Goal: Task Accomplishment & Management: Manage account settings

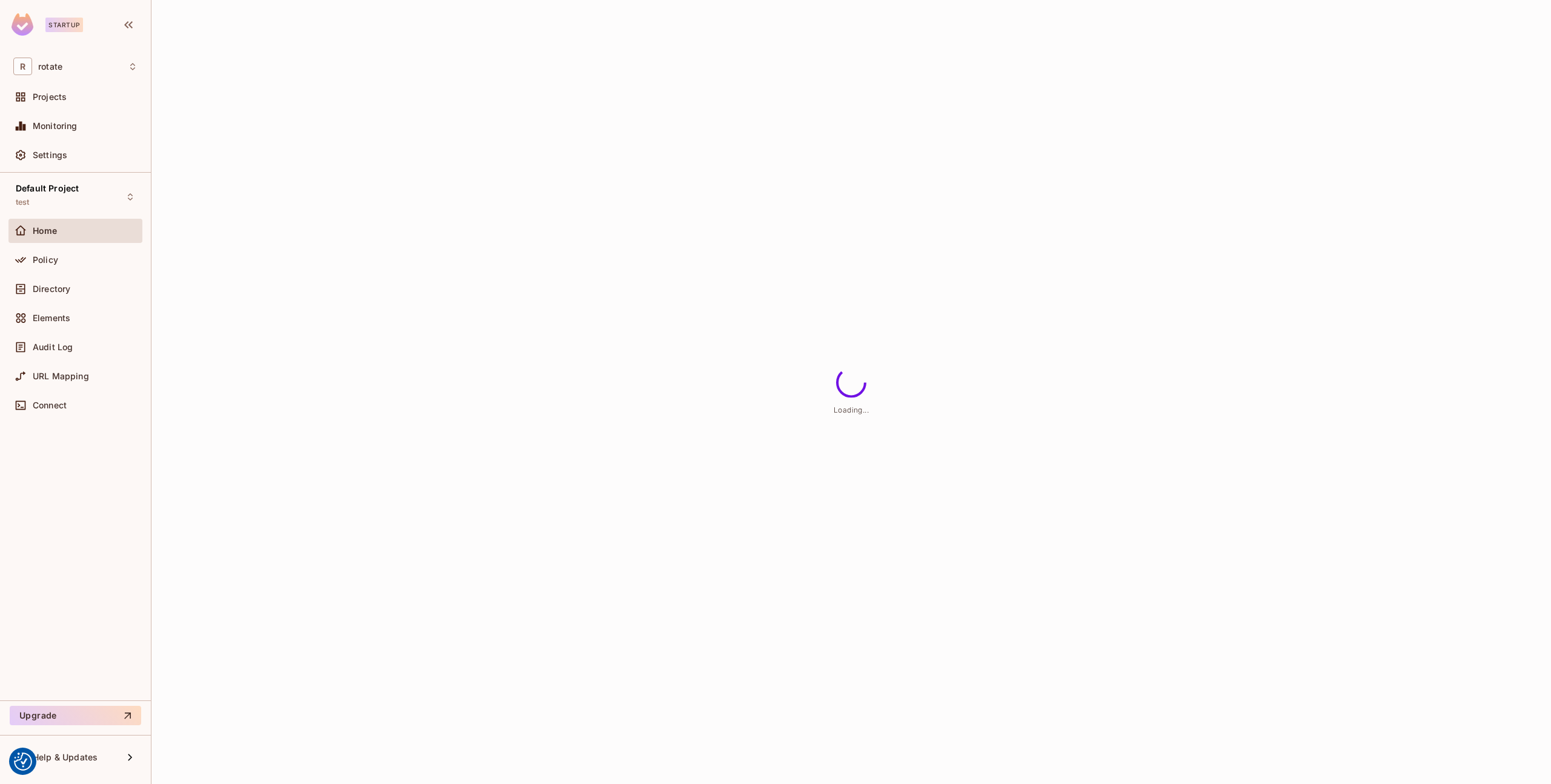
click at [96, 176] on div "Default Project test Home Policy Directory Elements Audit Log URL Mapping Conne…" at bounding box center [75, 436] width 151 height 527
click at [93, 187] on div "Default Project test" at bounding box center [75, 196] width 134 height 34
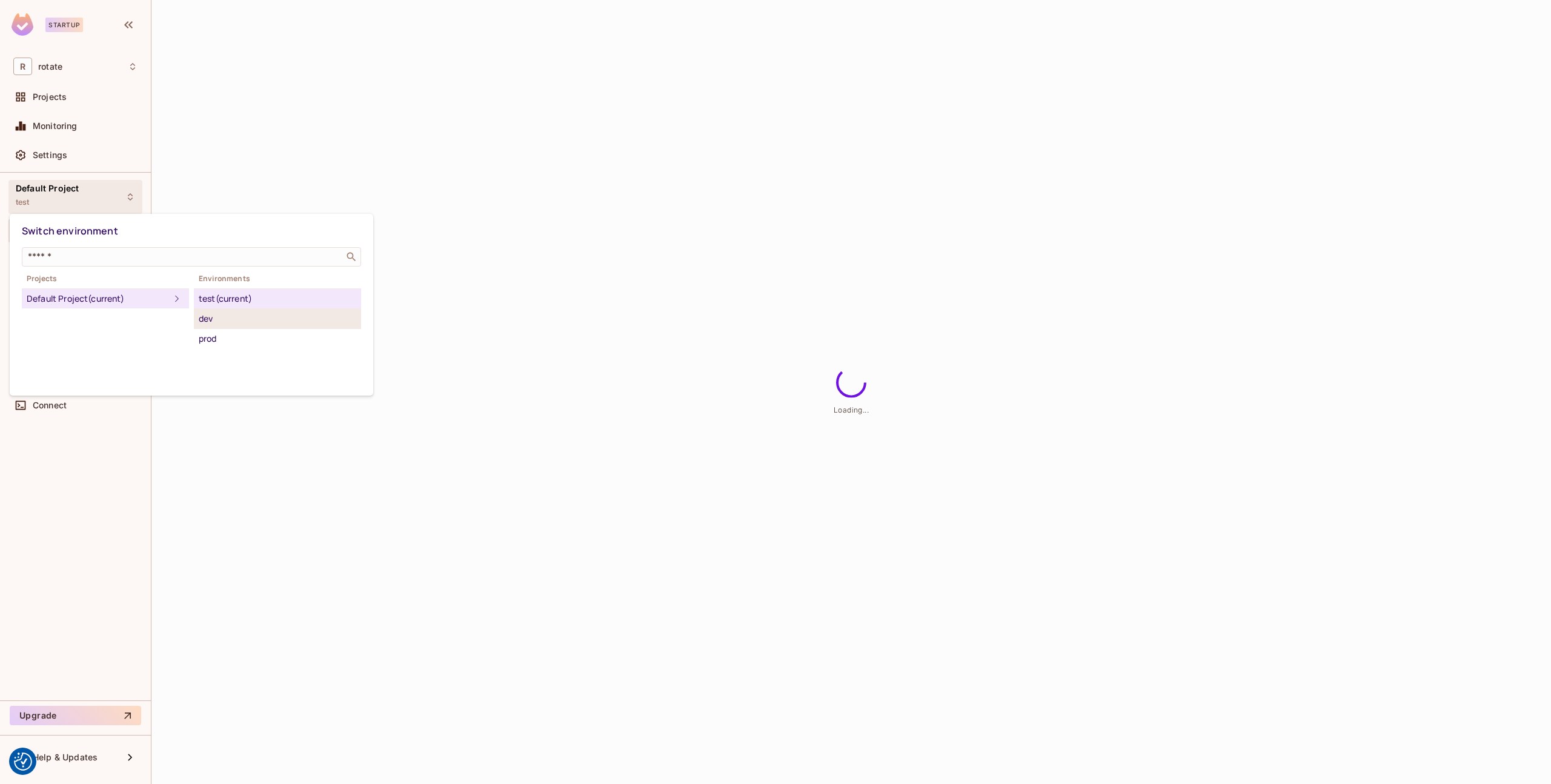
click at [242, 316] on div "dev" at bounding box center [277, 318] width 158 height 15
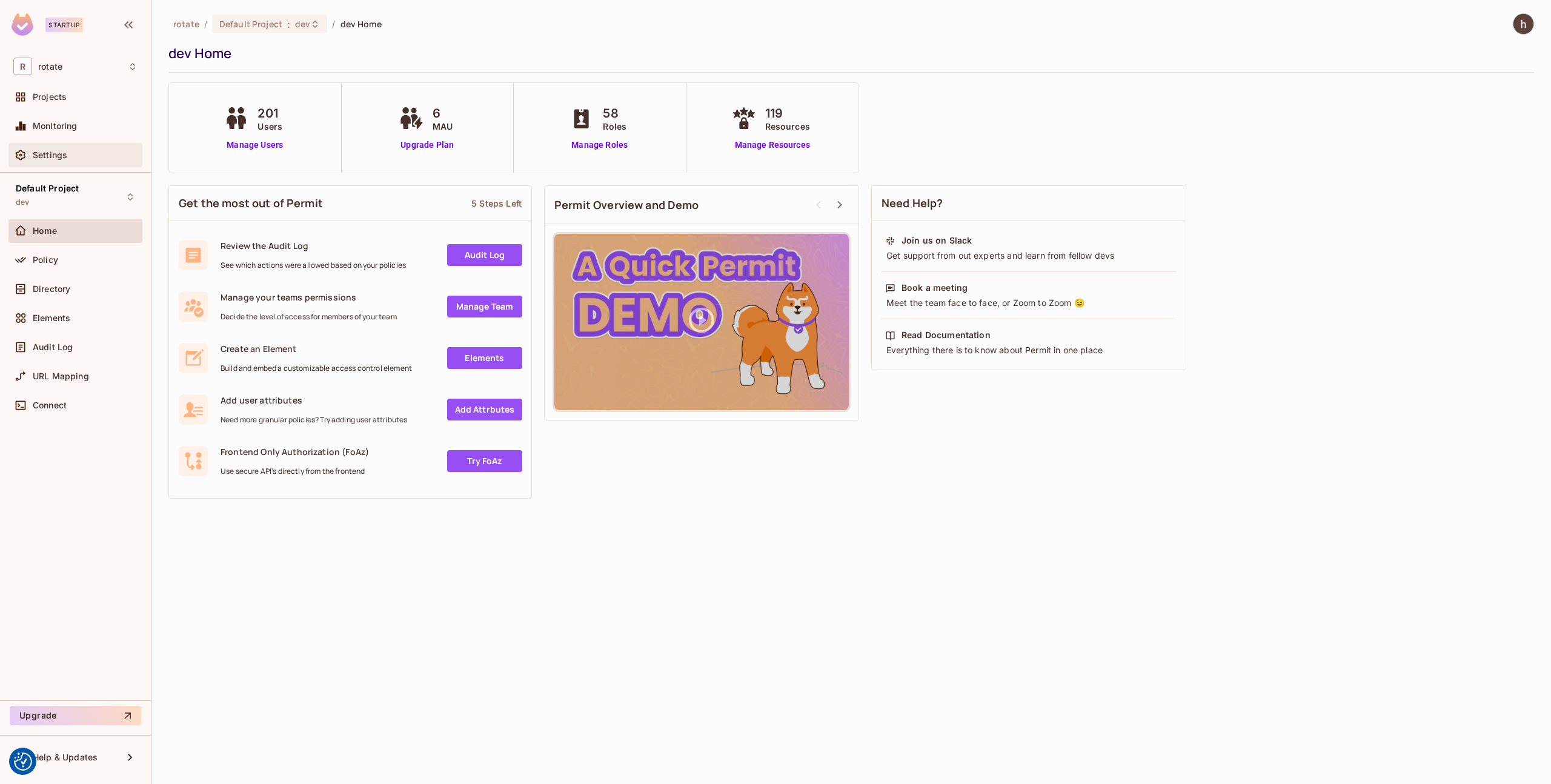
click at [89, 154] on div "Settings" at bounding box center [85, 156] width 105 height 10
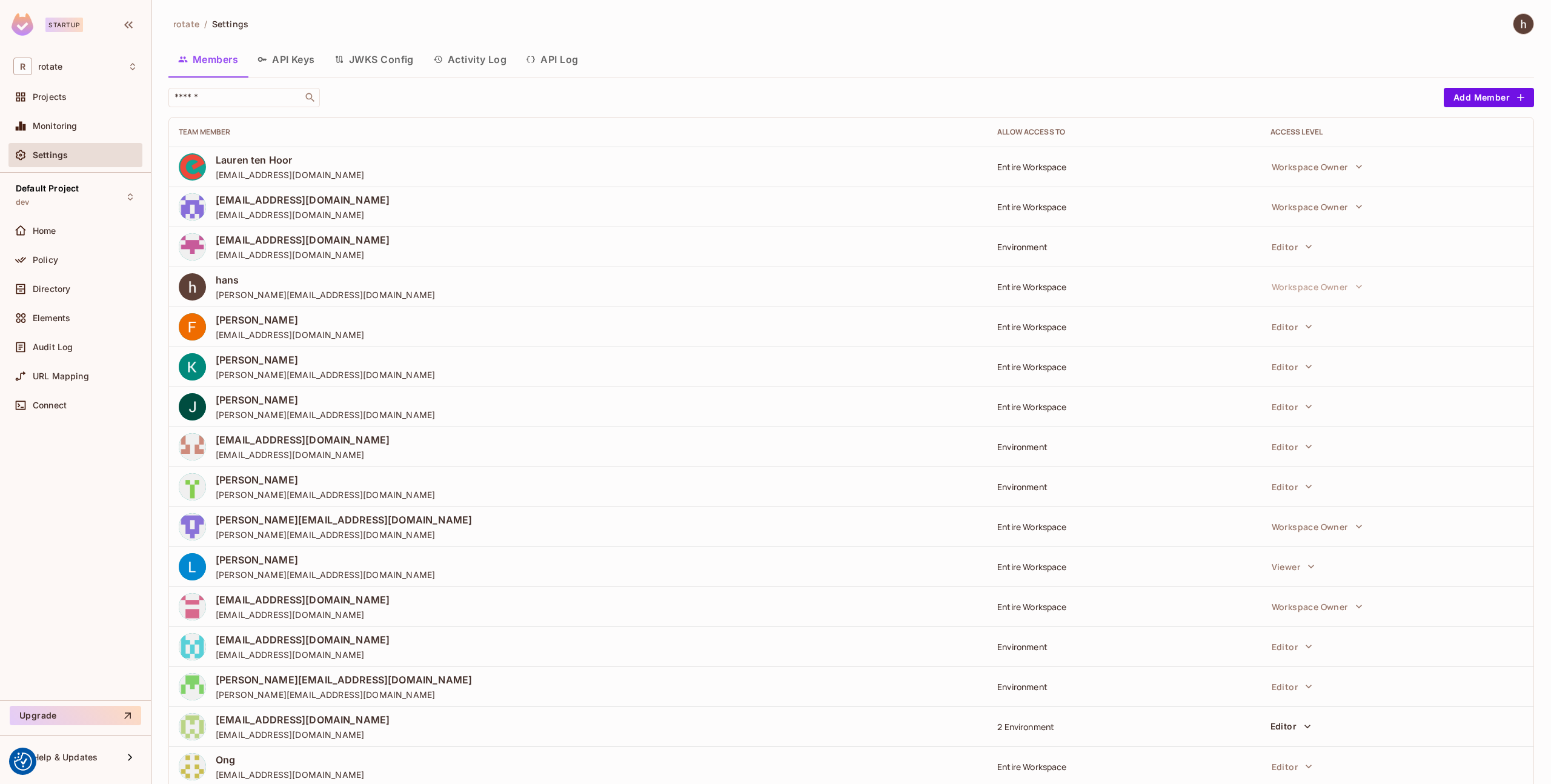
click at [290, 80] on div "rotate / Settings Members API Keys JWKS Config Activity Log API Log ​ Add Membe…" at bounding box center [851, 464] width 1366 height 903
click at [288, 74] on div "Members API Keys JWKS Config Activity Log API Log" at bounding box center [851, 61] width 1366 height 34
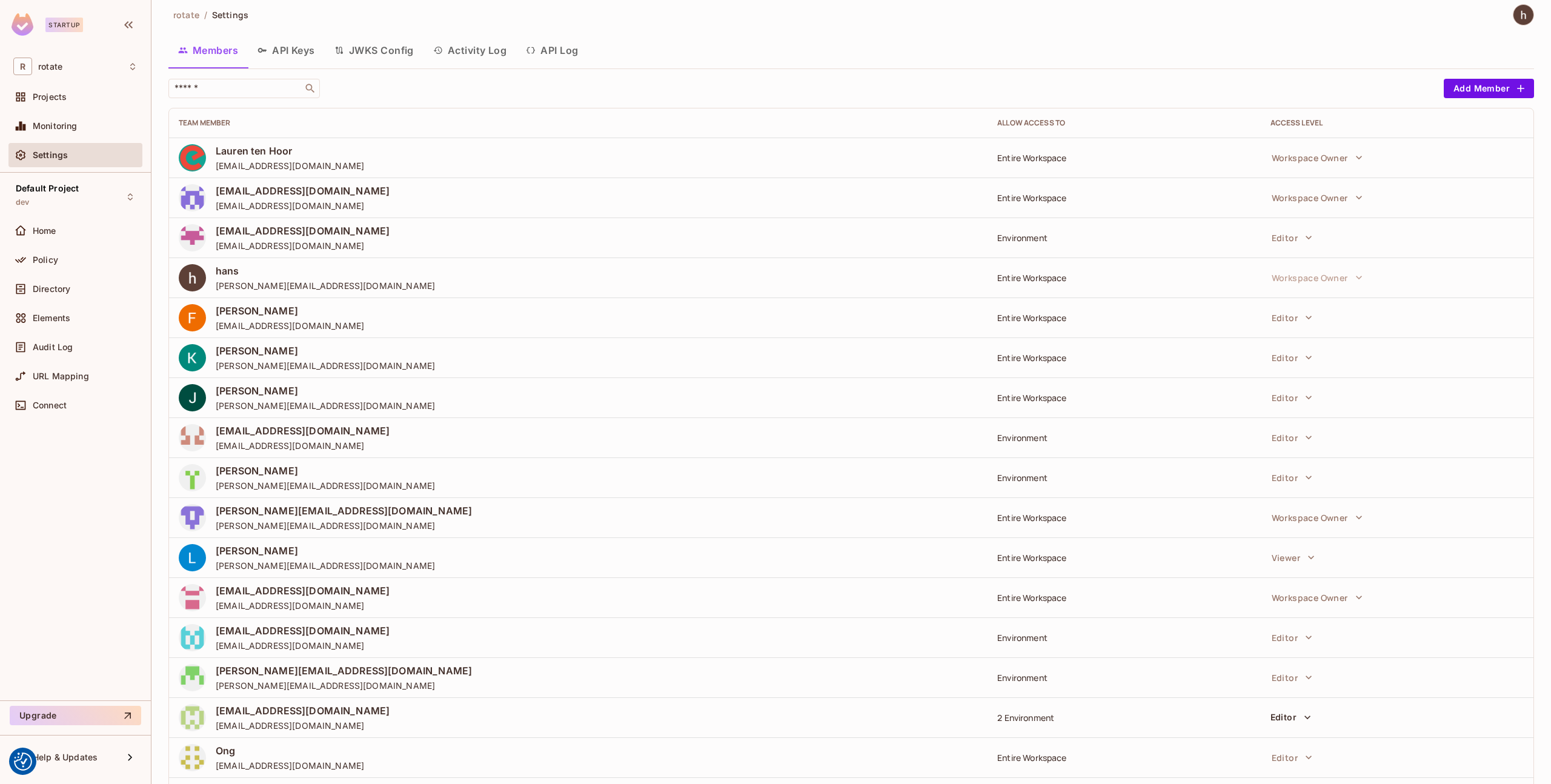
click at [59, 157] on span "Settings" at bounding box center [50, 156] width 35 height 10
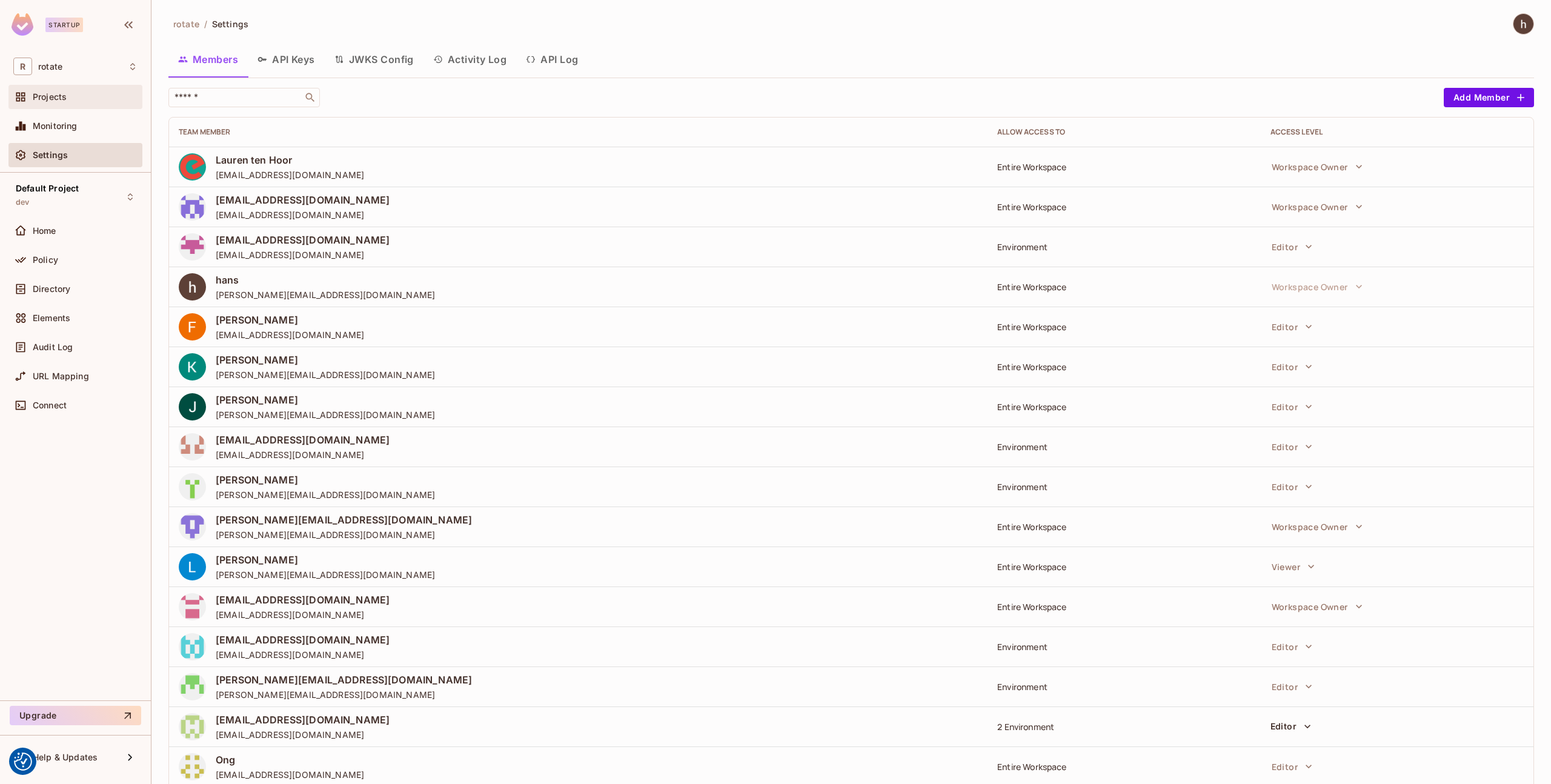
click at [72, 101] on div "Projects" at bounding box center [85, 97] width 105 height 10
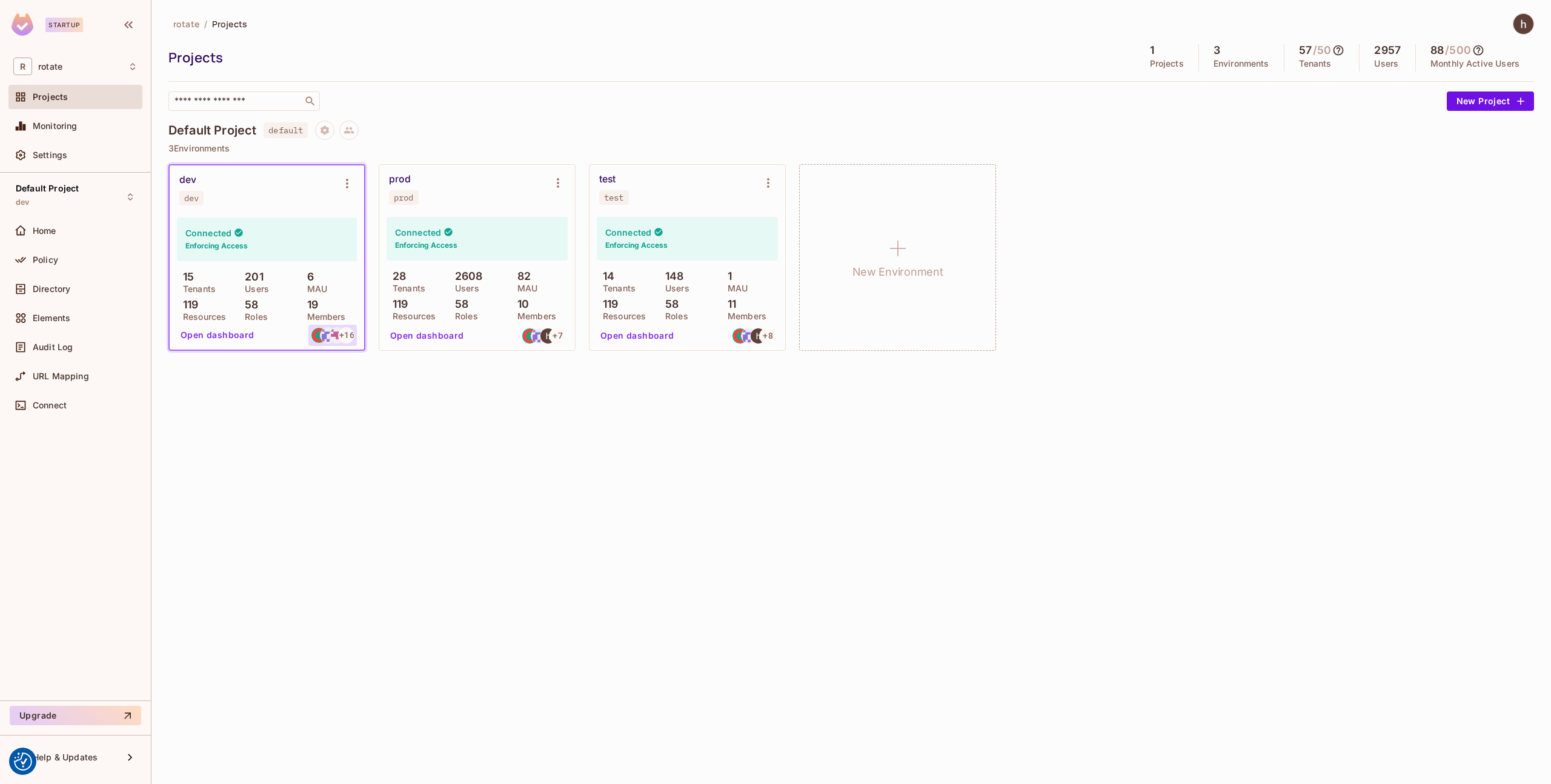
click at [337, 338] on img at bounding box center [336, 334] width 15 height 15
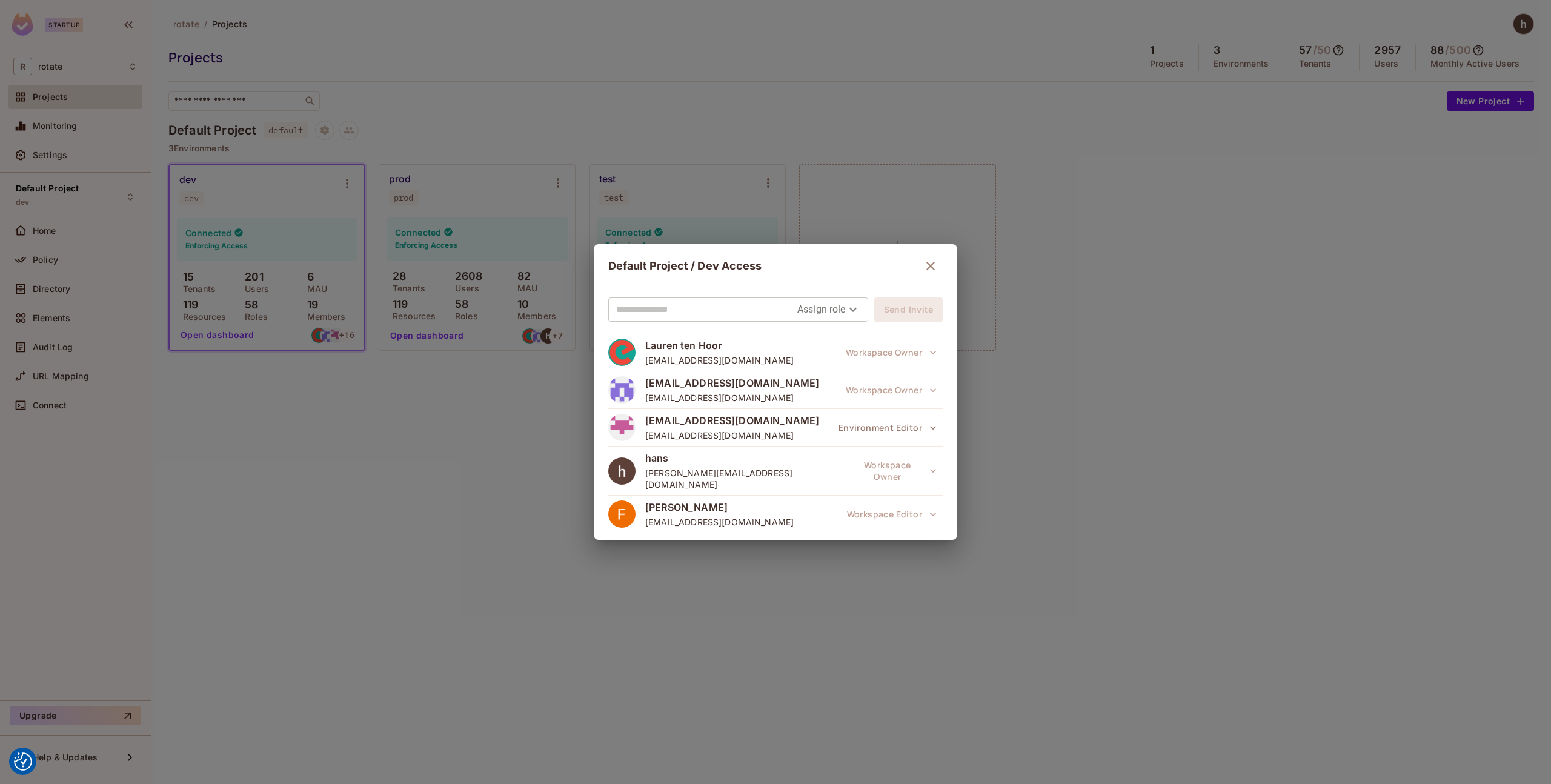
click at [670, 316] on input "text" at bounding box center [706, 309] width 181 height 20
type input "**********"
click at [840, 304] on body "We use cookies to enhance your browsing experience, serve personalized ads or c…" at bounding box center [776, 392] width 1551 height 784
drag, startPoint x: 841, startPoint y: 347, endPoint x: 841, endPoint y: 363, distance: 16.0
click at [841, 363] on li "Editor" at bounding box center [823, 359] width 63 height 22
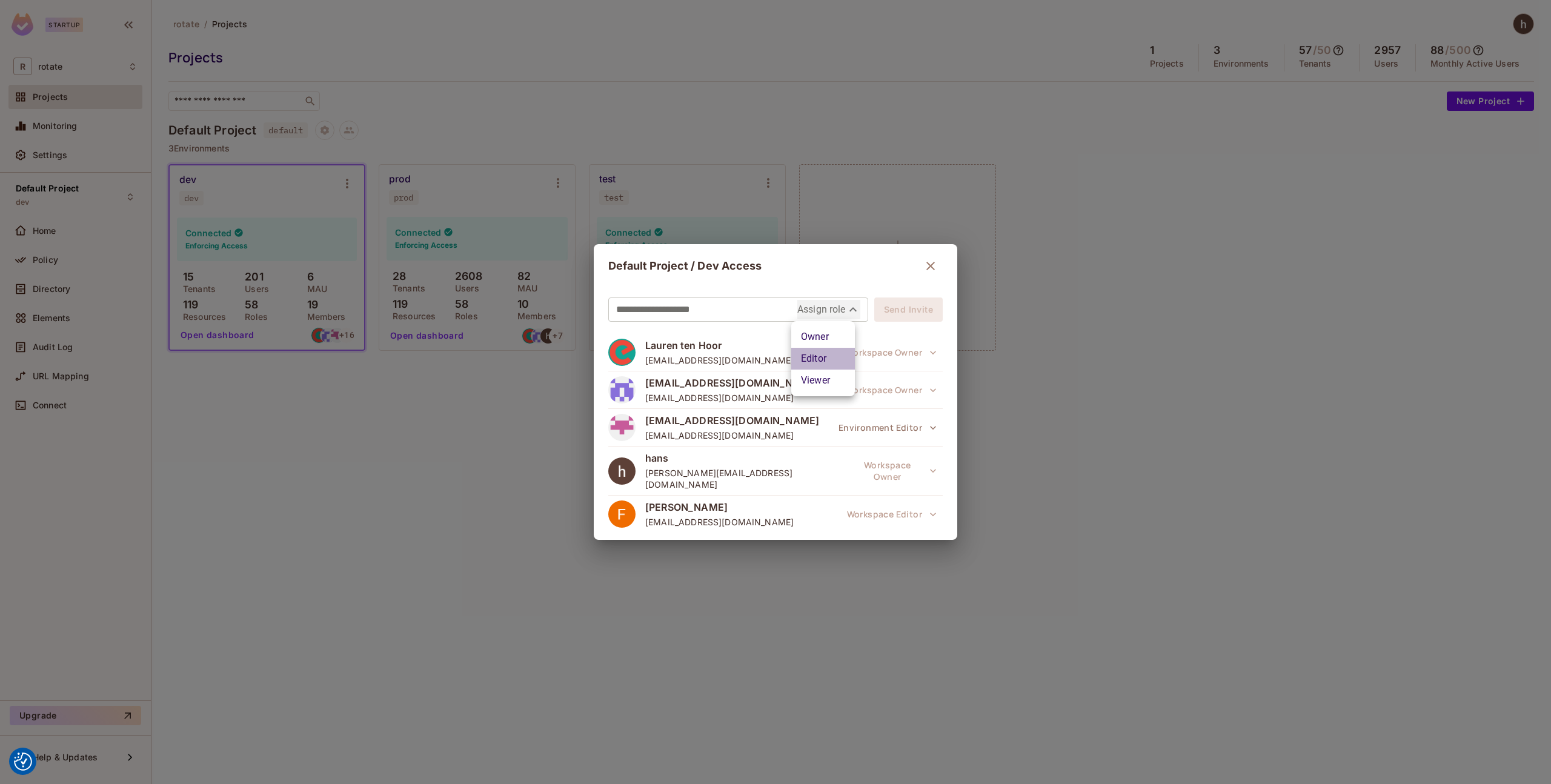
type input "*****"
click at [916, 307] on button "Send Invite" at bounding box center [908, 309] width 68 height 24
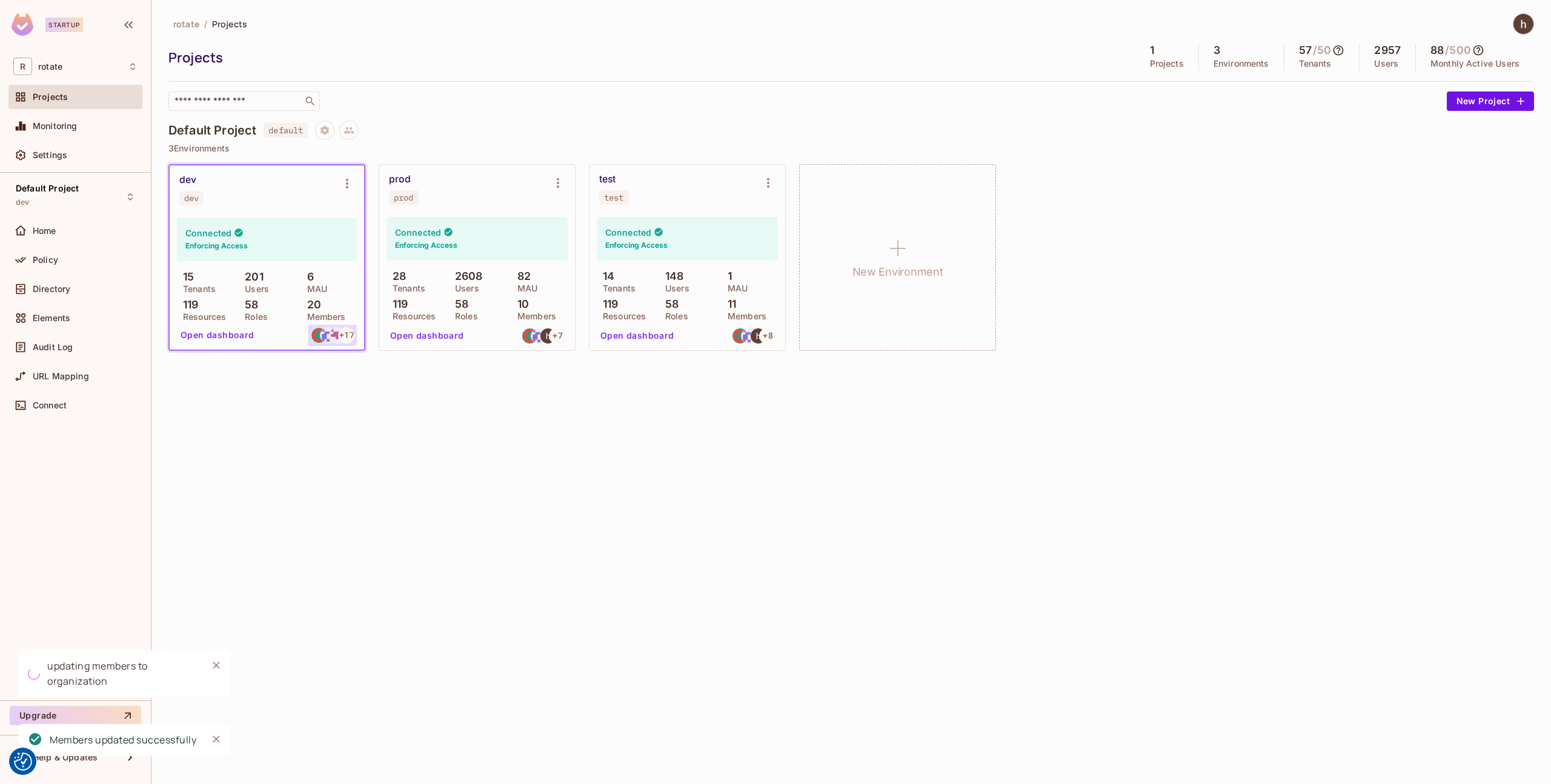
click at [311, 337] on img at bounding box center [318, 334] width 15 height 15
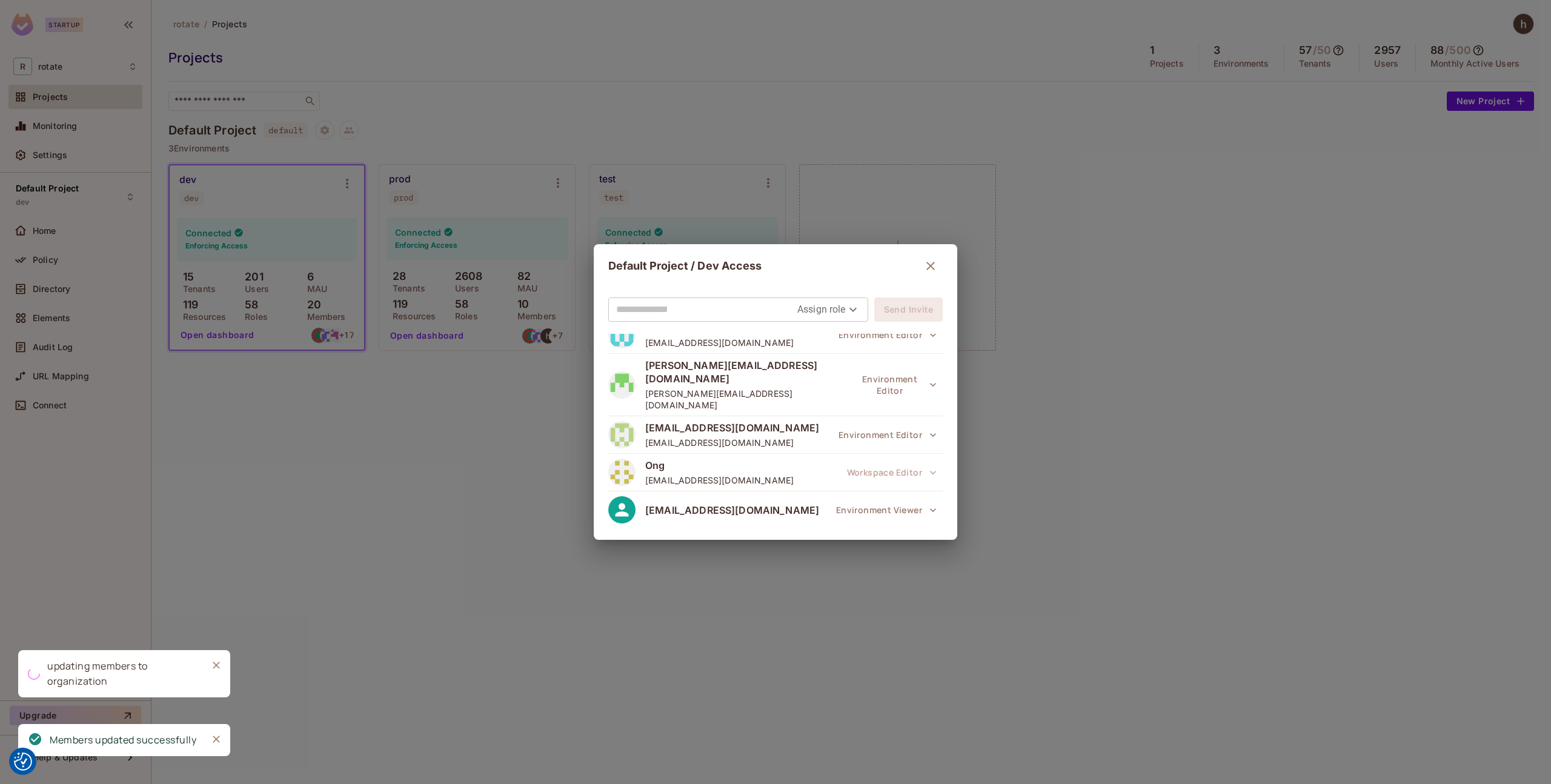
scroll to position [571, 0]
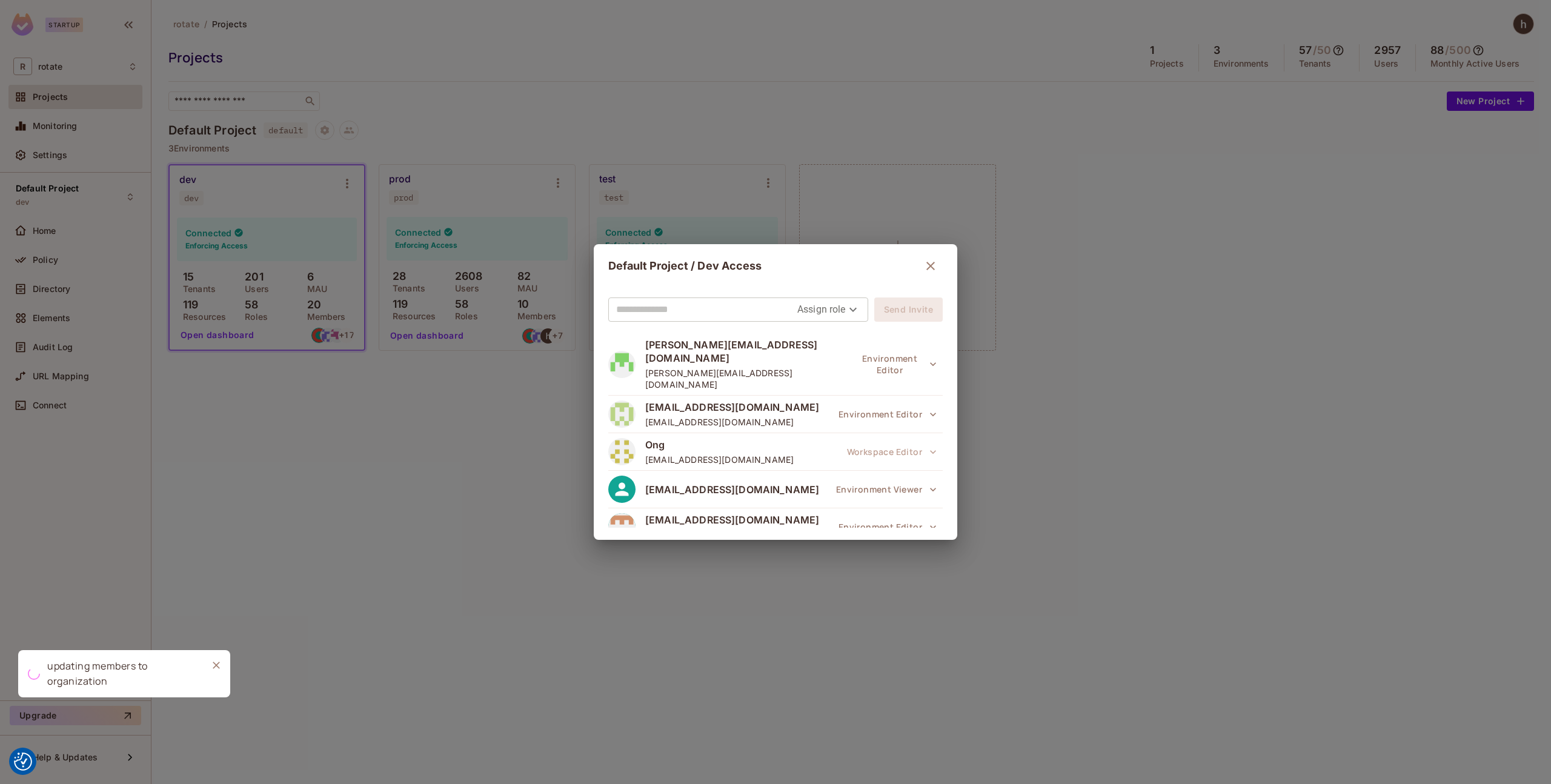
click at [915, 552] on button "Environment Viewer" at bounding box center [887, 564] width 113 height 24
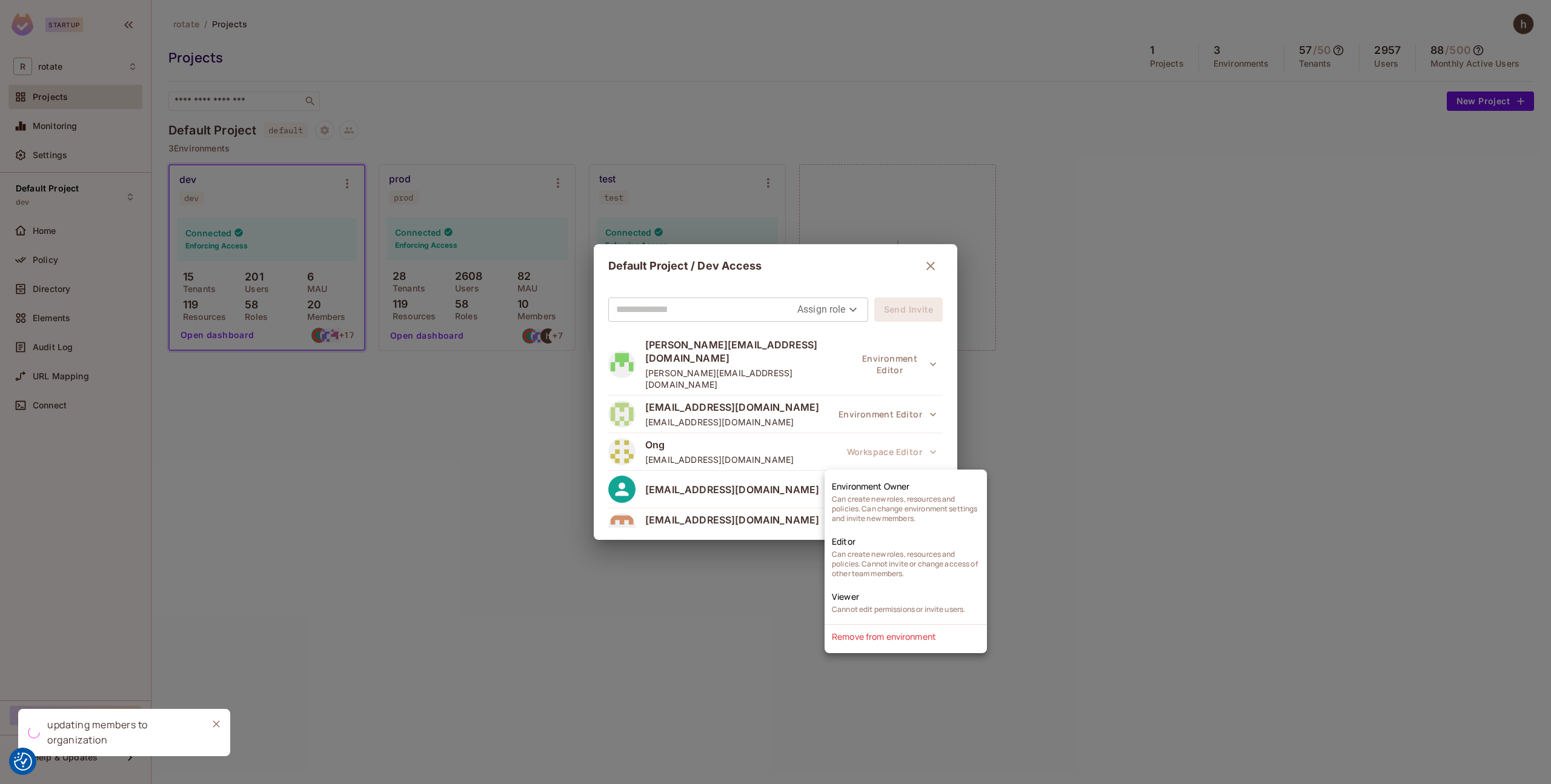
click at [916, 387] on div at bounding box center [776, 392] width 1551 height 784
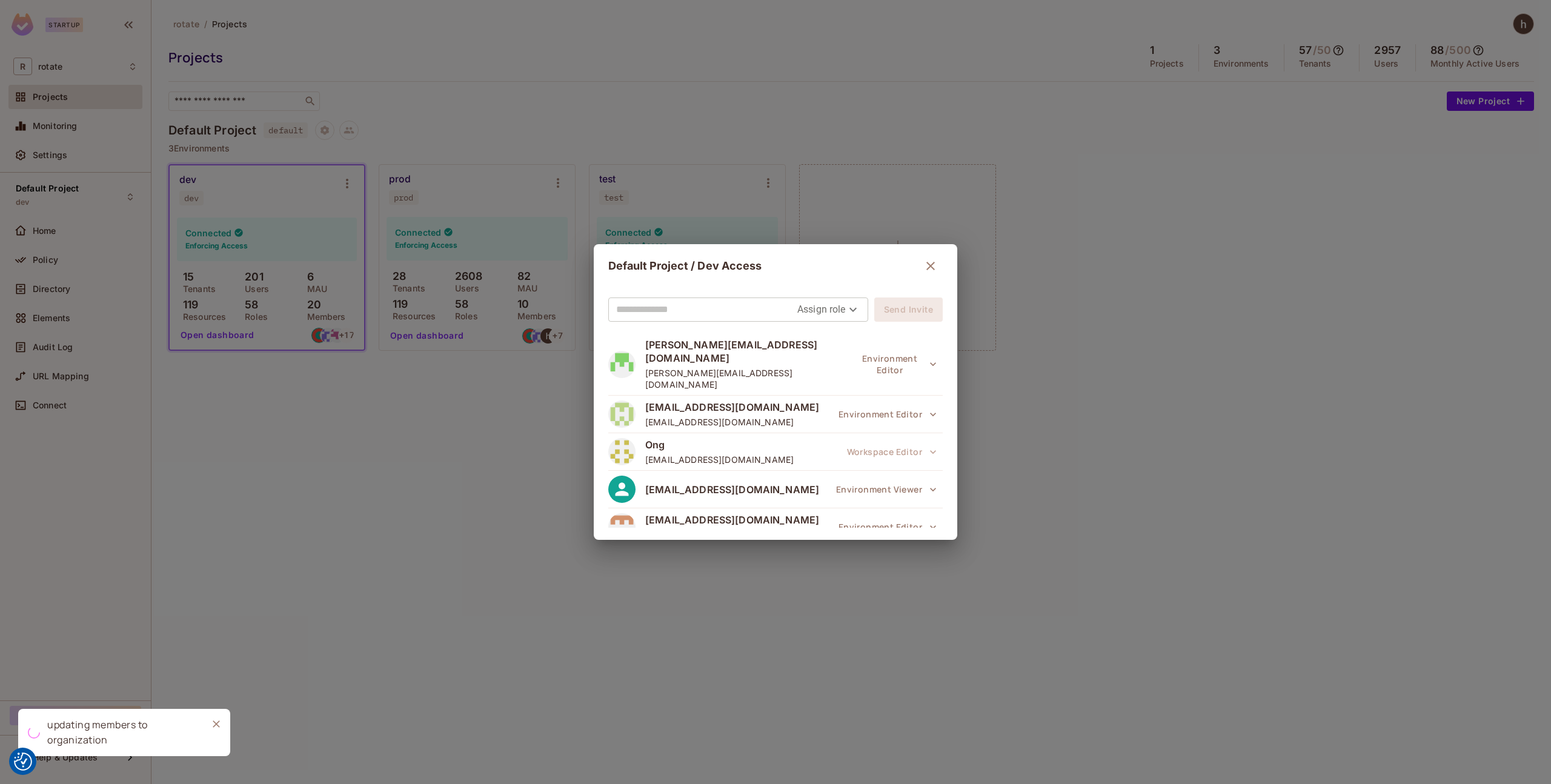
click at [927, 484] on icon "button" at bounding box center [933, 490] width 12 height 12
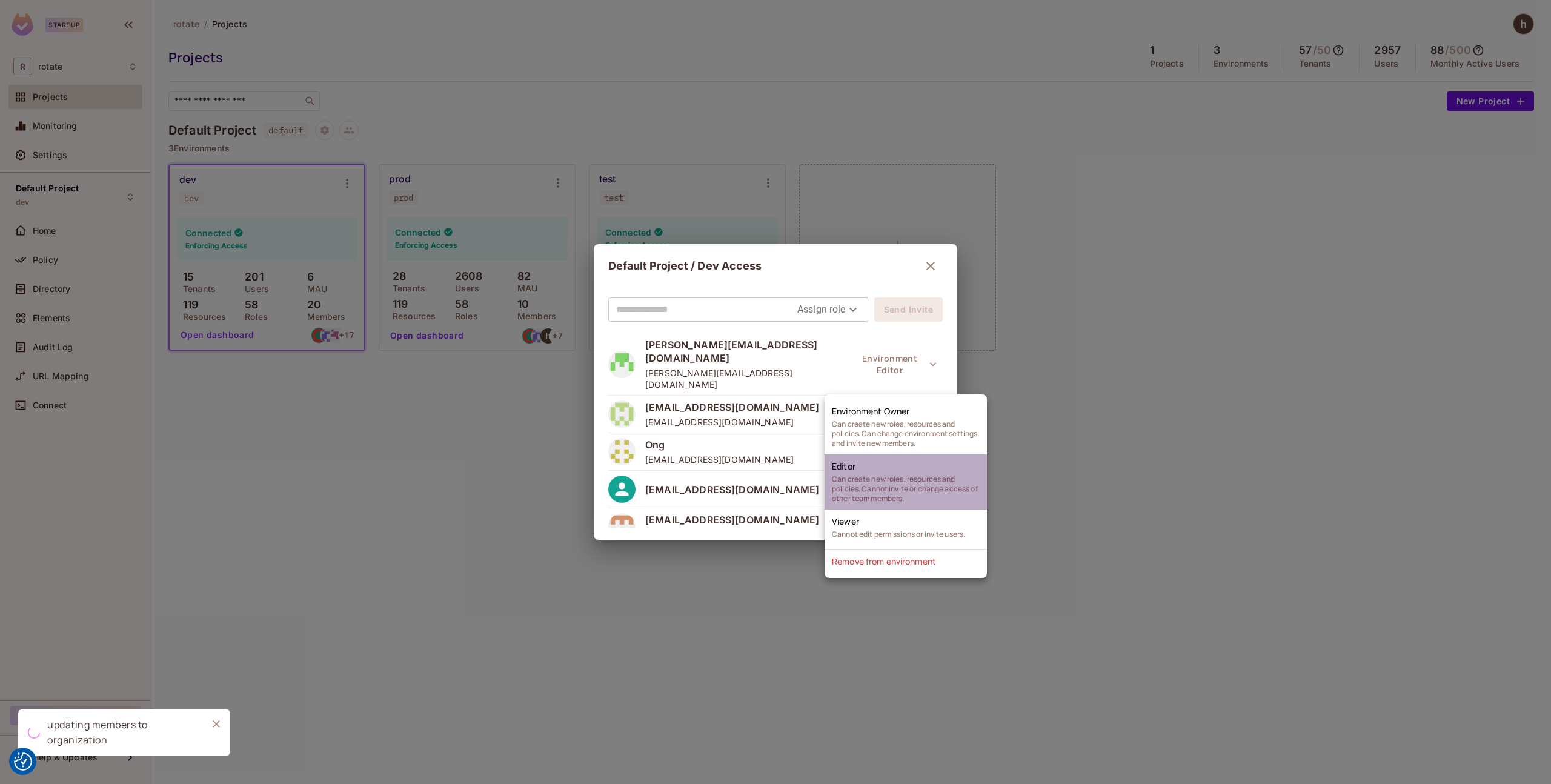
click at [906, 468] on li "Editor Can create new roles, resources and policies. Cannot invite or change ac…" at bounding box center [905, 482] width 163 height 56
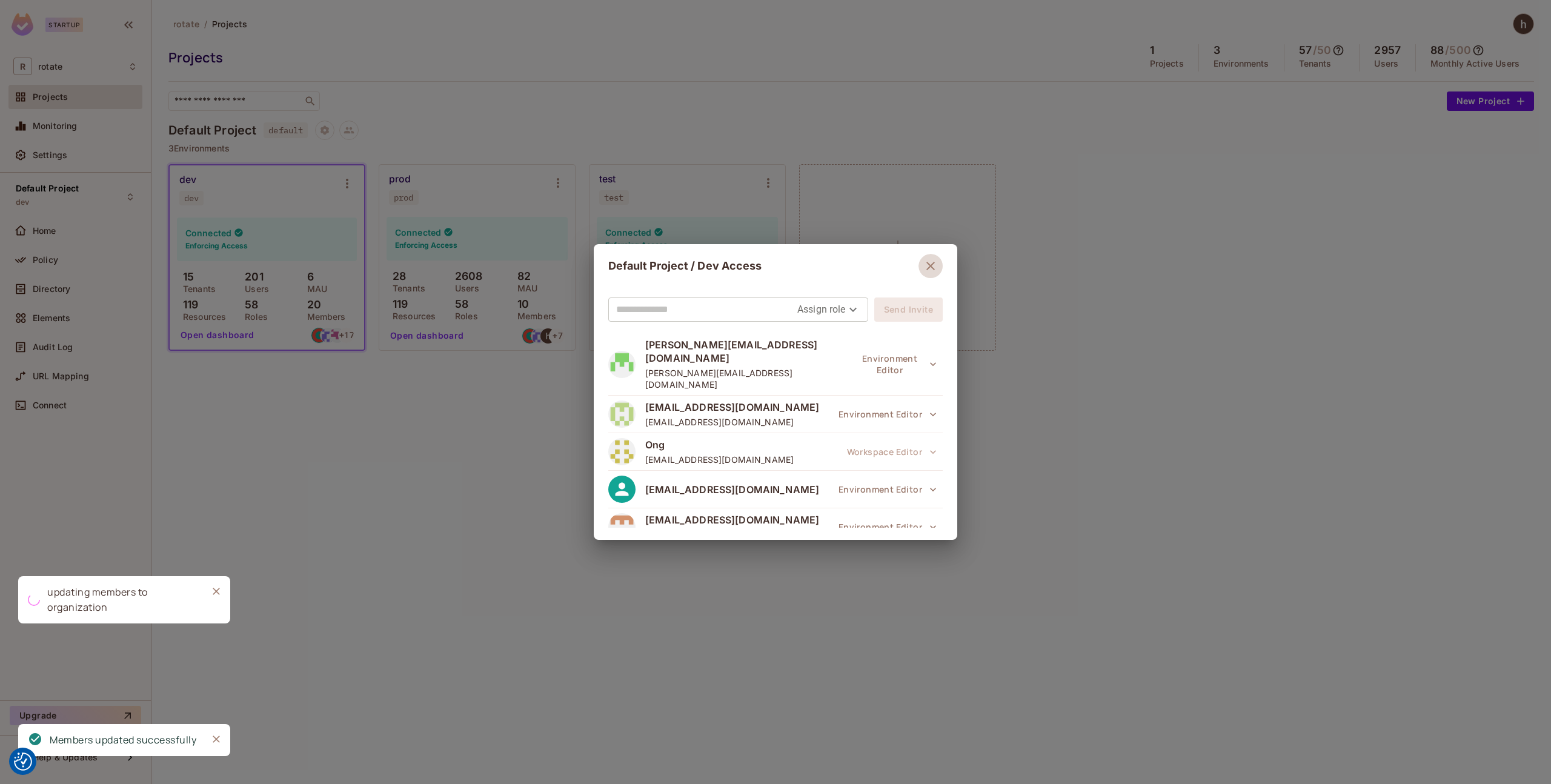
click at [924, 263] on icon "button" at bounding box center [930, 266] width 15 height 15
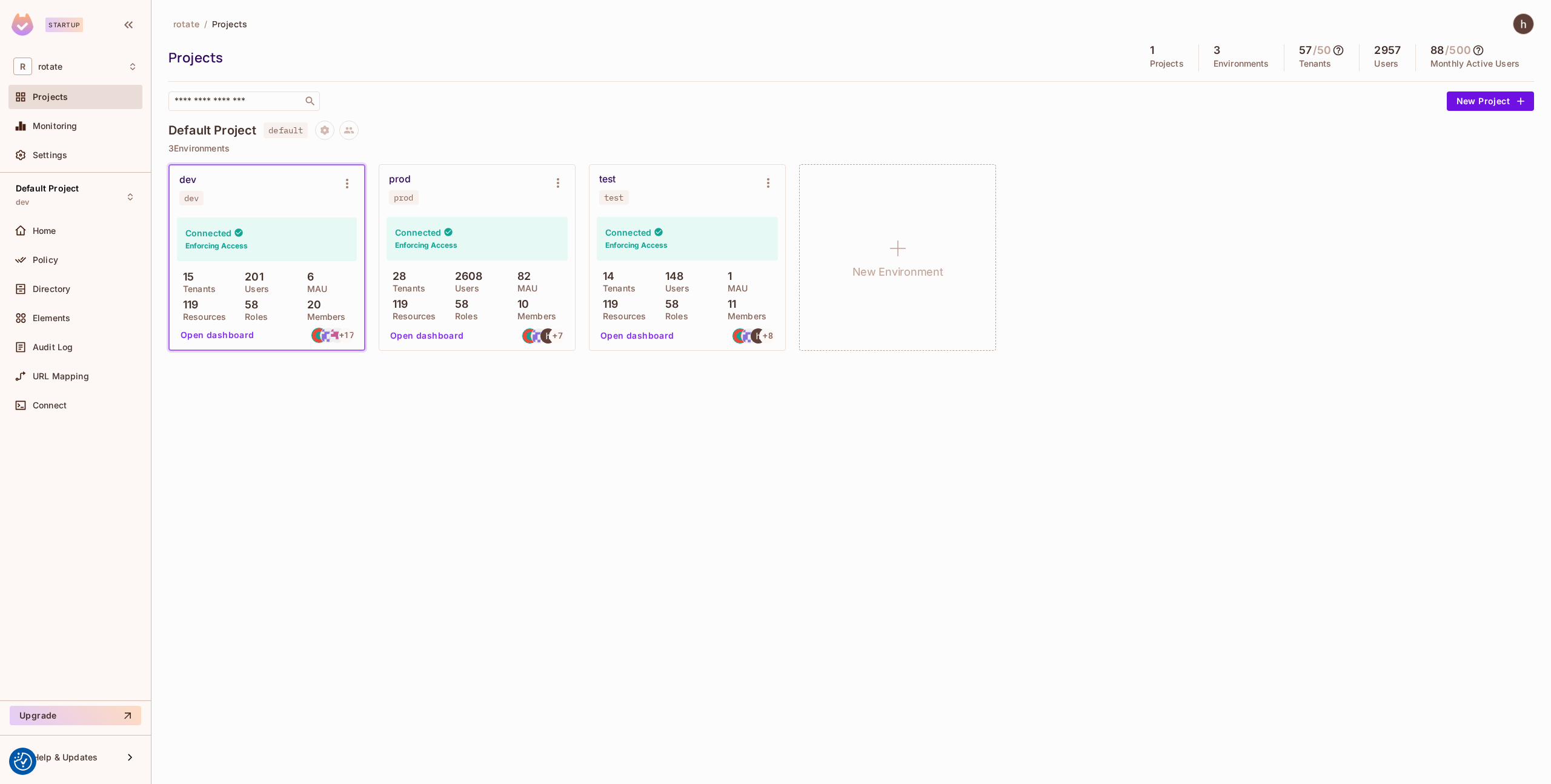
click at [1521, 26] on img at bounding box center [1523, 24] width 20 height 20
click at [1476, 136] on li "Log out" at bounding box center [1525, 132] width 234 height 20
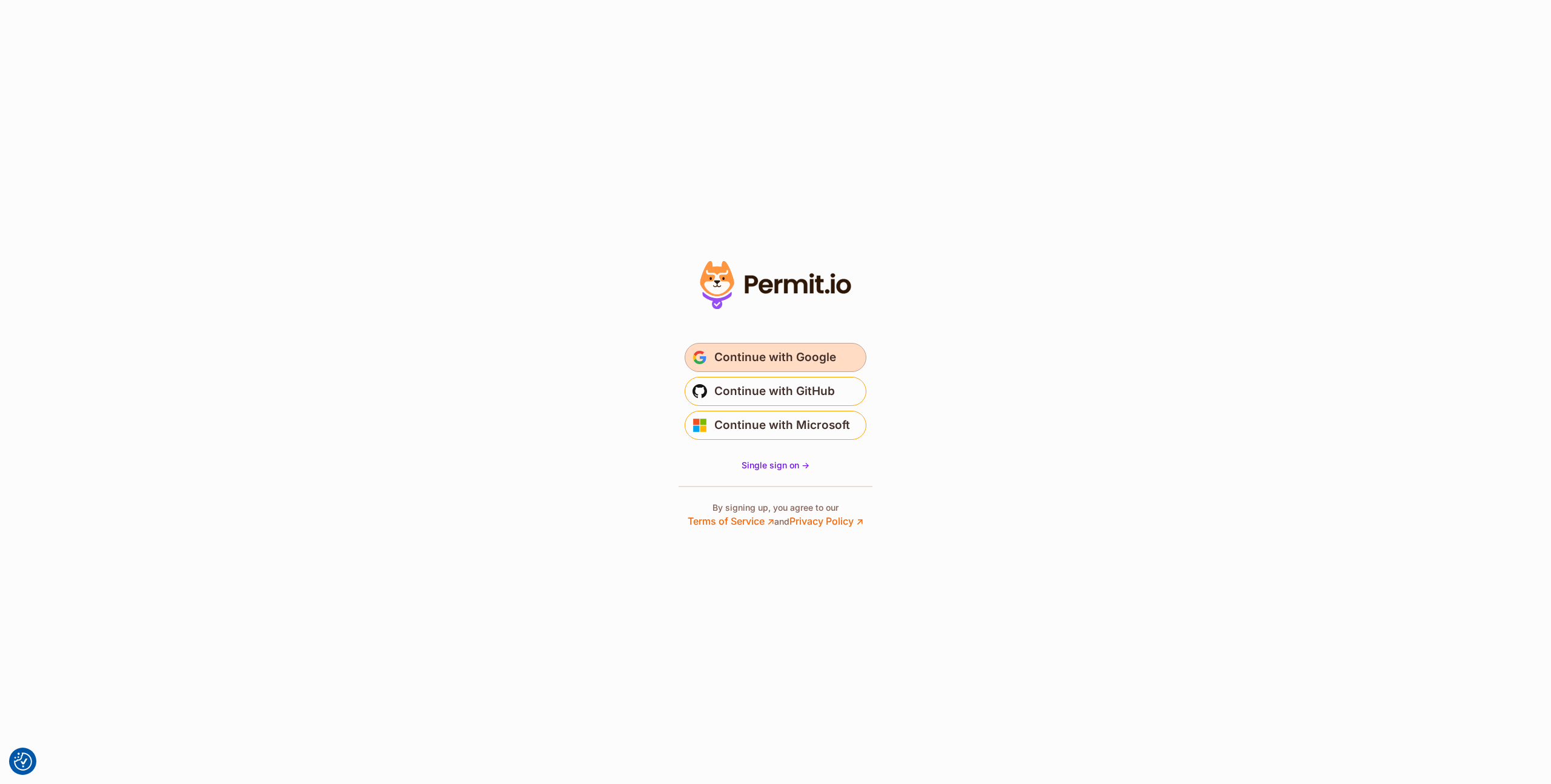
click at [781, 353] on span "Continue with Google" at bounding box center [775, 358] width 122 height 20
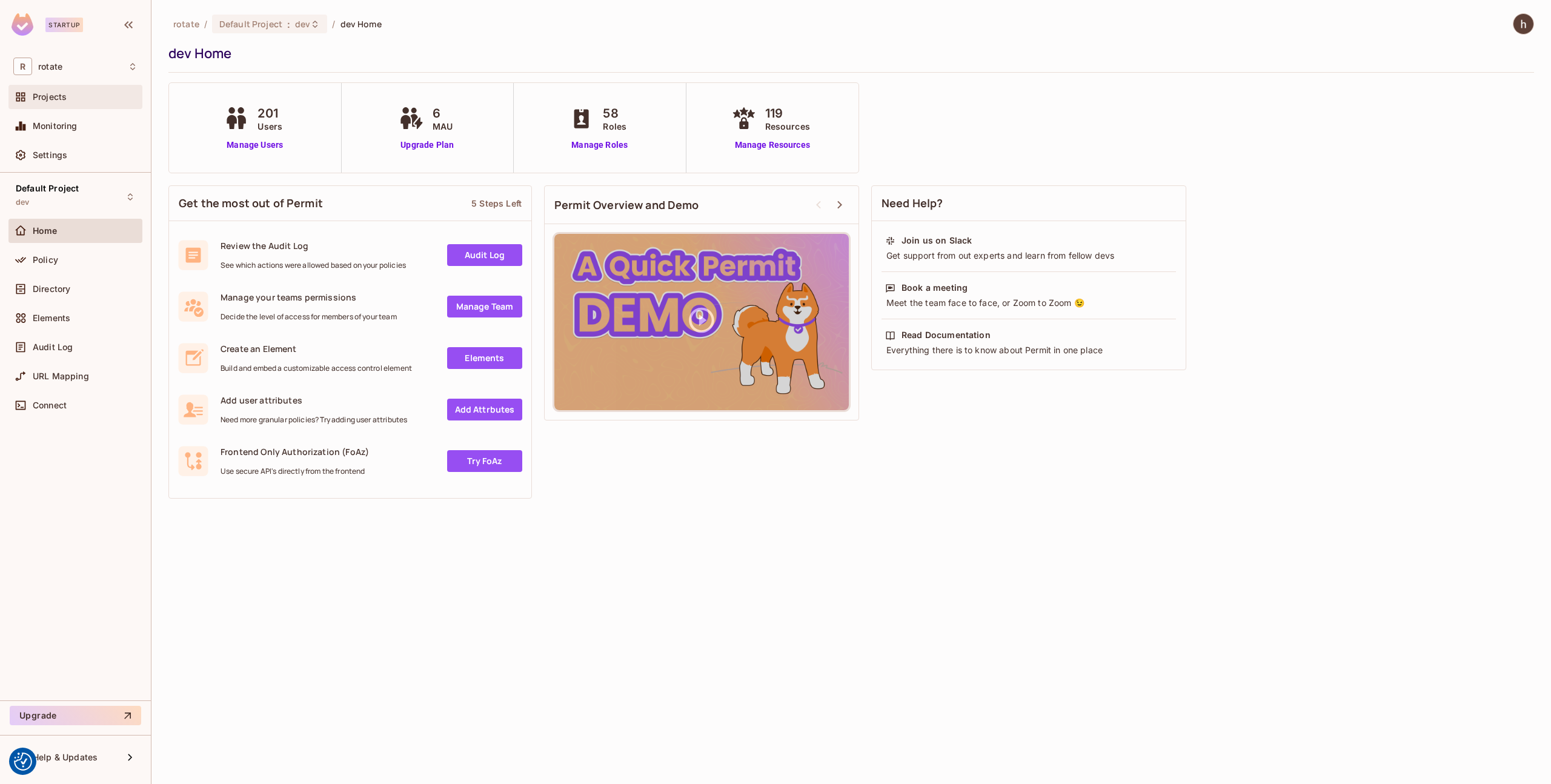
click at [59, 96] on span "Projects" at bounding box center [50, 97] width 34 height 10
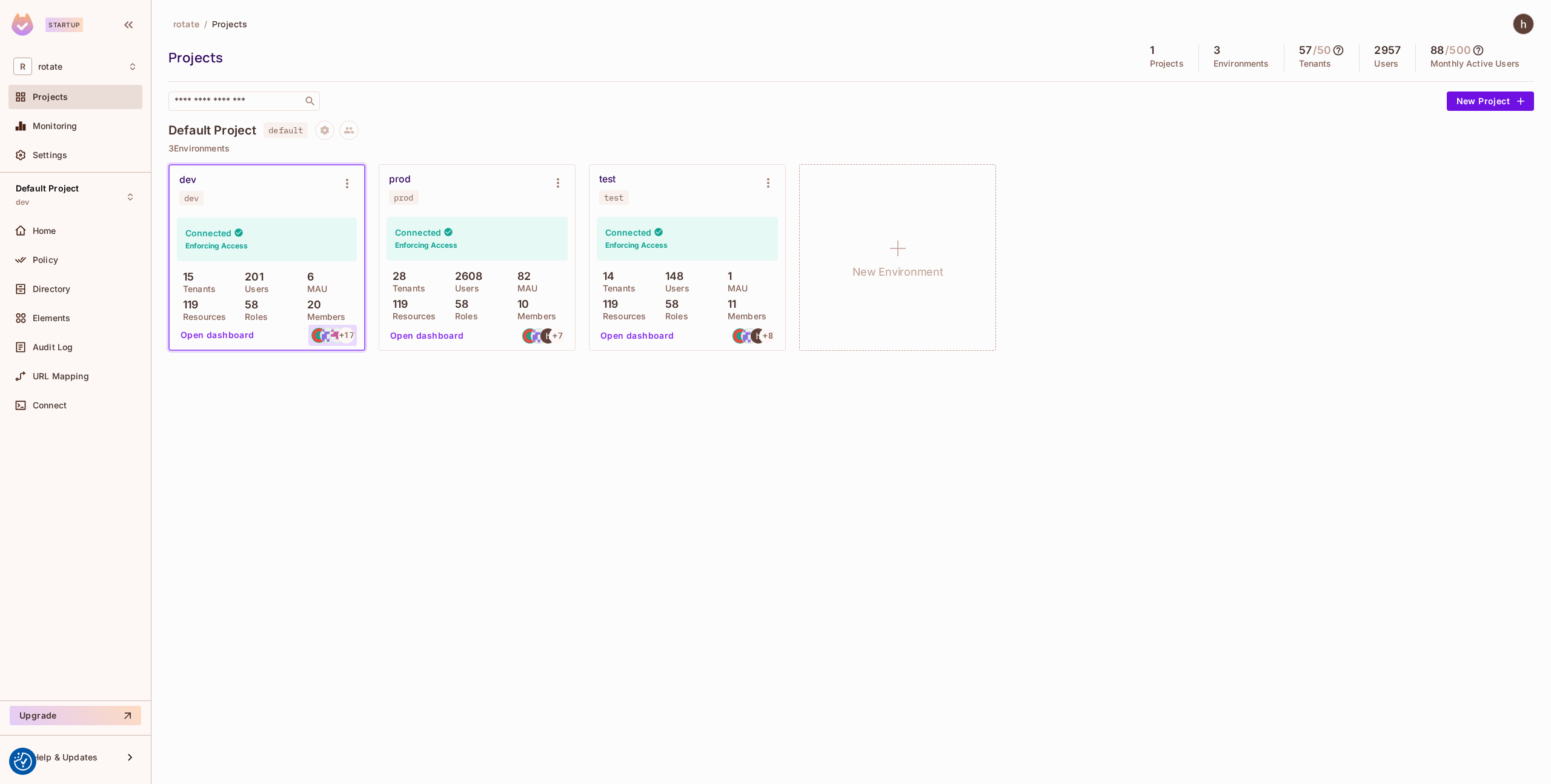
click at [335, 331] on img at bounding box center [336, 334] width 15 height 15
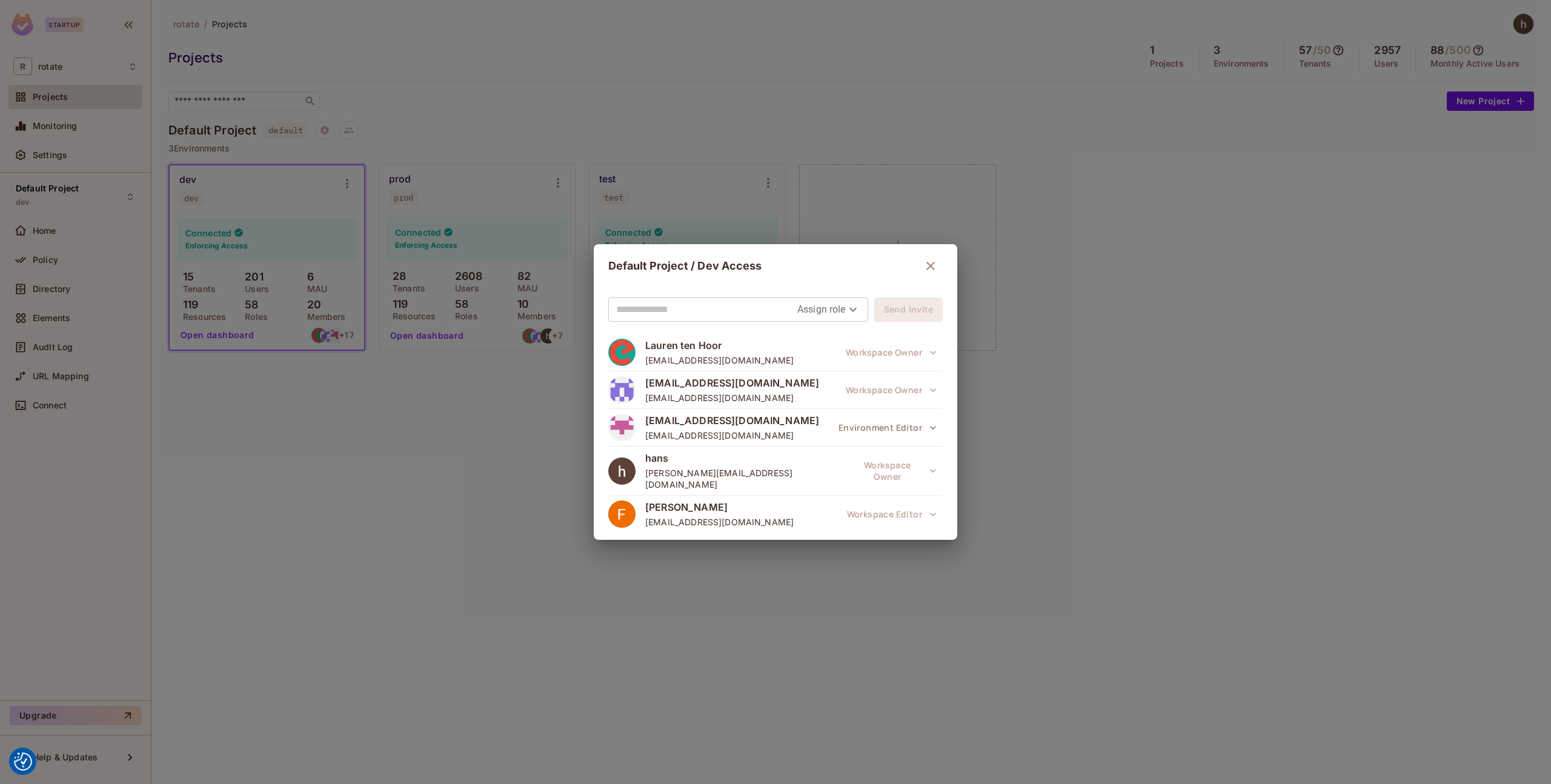
click at [640, 313] on input "text" at bounding box center [706, 309] width 181 height 20
type input "**********"
click at [851, 309] on body "We use cookies to enhance your browsing experience, serve personalized ads or c…" at bounding box center [776, 392] width 1551 height 784
click at [835, 358] on li "Editor" at bounding box center [823, 359] width 63 height 22
type input "*****"
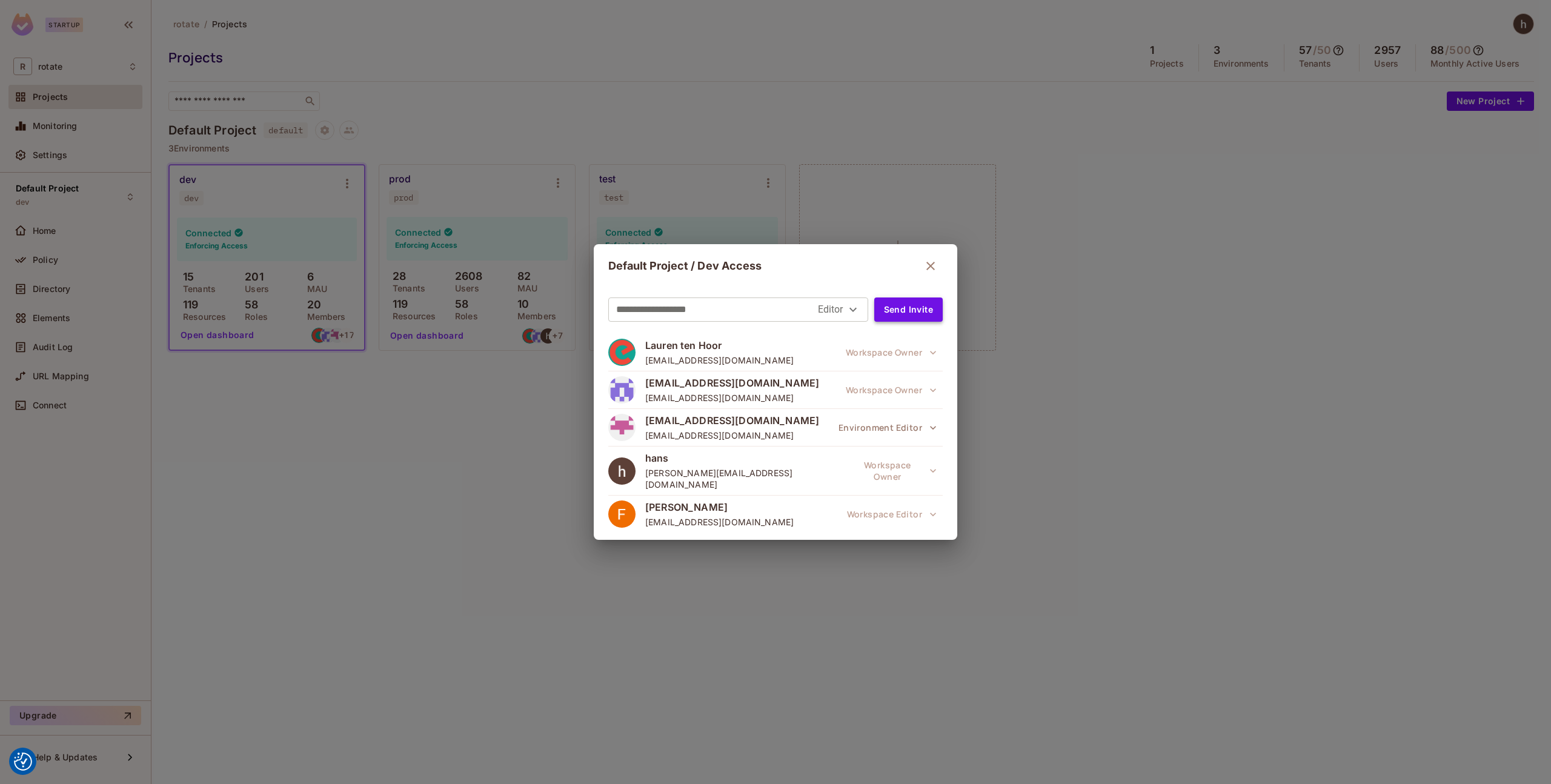
click at [914, 315] on button "Send Invite" at bounding box center [908, 309] width 68 height 24
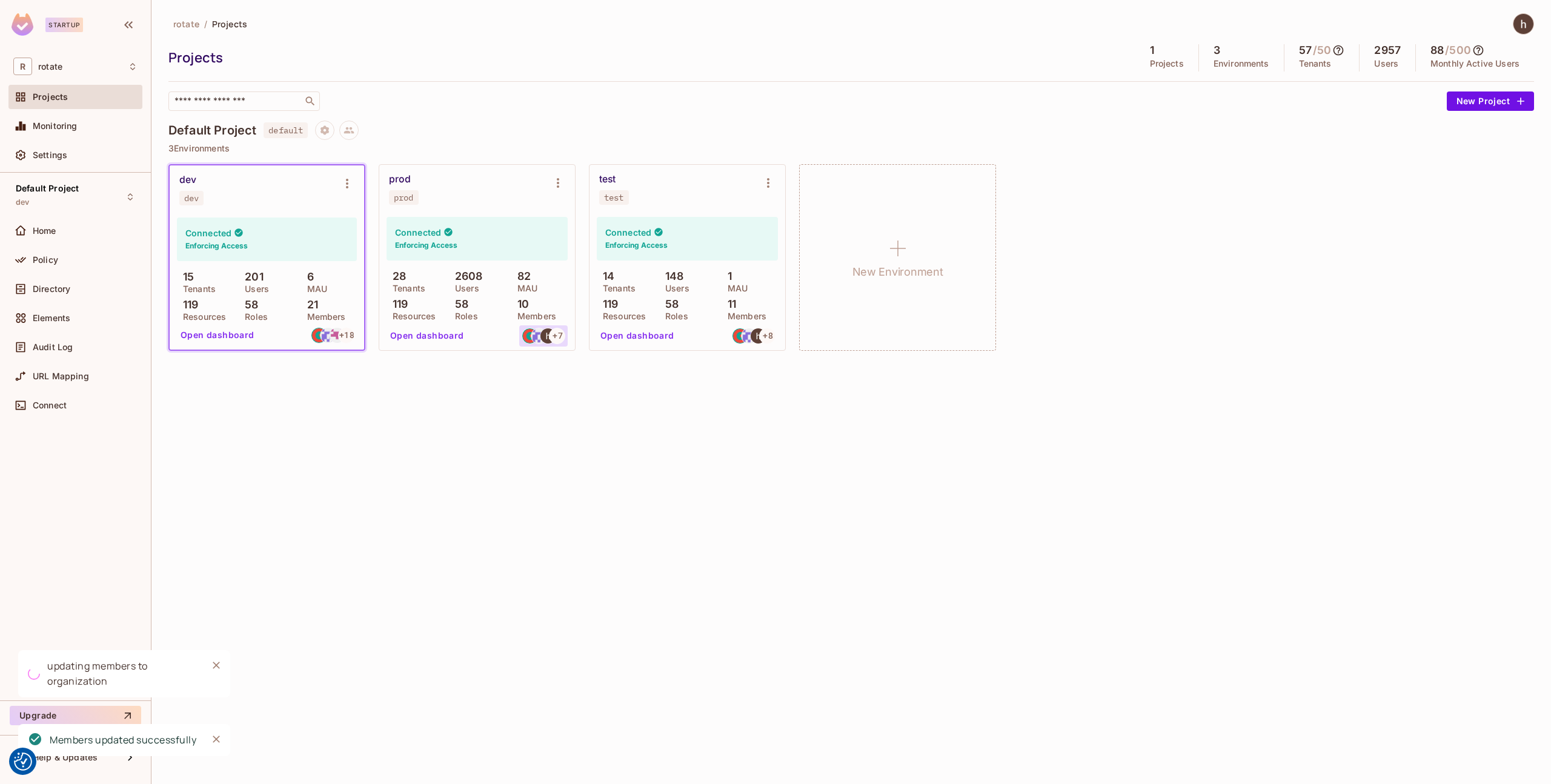
click at [547, 337] on img at bounding box center [547, 335] width 15 height 15
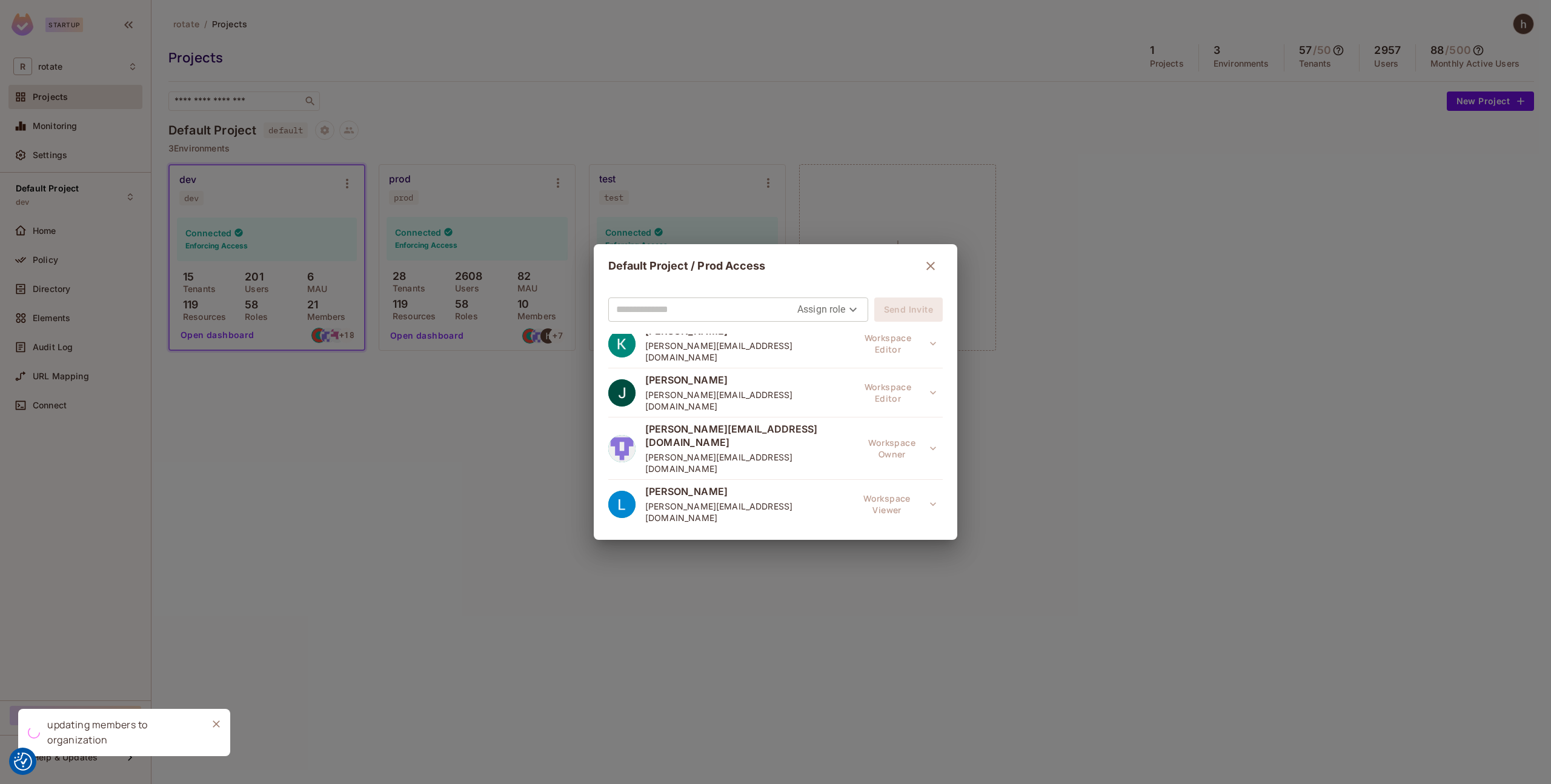
scroll to position [194, 0]
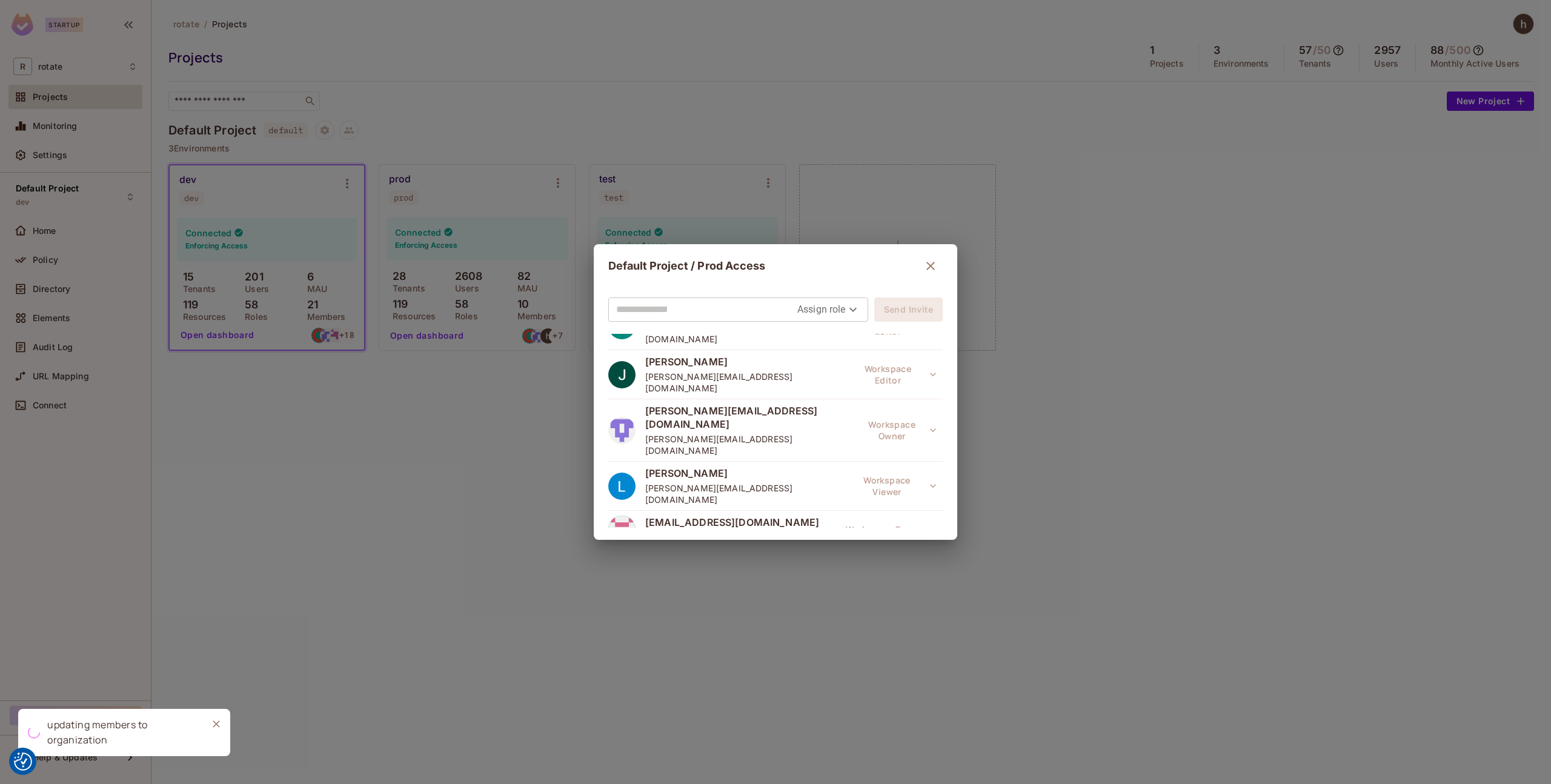
click at [66, 142] on div "Default Project / Prod Access Assign role Send Invite Lauren ten Hoor lauren@le…" at bounding box center [776, 392] width 1551 height 784
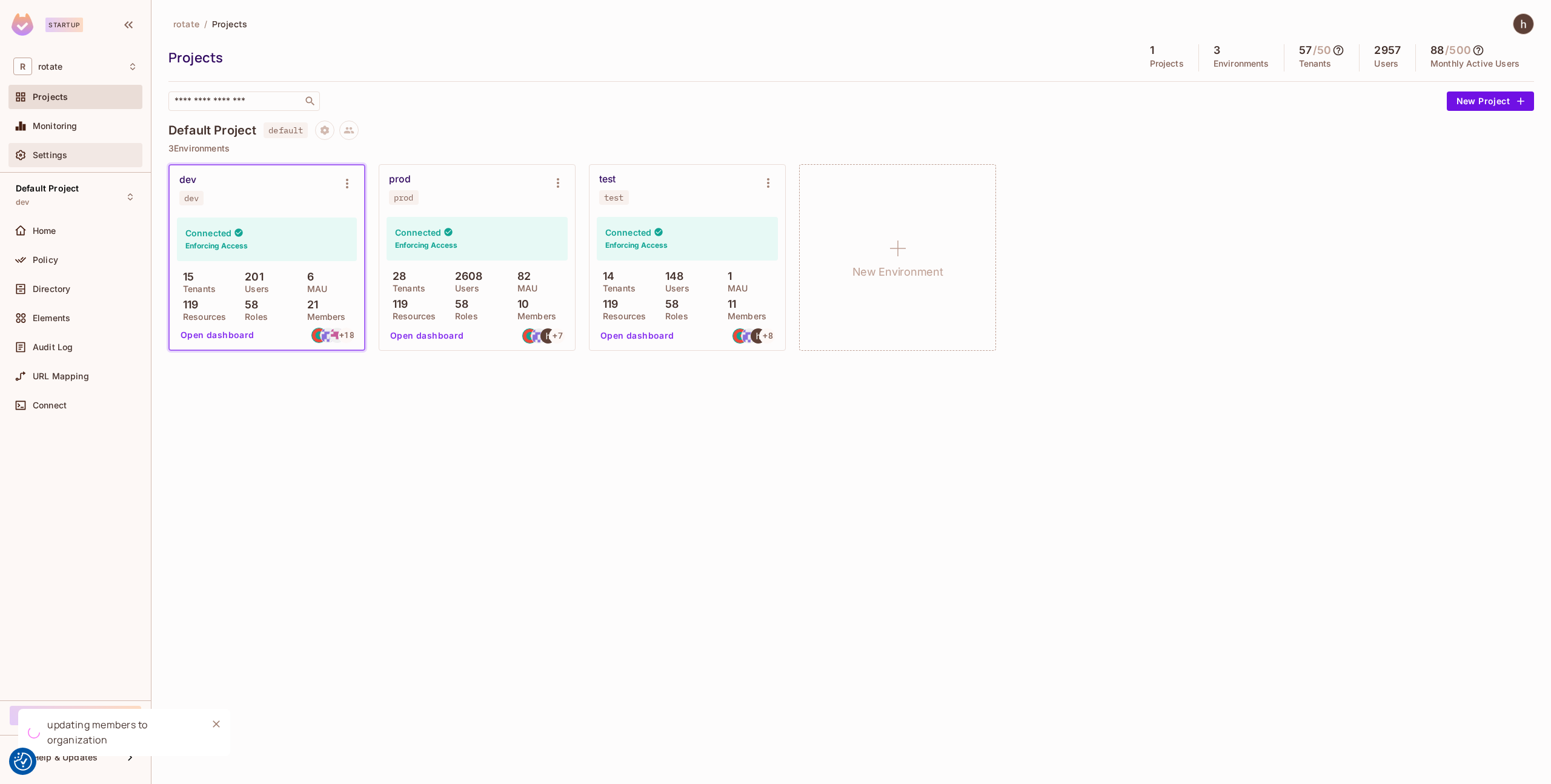
click at [66, 157] on span "Settings" at bounding box center [50, 156] width 35 height 10
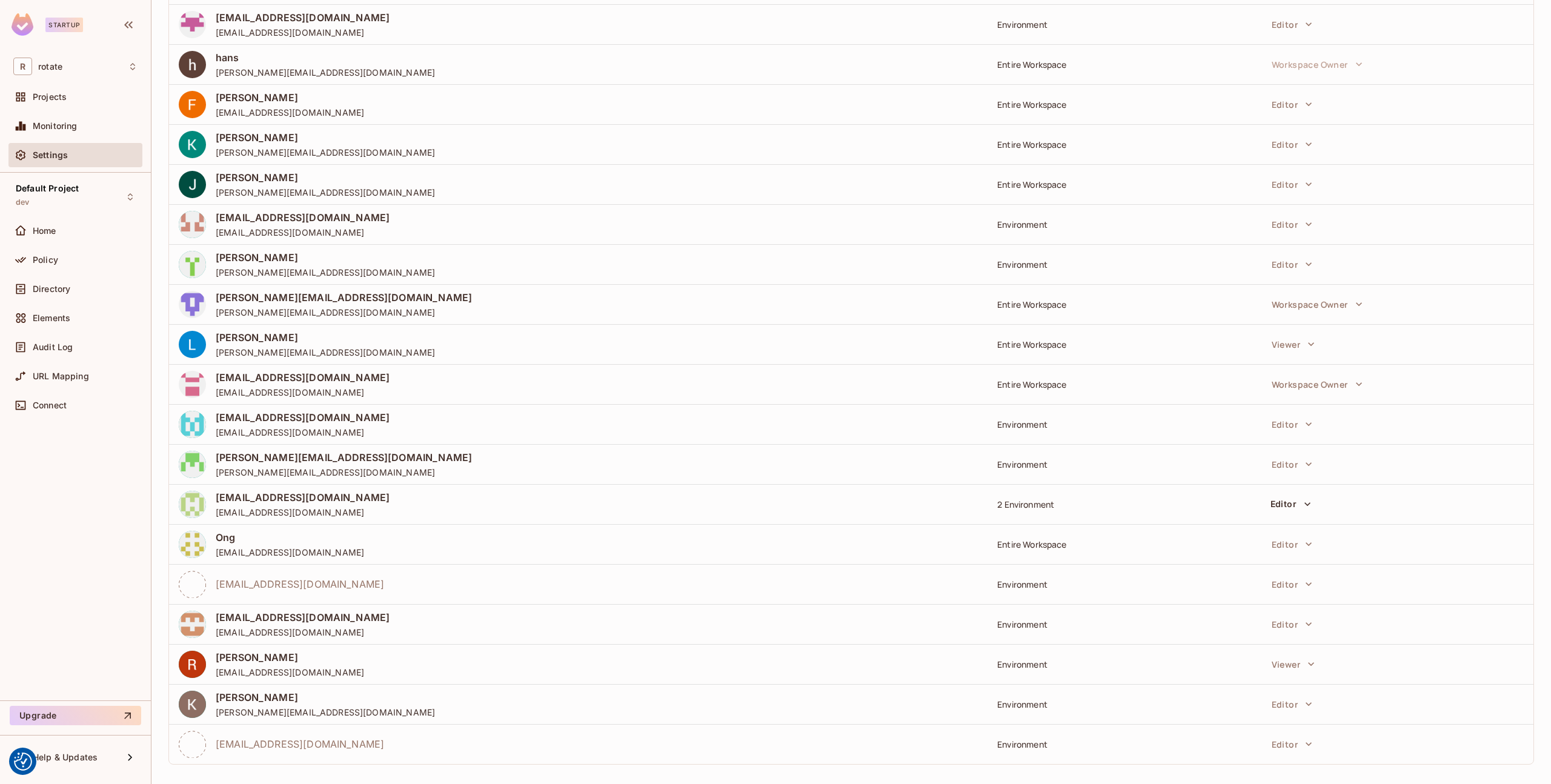
scroll to position [223, 0]
click at [281, 550] on span "[EMAIL_ADDRESS][DOMAIN_NAME]" at bounding box center [290, 551] width 149 height 12
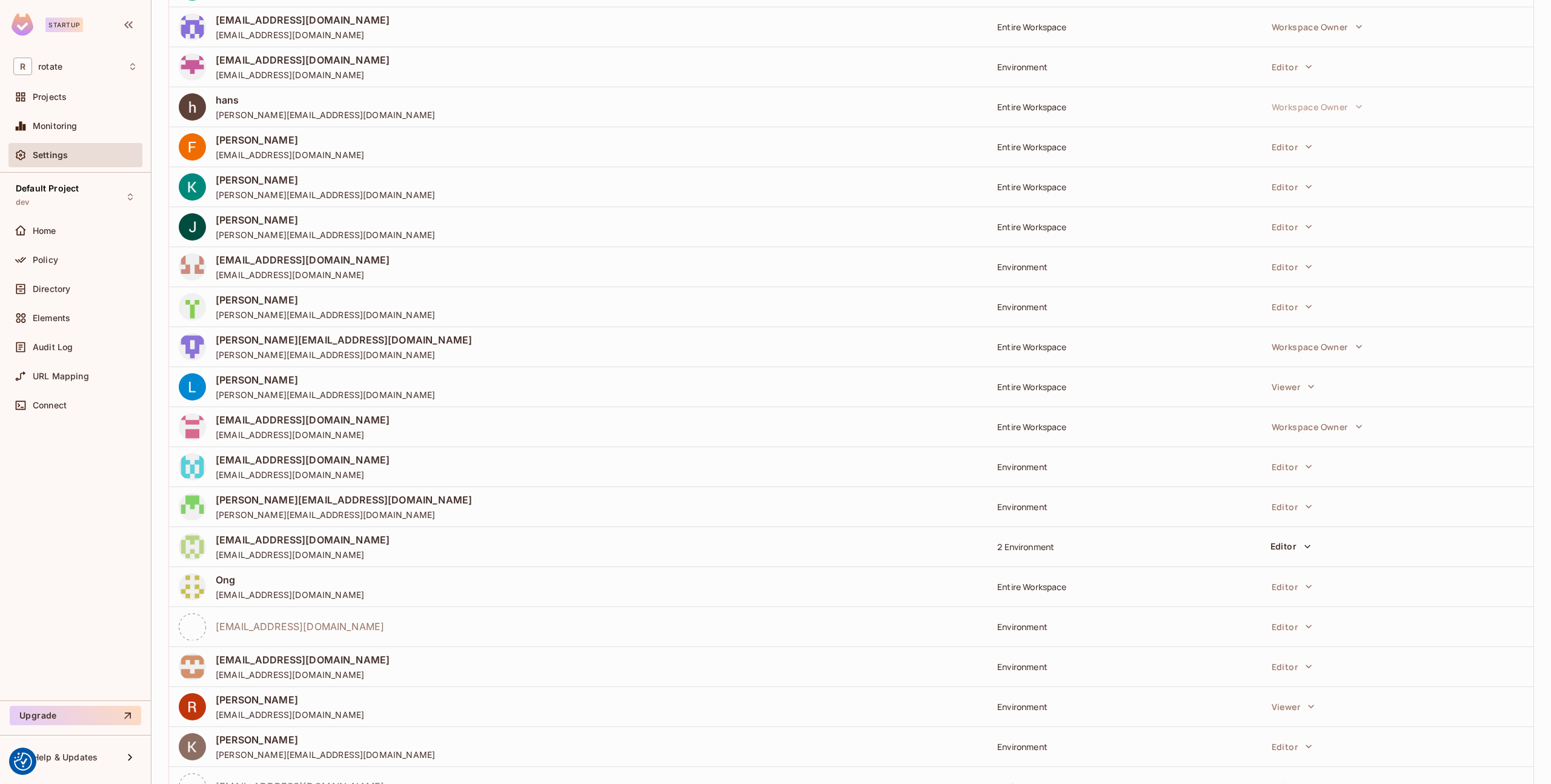
scroll to position [230, 0]
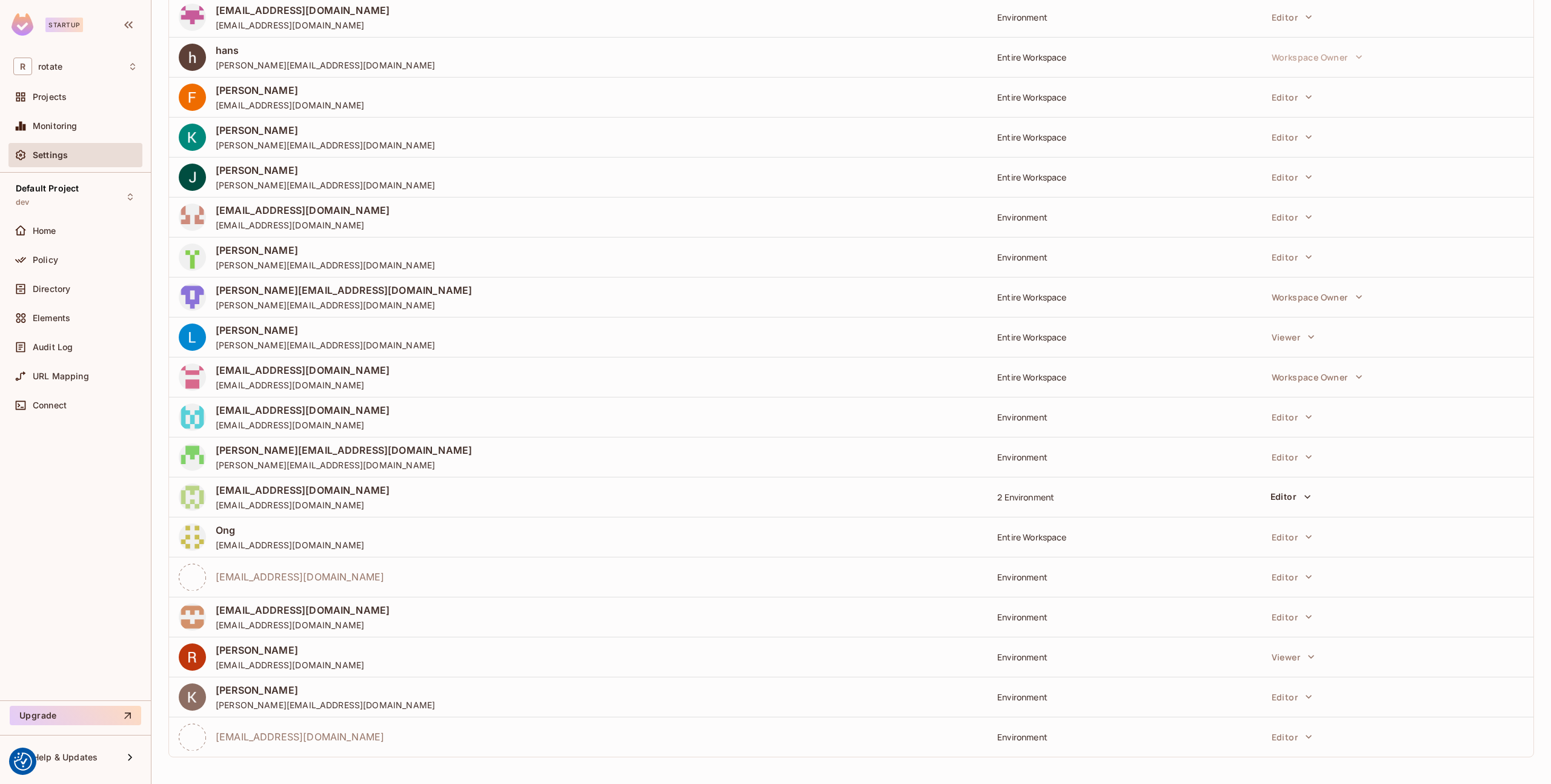
click at [231, 535] on span "Ong" at bounding box center [290, 529] width 149 height 13
click at [228, 525] on span "Ong" at bounding box center [290, 529] width 149 height 13
click at [192, 542] on img at bounding box center [191, 536] width 27 height 27
click at [195, 542] on img at bounding box center [191, 536] width 27 height 27
click at [1270, 530] on button "Editor" at bounding box center [1291, 536] width 53 height 24
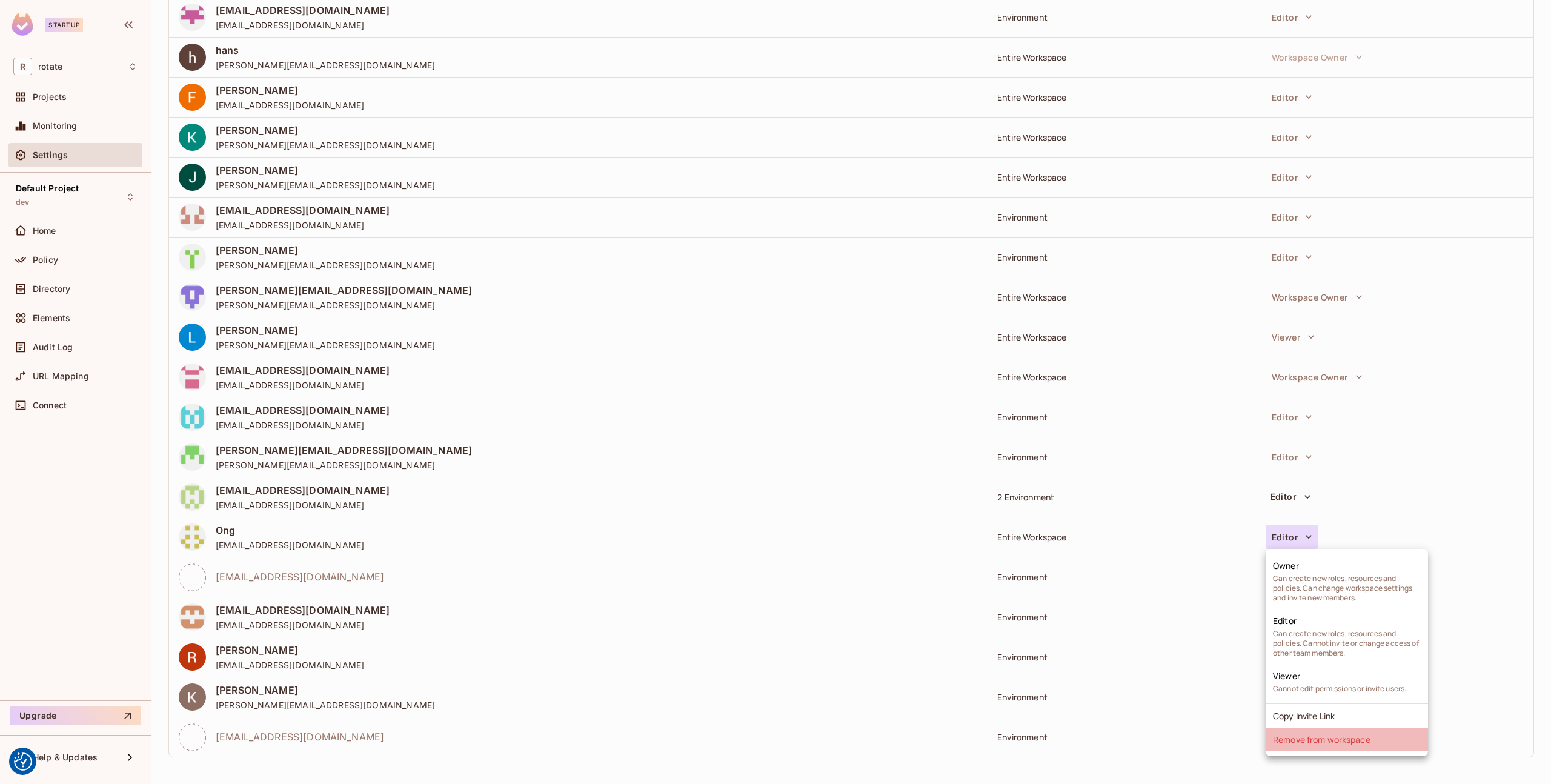
click at [1313, 740] on li "Remove from workspace" at bounding box center [1347, 739] width 163 height 24
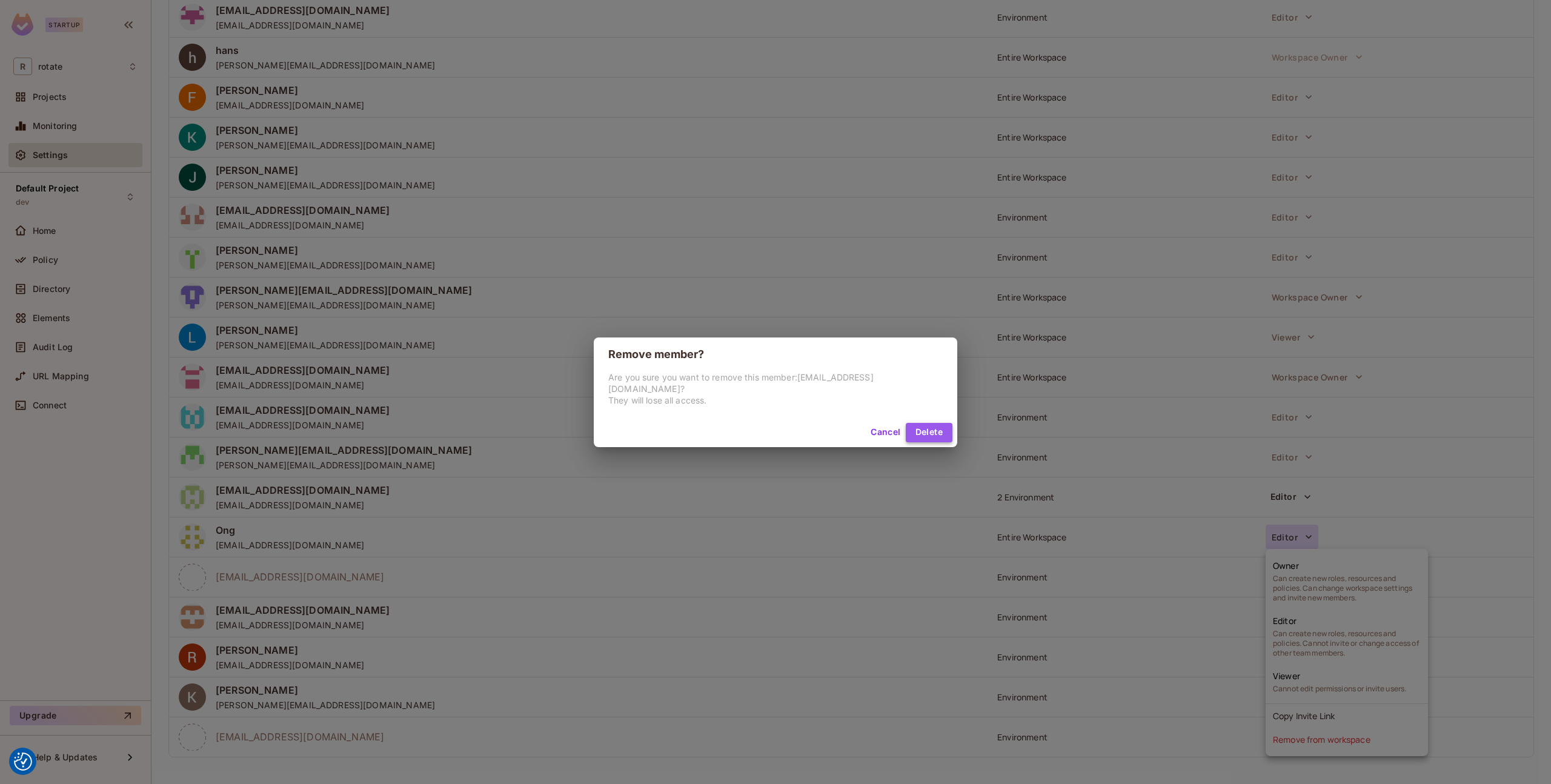
click at [907, 422] on button "Delete" at bounding box center [928, 432] width 47 height 20
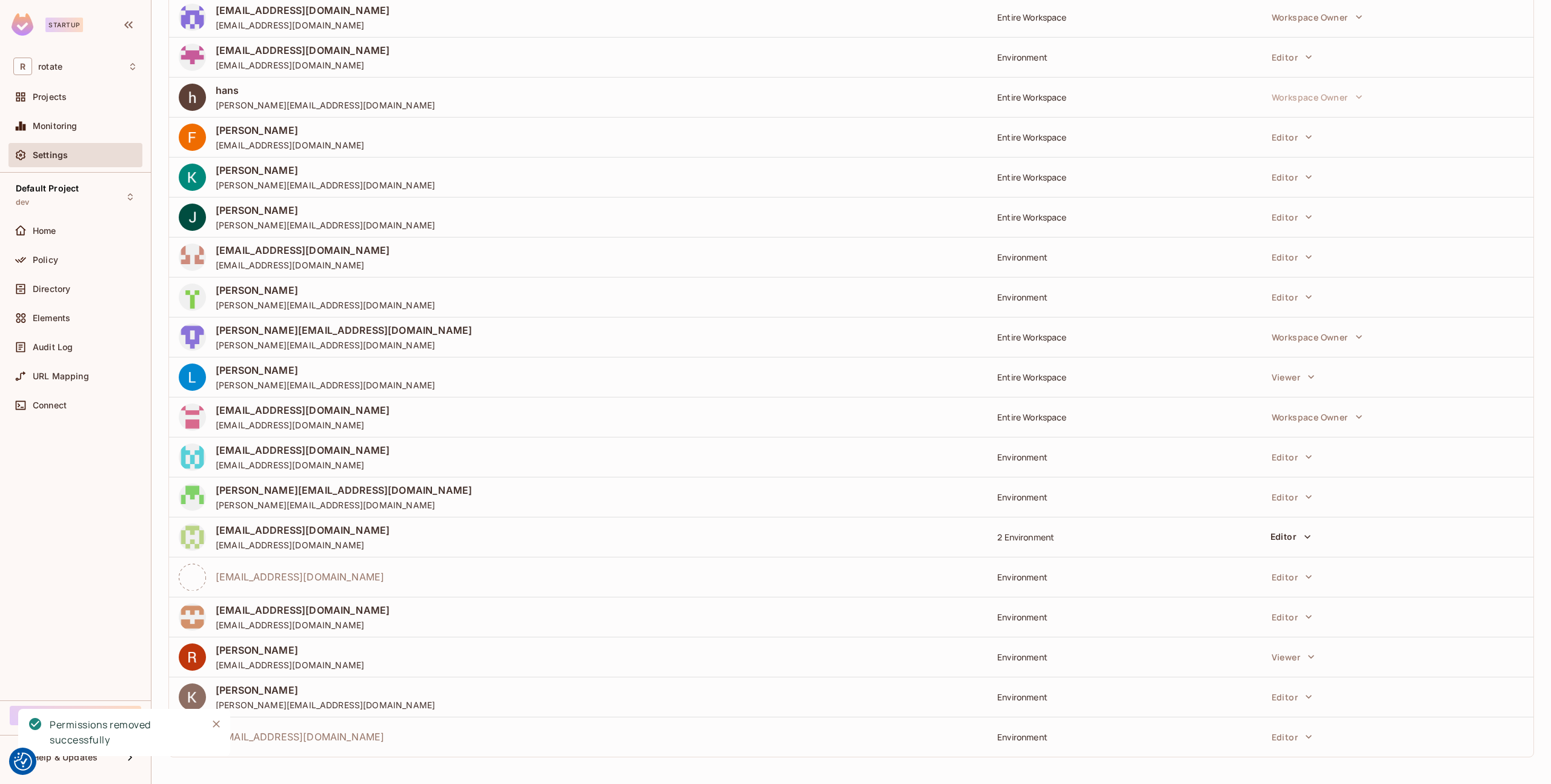
scroll to position [0, 0]
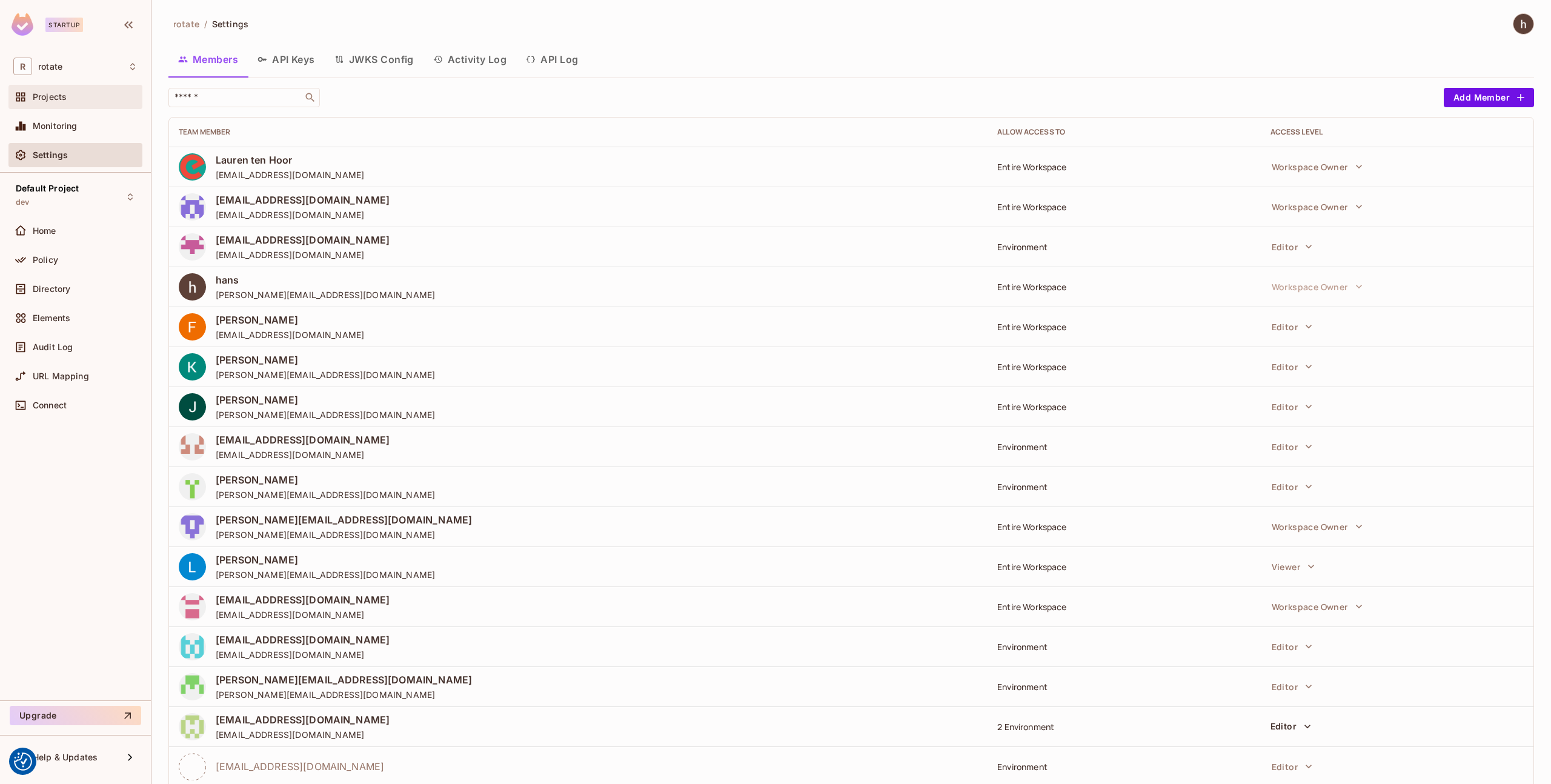
click at [65, 100] on span "Projects" at bounding box center [50, 97] width 34 height 10
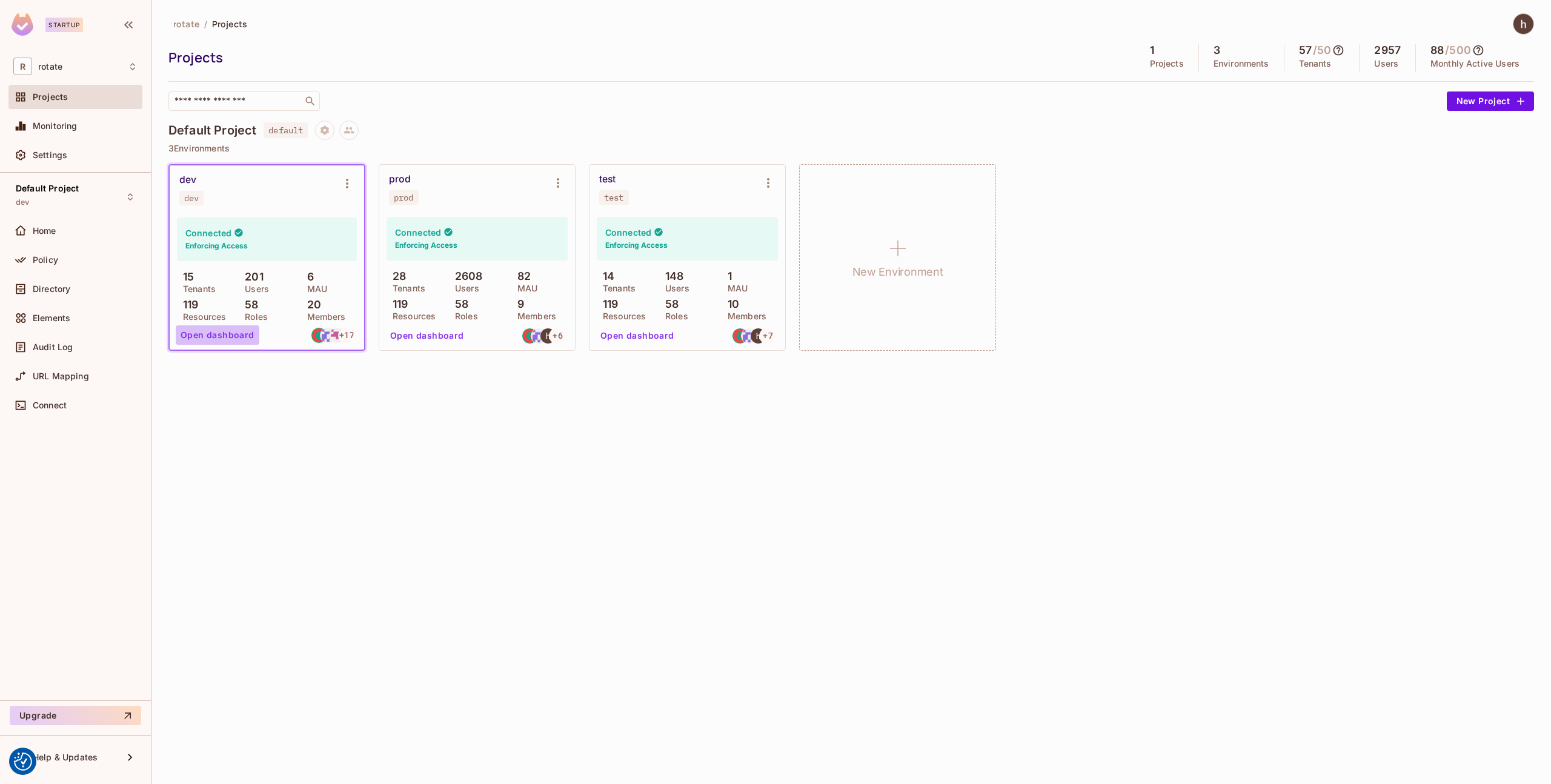
click at [241, 335] on button "Open dashboard" at bounding box center [217, 335] width 83 height 20
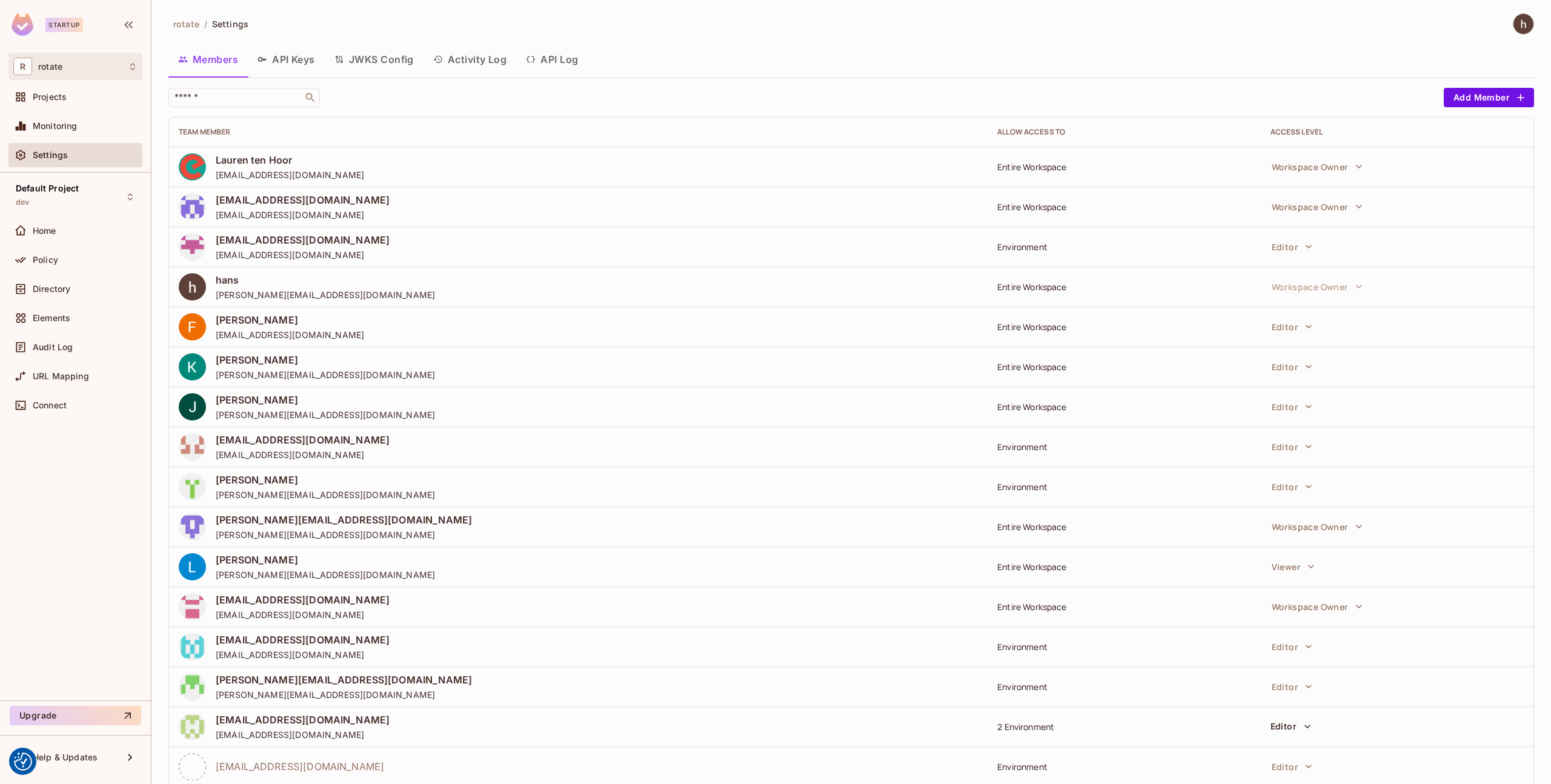
click at [71, 75] on div "R rotate" at bounding box center [75, 65] width 134 height 27
click at [71, 75] on div at bounding box center [776, 392] width 1551 height 784
click at [71, 97] on div "Projects" at bounding box center [85, 97] width 105 height 10
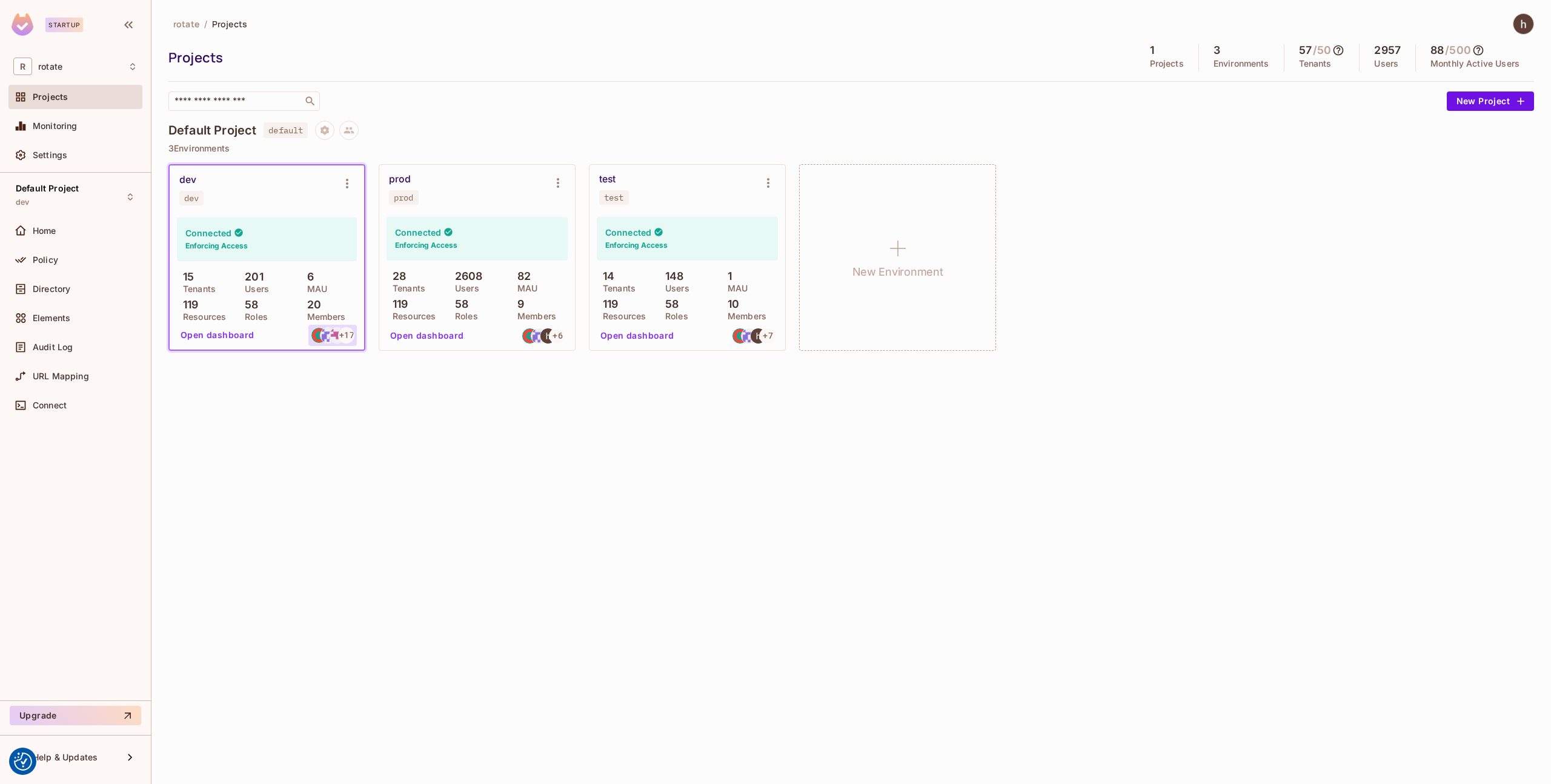
click at [340, 337] on span "+ 17" at bounding box center [346, 335] width 15 height 9
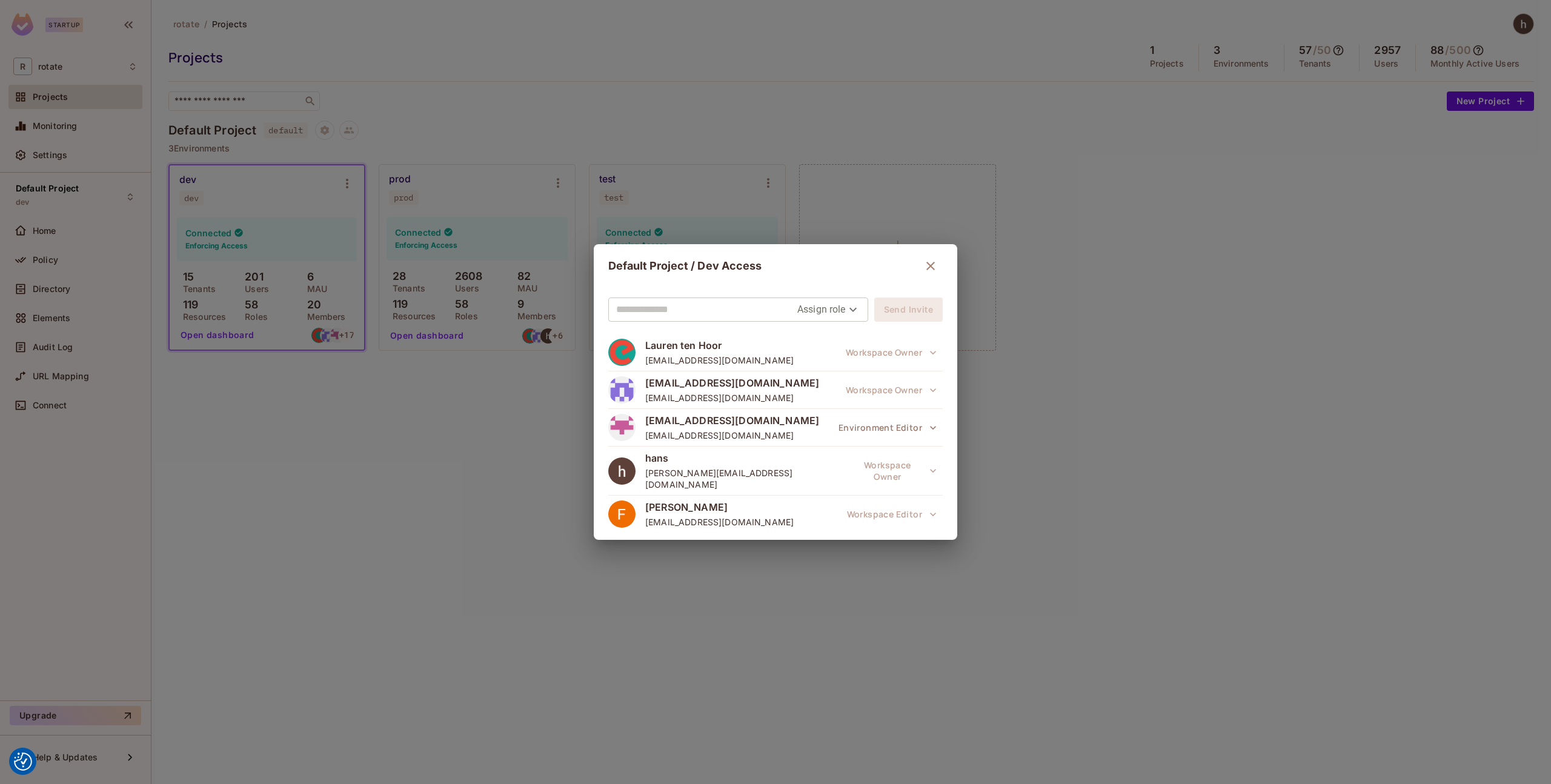
click at [781, 307] on input "text" at bounding box center [706, 309] width 181 height 20
type input "**********"
click at [839, 307] on body "We use cookies to enhance your browsing experience, serve personalized ads or c…" at bounding box center [776, 392] width 1551 height 784
click at [834, 354] on li "Editor" at bounding box center [823, 359] width 63 height 22
type input "*****"
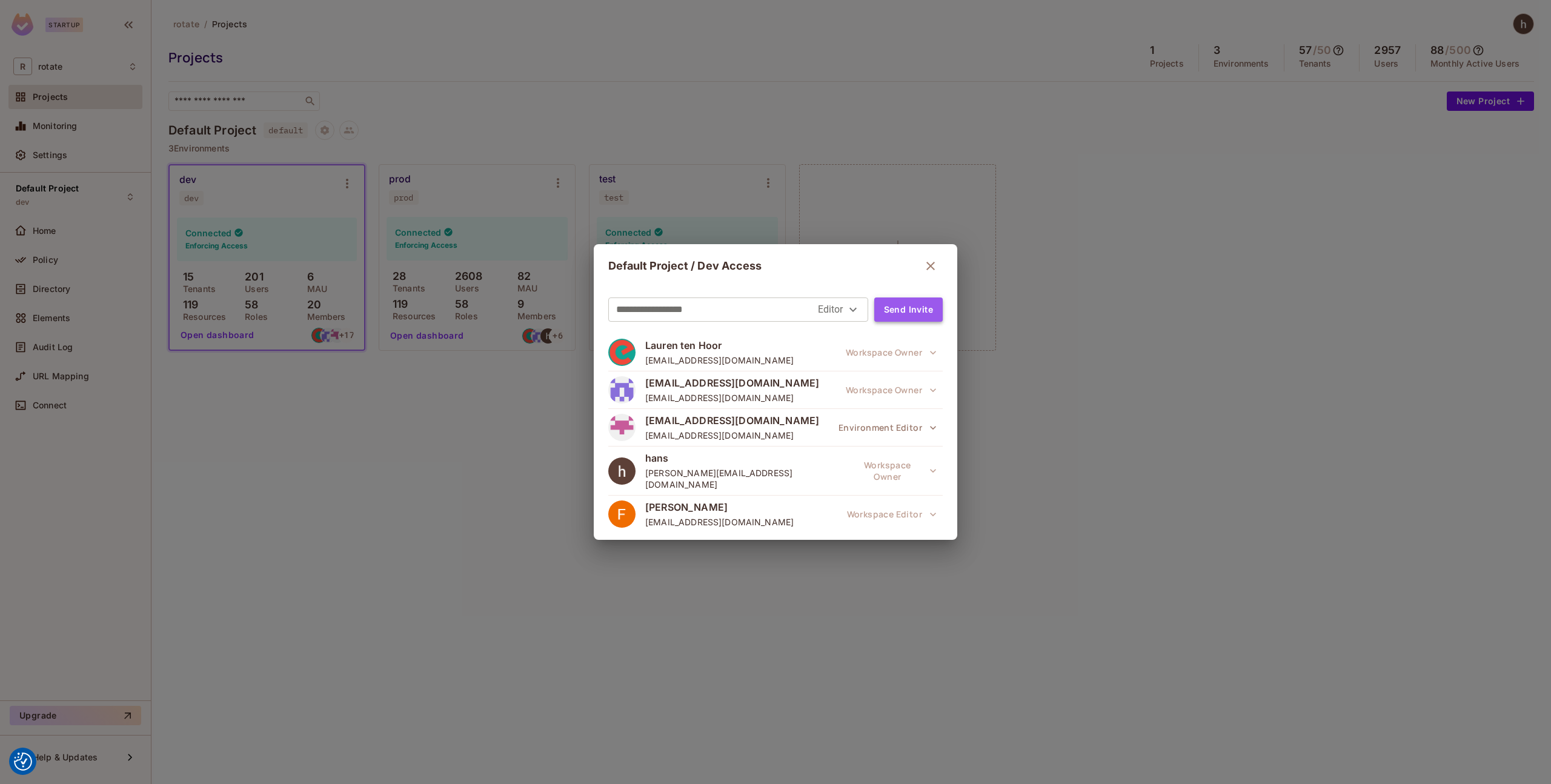
click at [907, 312] on button "Send Invite" at bounding box center [908, 309] width 68 height 24
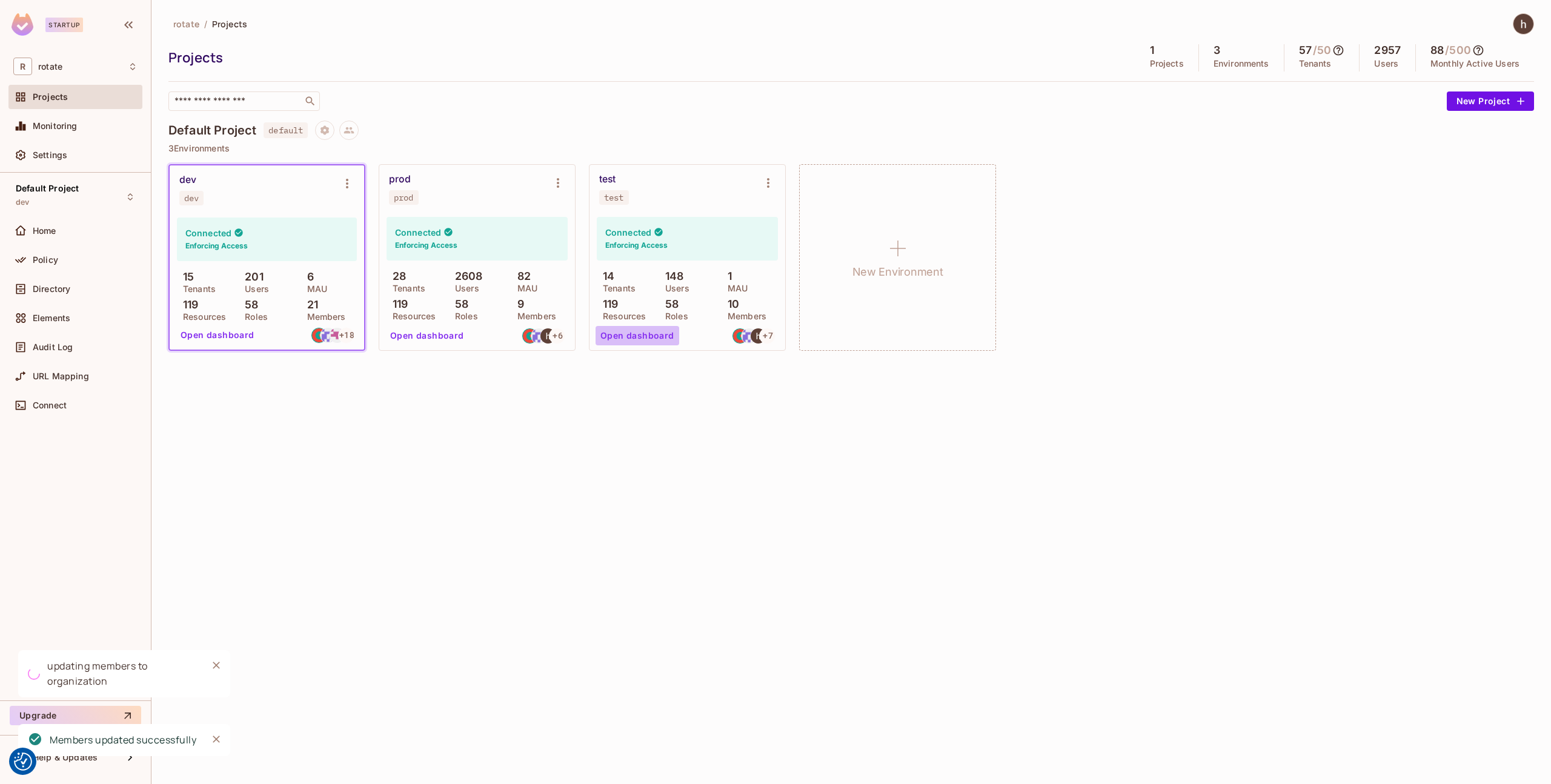
click at [649, 337] on button "Open dashboard" at bounding box center [638, 336] width 83 height 20
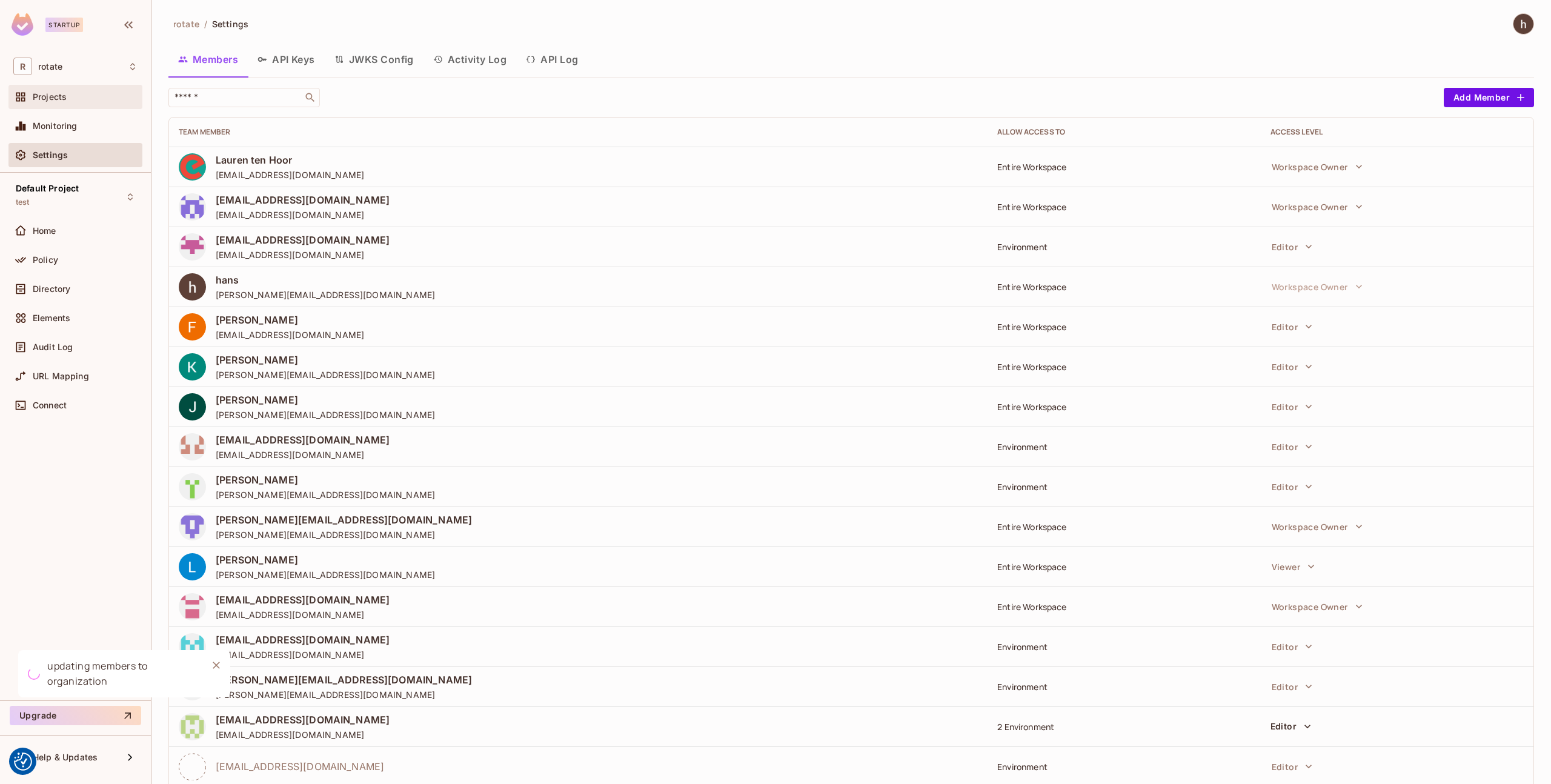
click at [97, 92] on div "Projects" at bounding box center [85, 97] width 105 height 10
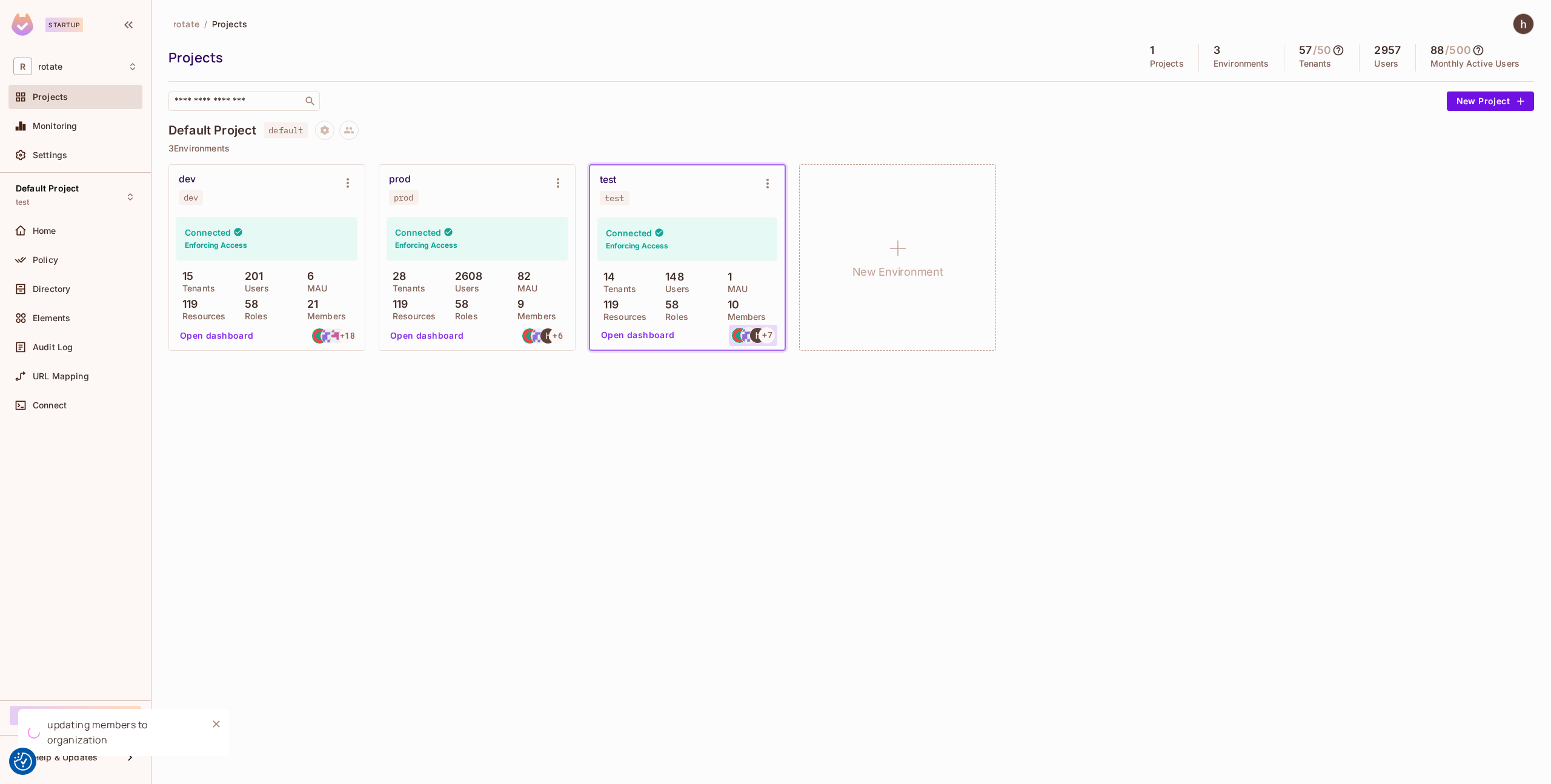
click at [756, 334] on img at bounding box center [757, 334] width 15 height 15
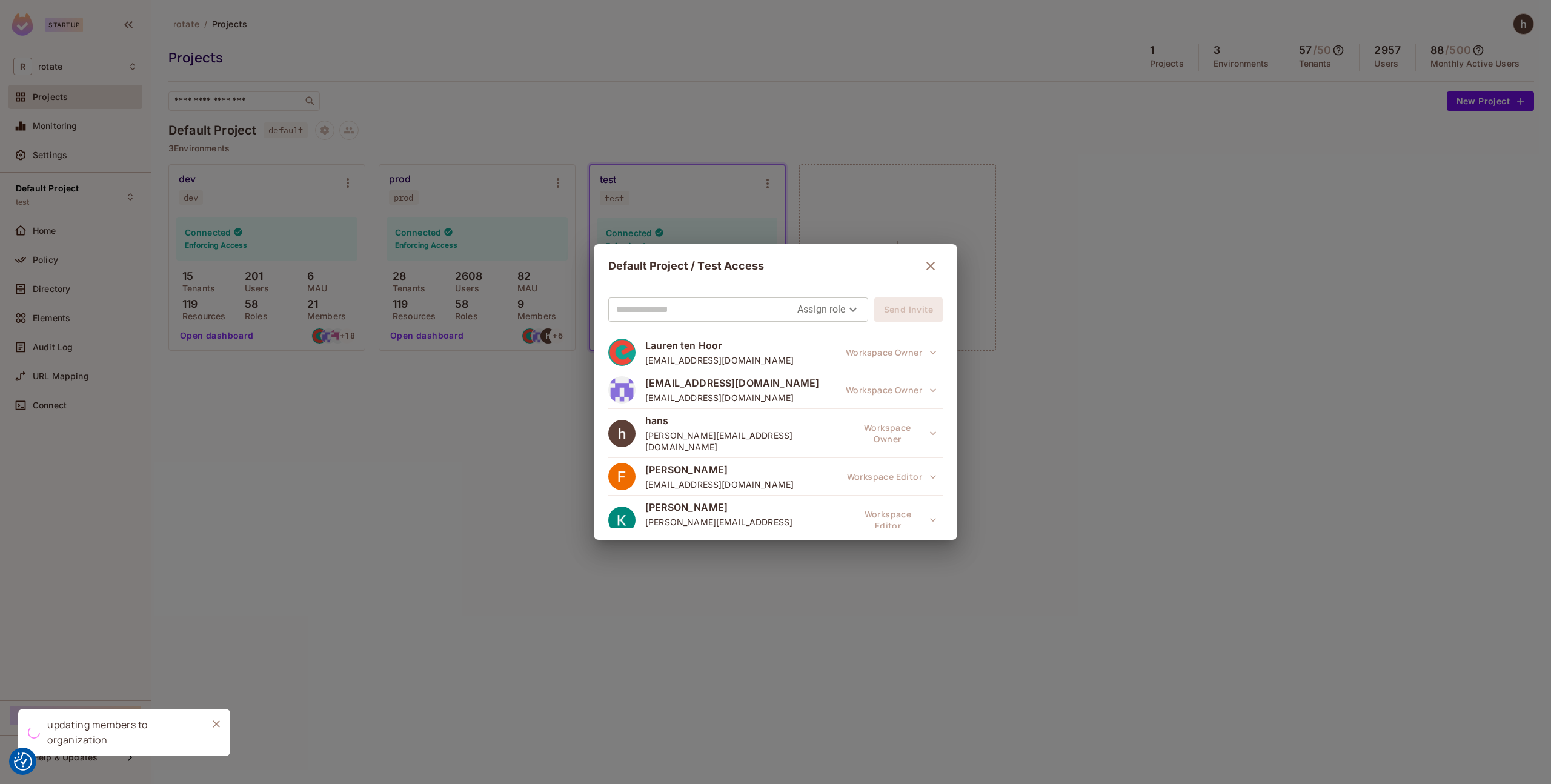
click at [748, 307] on input "text" at bounding box center [706, 309] width 181 height 20
type input "**********"
click at [846, 306] on body "We use cookies to enhance your browsing experience, serve personalized ads or c…" at bounding box center [776, 392] width 1551 height 784
click at [835, 359] on li "Editor" at bounding box center [823, 359] width 63 height 22
type input "*****"
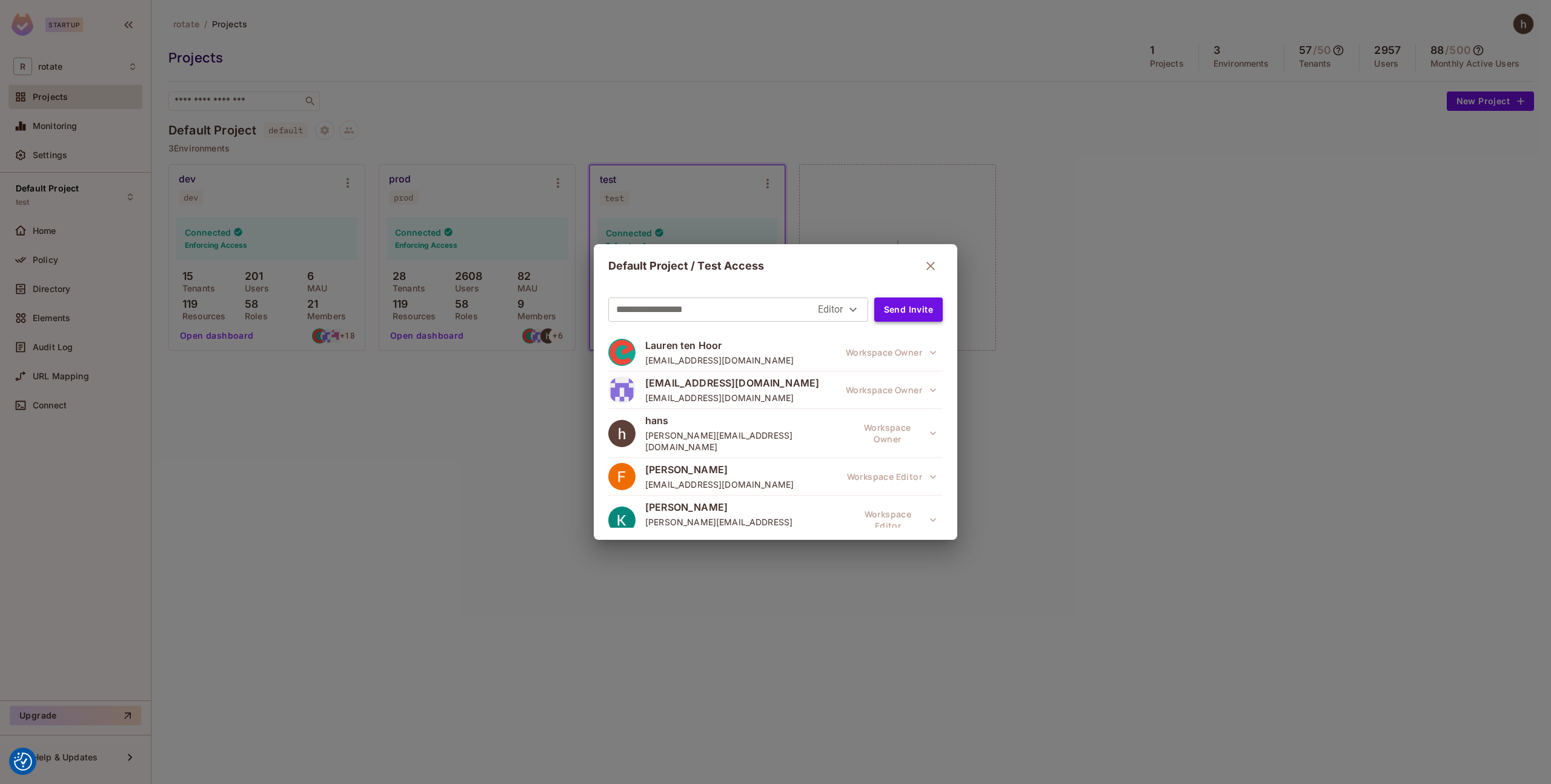
click at [908, 311] on button "Send Invite" at bounding box center [908, 309] width 68 height 24
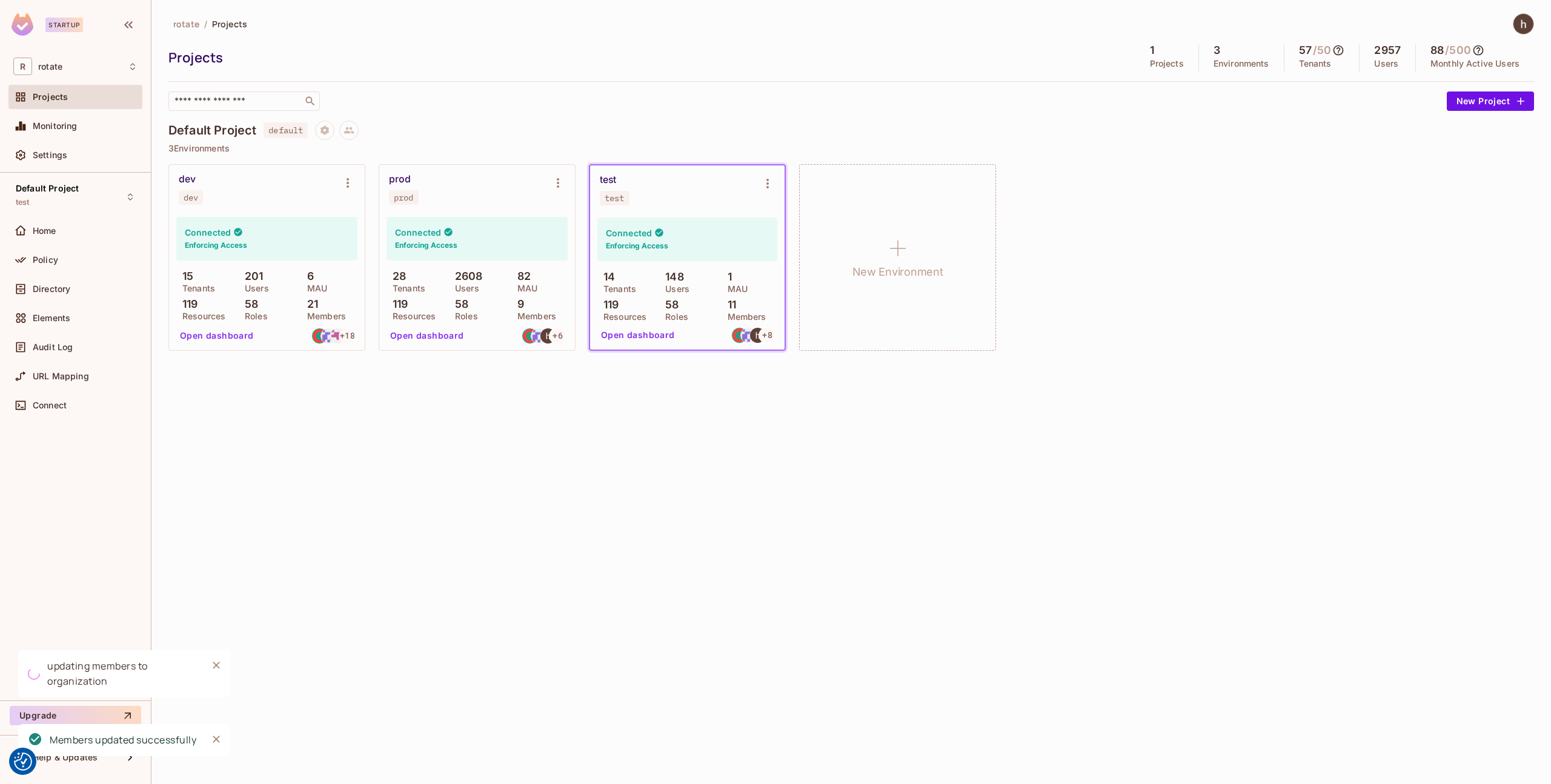
click at [77, 98] on div "Projects" at bounding box center [85, 97] width 105 height 10
click at [66, 154] on div "Settings" at bounding box center [85, 156] width 105 height 10
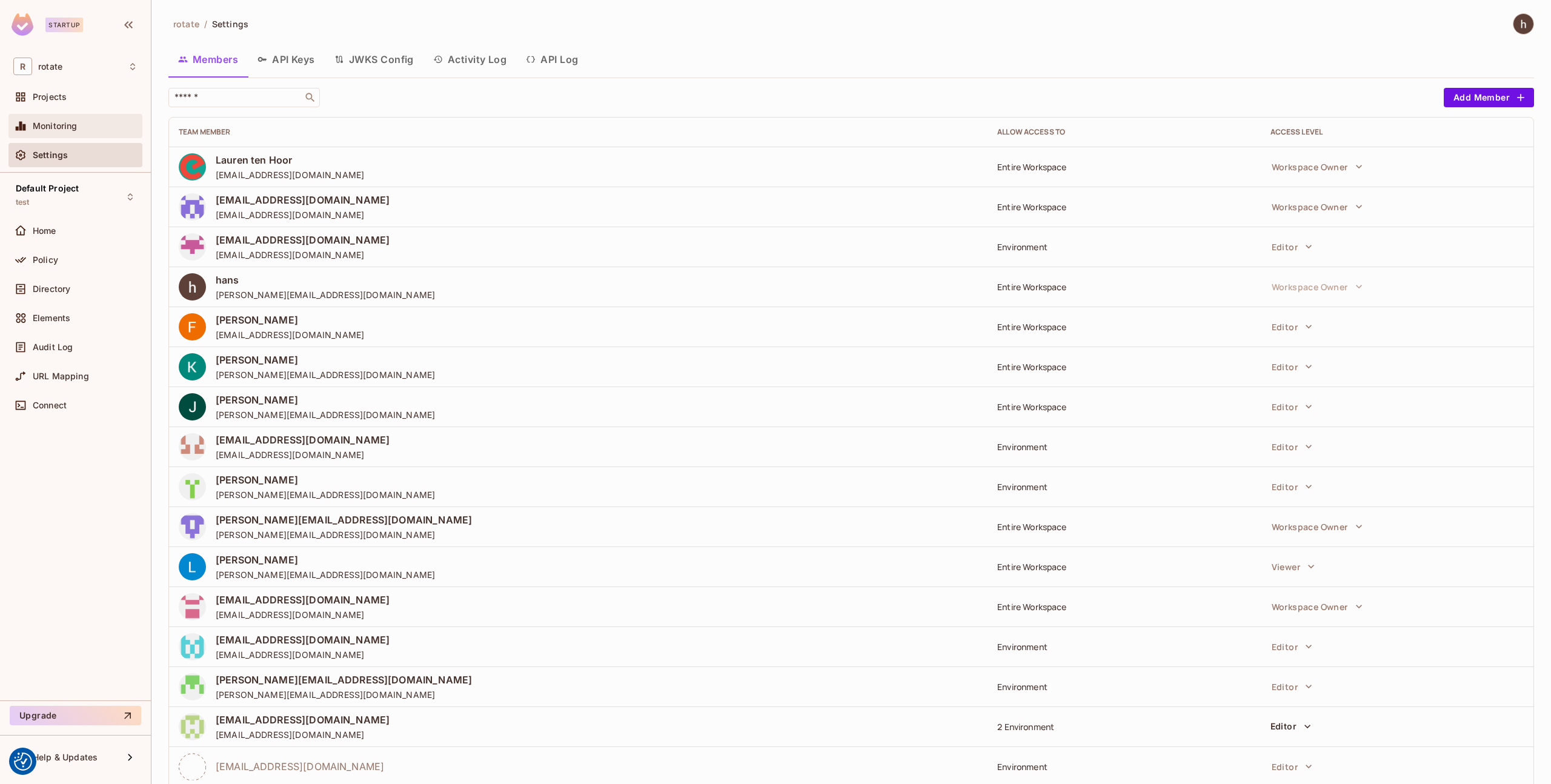
click at [70, 128] on span "Monitoring" at bounding box center [55, 126] width 45 height 10
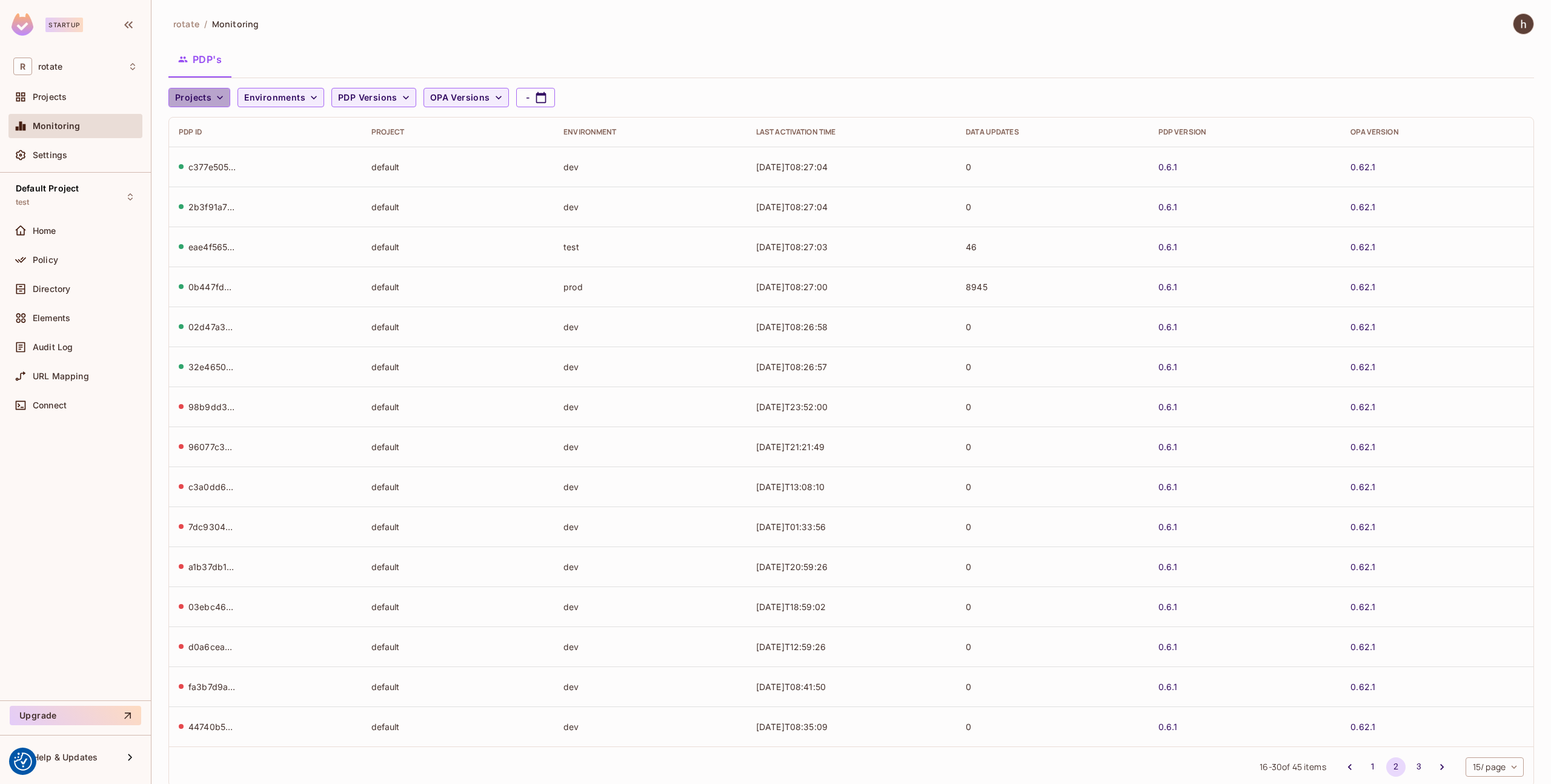
click at [219, 89] on button "Projects" at bounding box center [199, 98] width 61 height 20
click at [219, 89] on div at bounding box center [776, 392] width 1551 height 784
click at [67, 357] on div "Audit Log" at bounding box center [75, 347] width 134 height 24
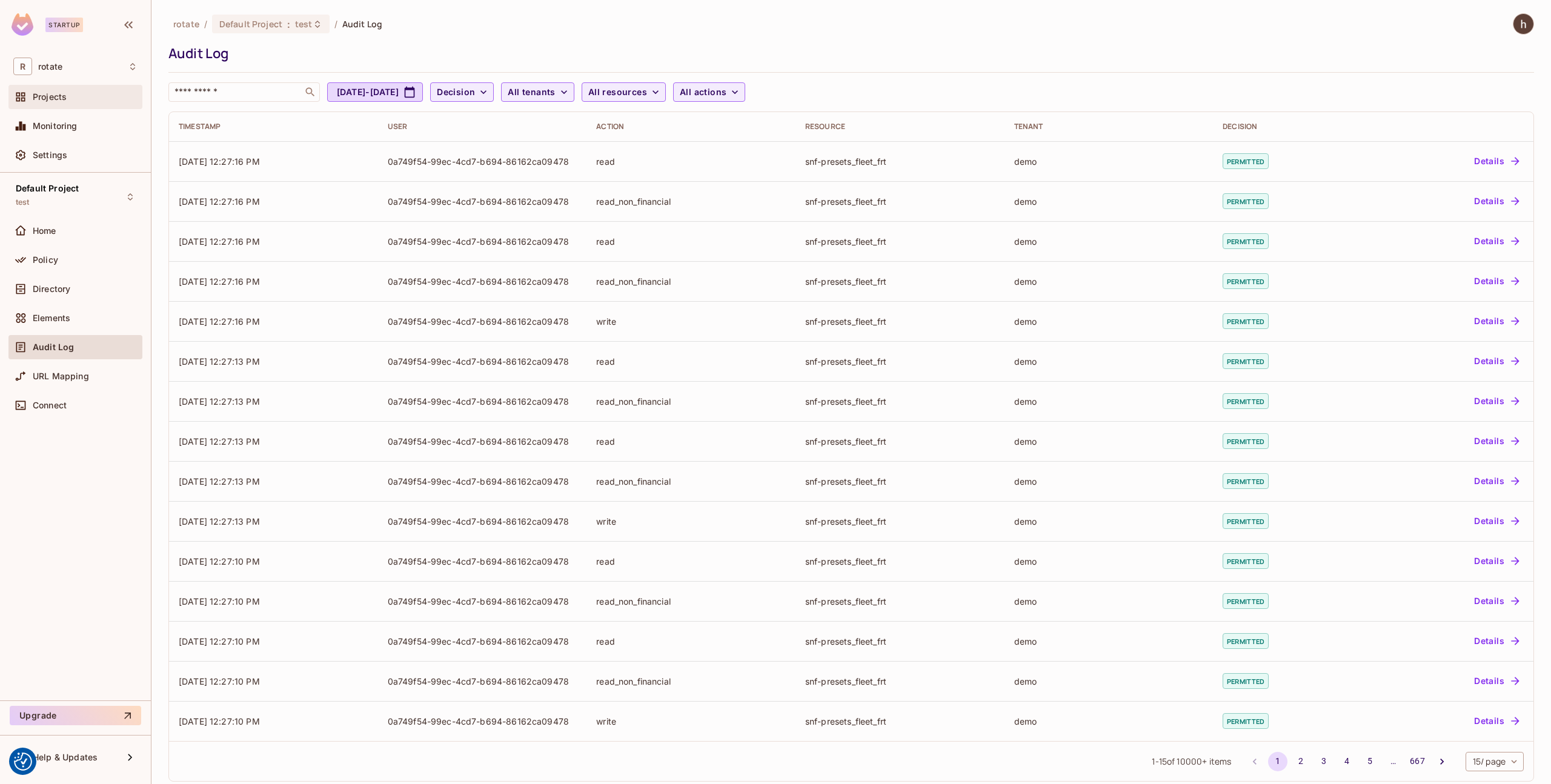
click at [76, 87] on div "Projects" at bounding box center [75, 97] width 134 height 24
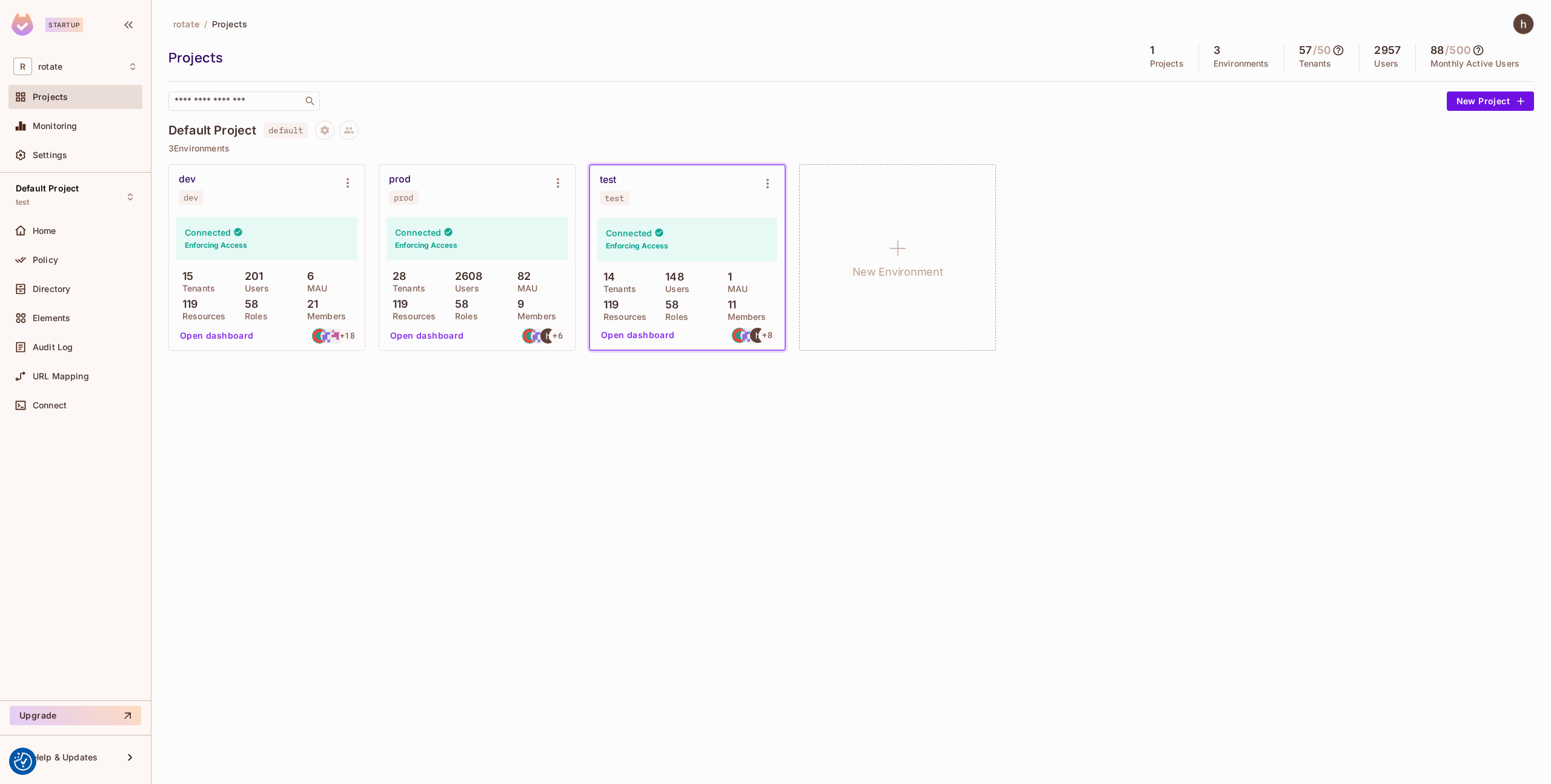
click at [291, 318] on div "58 Roles" at bounding box center [267, 309] width 57 height 22
click at [255, 330] on button "Open dashboard" at bounding box center [217, 336] width 83 height 20
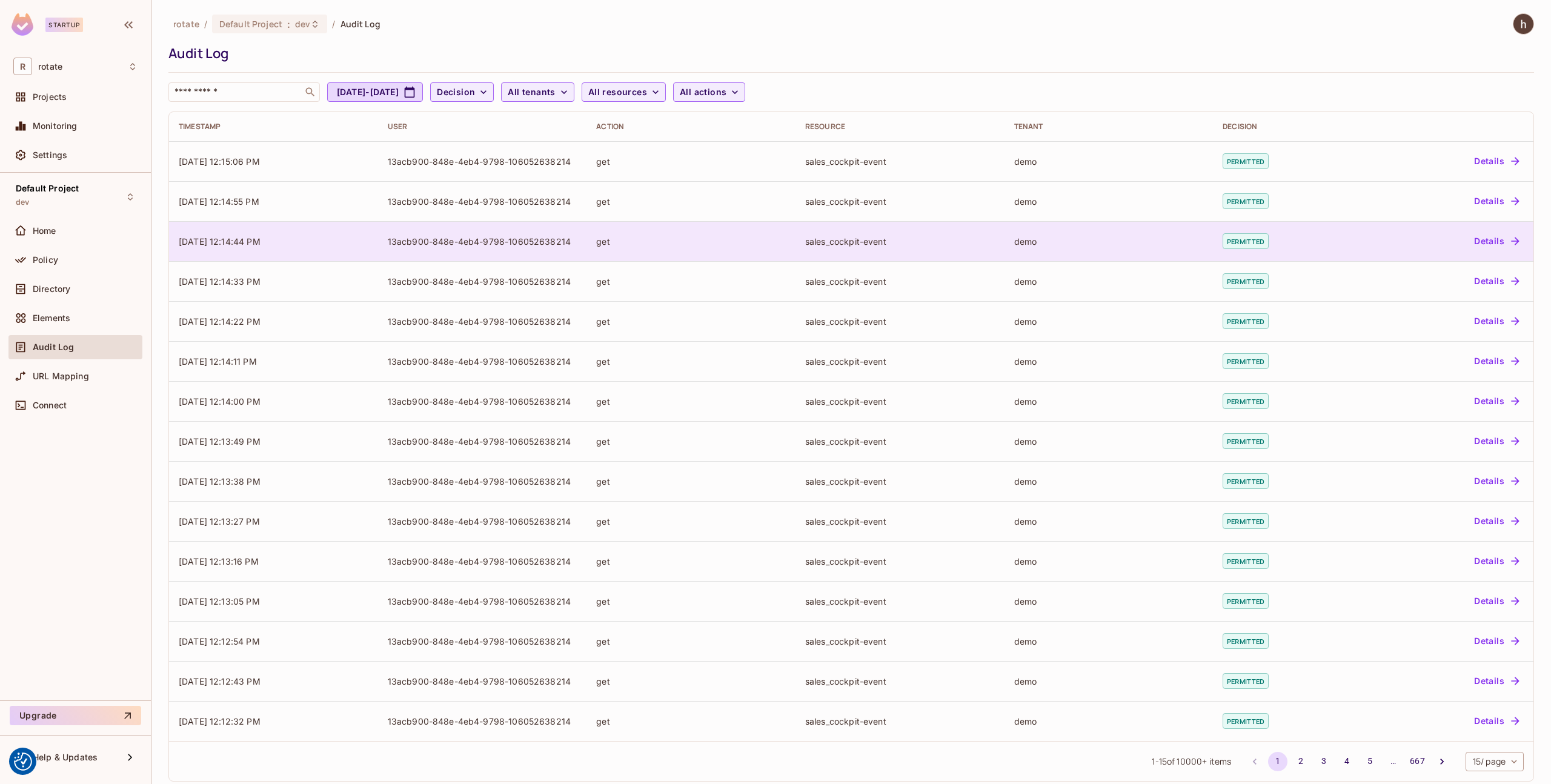
click at [281, 240] on td "09/01/2025 12:14:44 PM" at bounding box center [273, 241] width 209 height 40
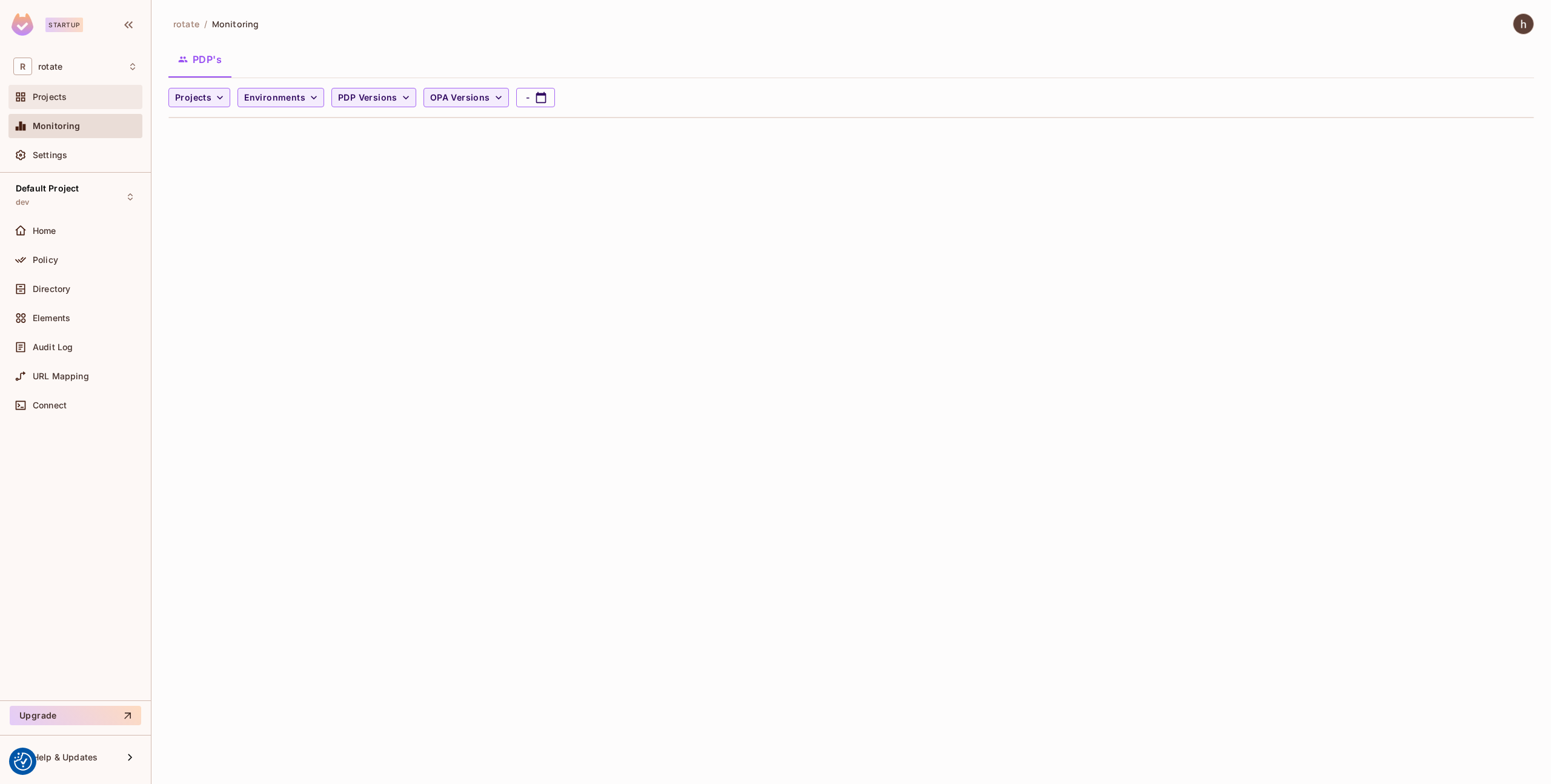
click at [60, 107] on div "Projects" at bounding box center [75, 97] width 134 height 24
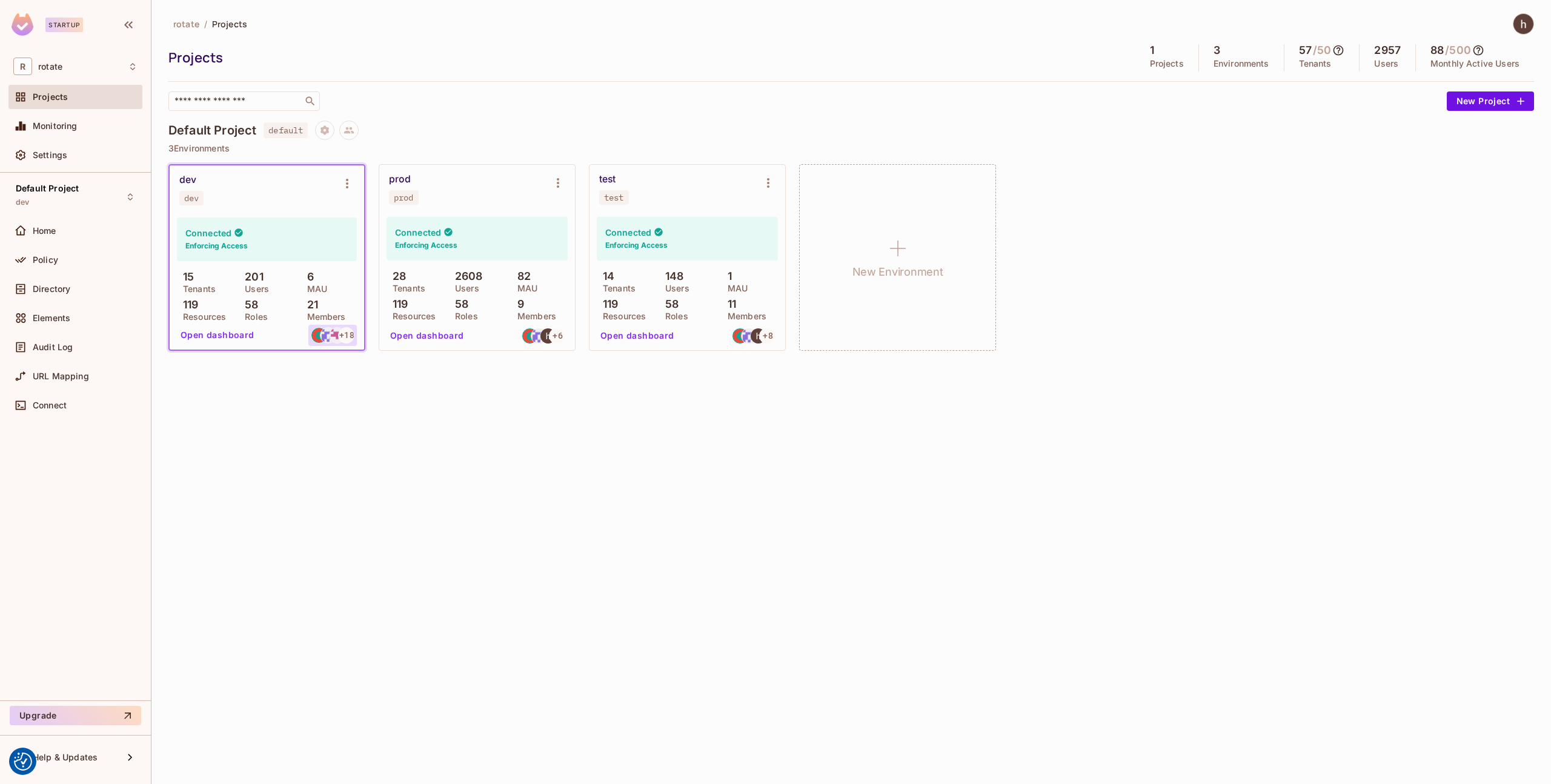
click at [332, 330] on img at bounding box center [336, 334] width 15 height 15
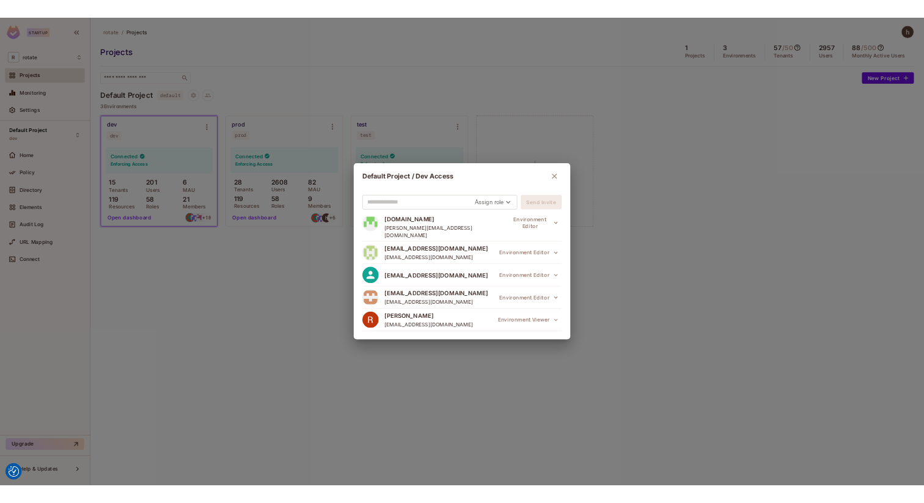
scroll to position [624, 0]
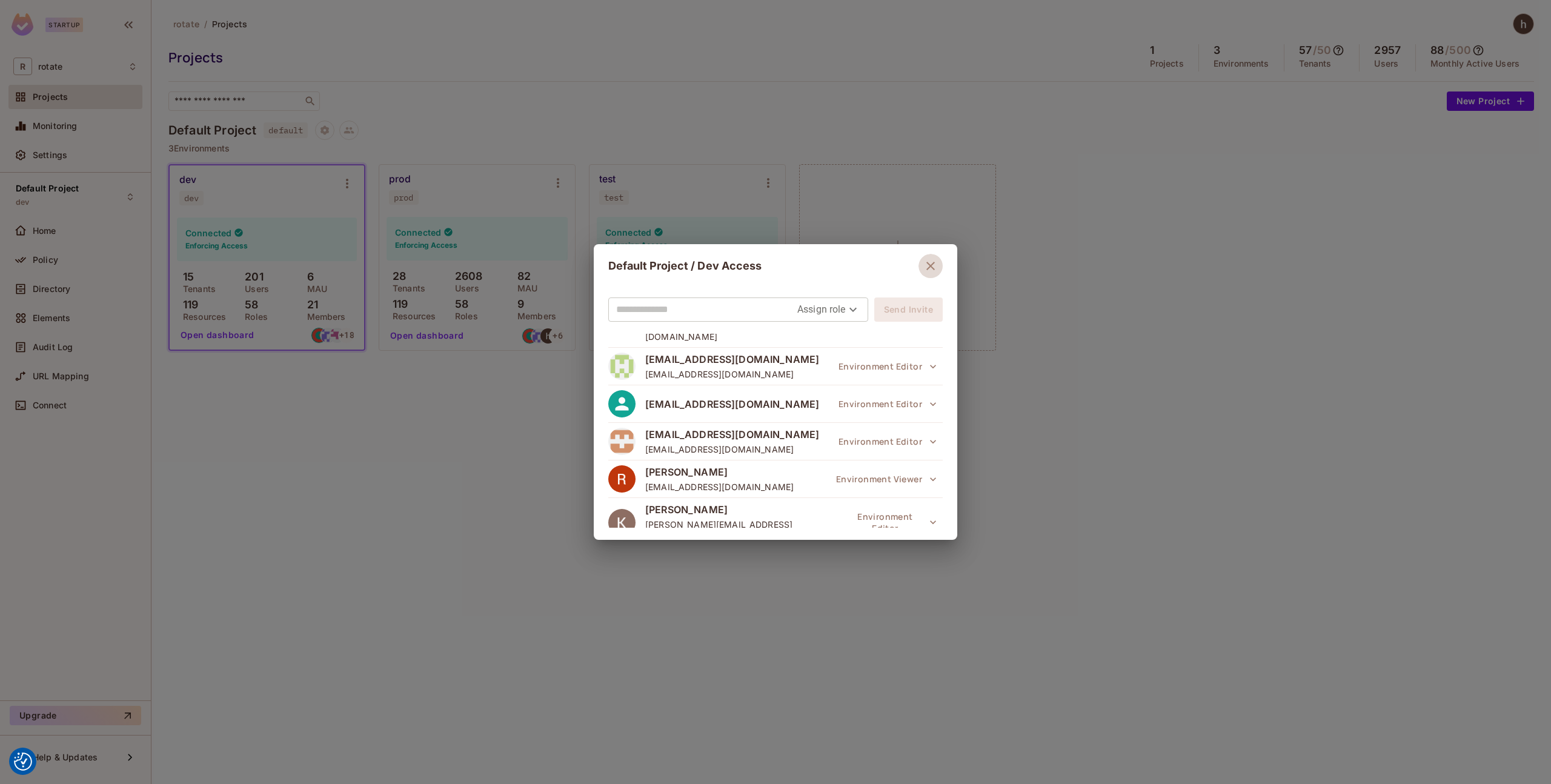
click at [931, 268] on button "button" at bounding box center [930, 266] width 24 height 24
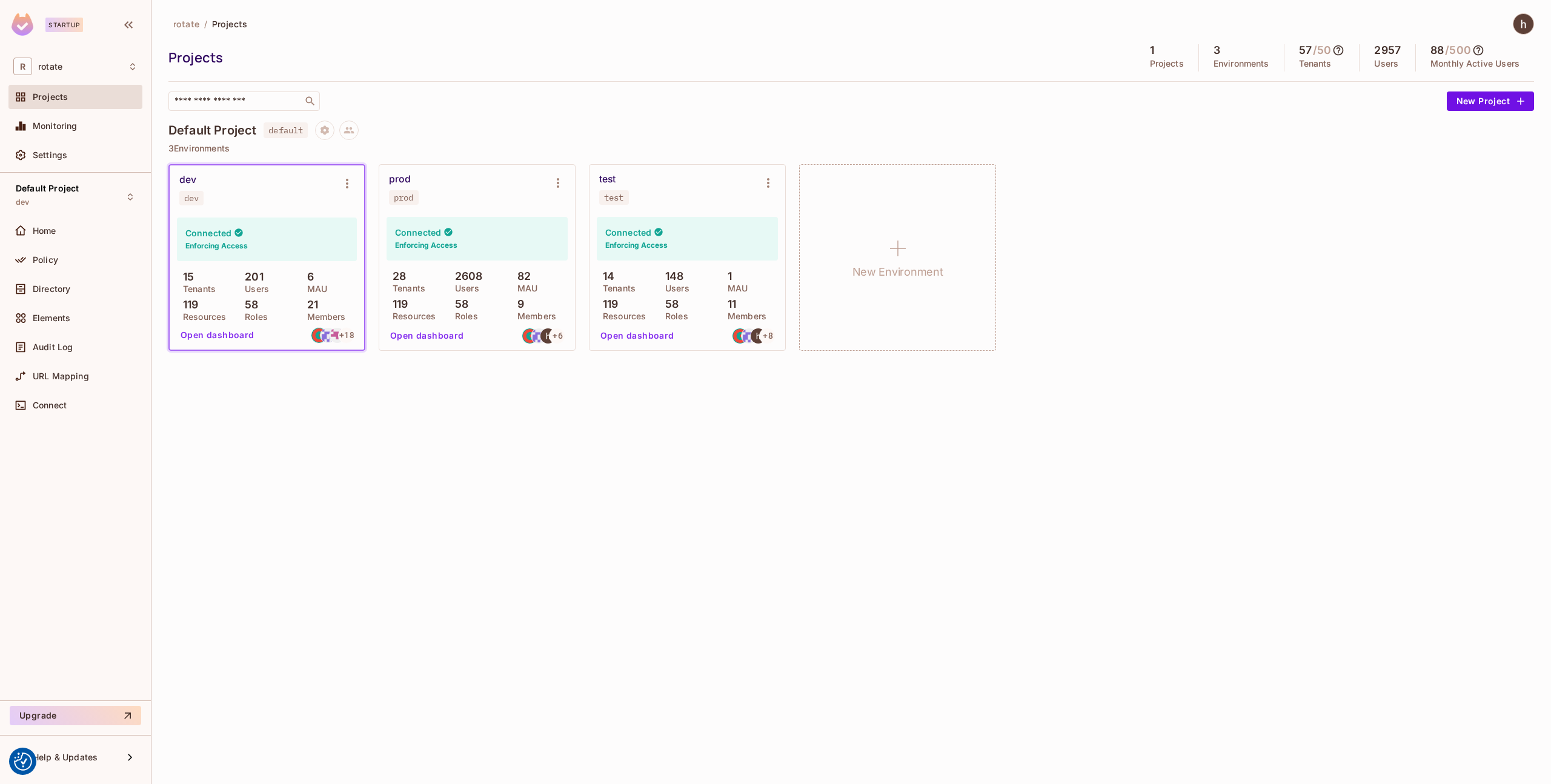
click at [1519, 27] on img at bounding box center [1523, 24] width 20 height 20
click at [1508, 96] on span "Copy Environment Key" at bounding box center [1485, 96] width 89 height 12
click at [86, 154] on div "Settings" at bounding box center [85, 156] width 105 height 10
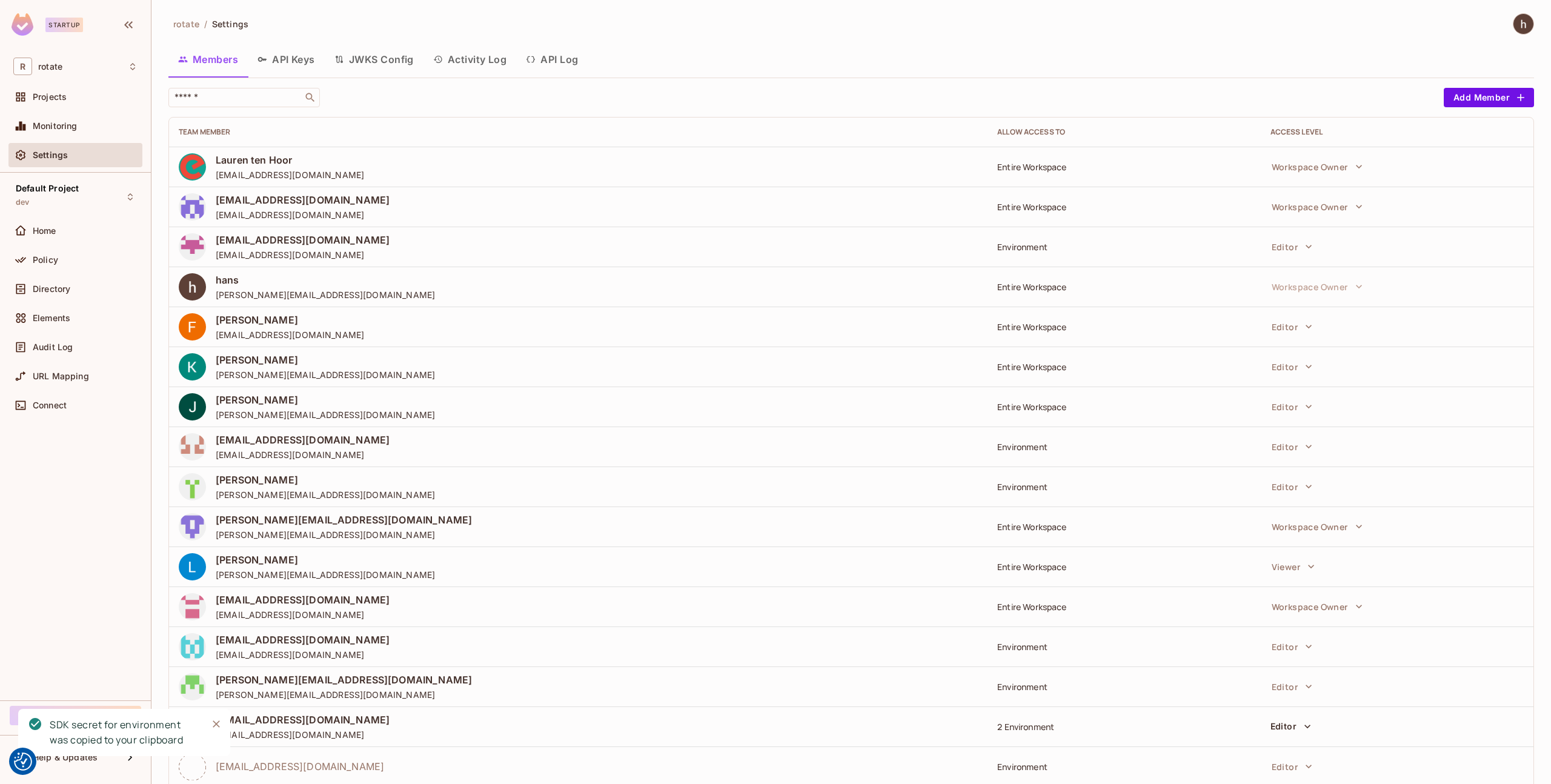
click at [275, 59] on button "API Keys" at bounding box center [287, 59] width 77 height 31
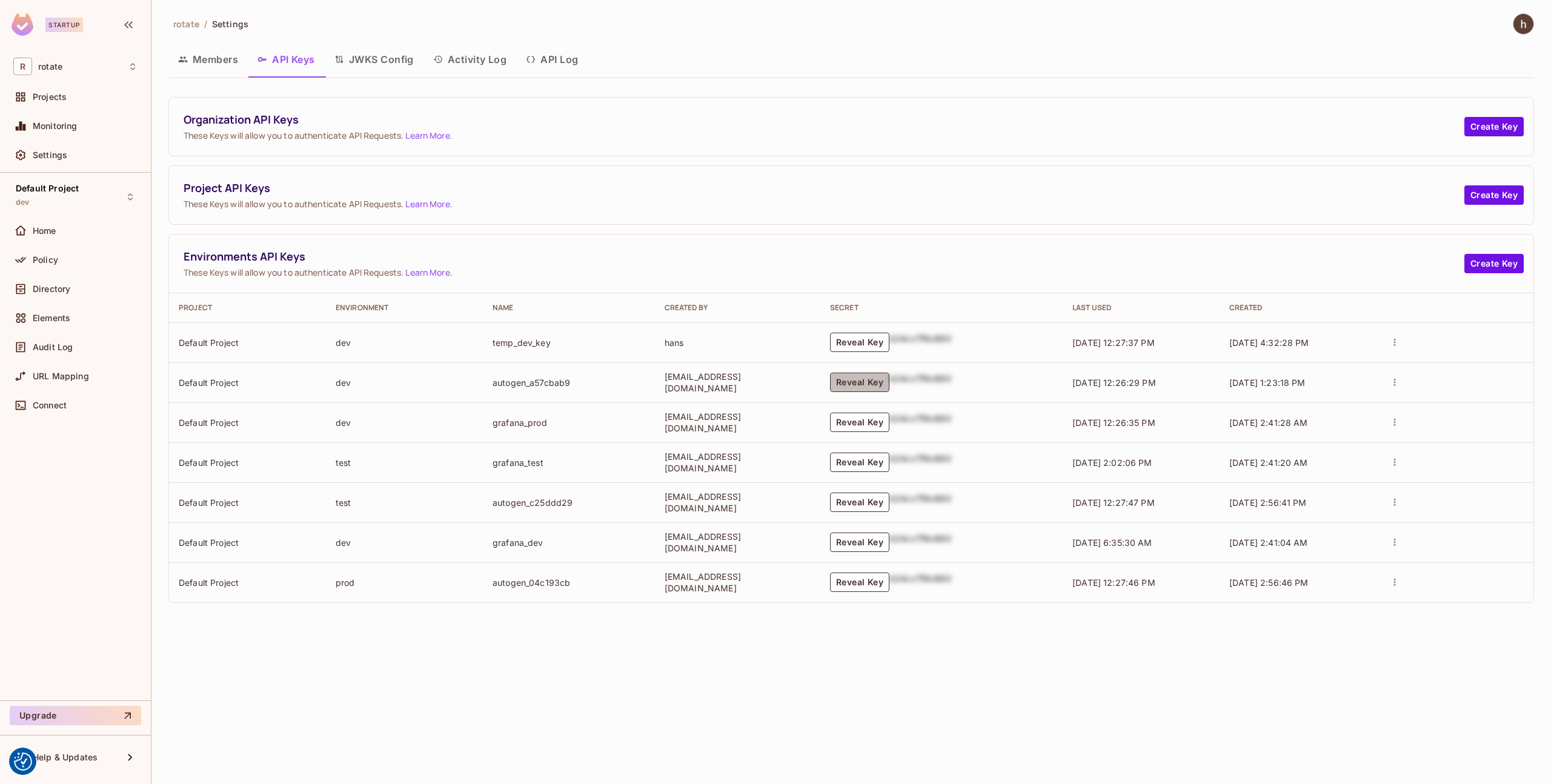
click at [877, 383] on button "Reveal Key" at bounding box center [860, 383] width 60 height 20
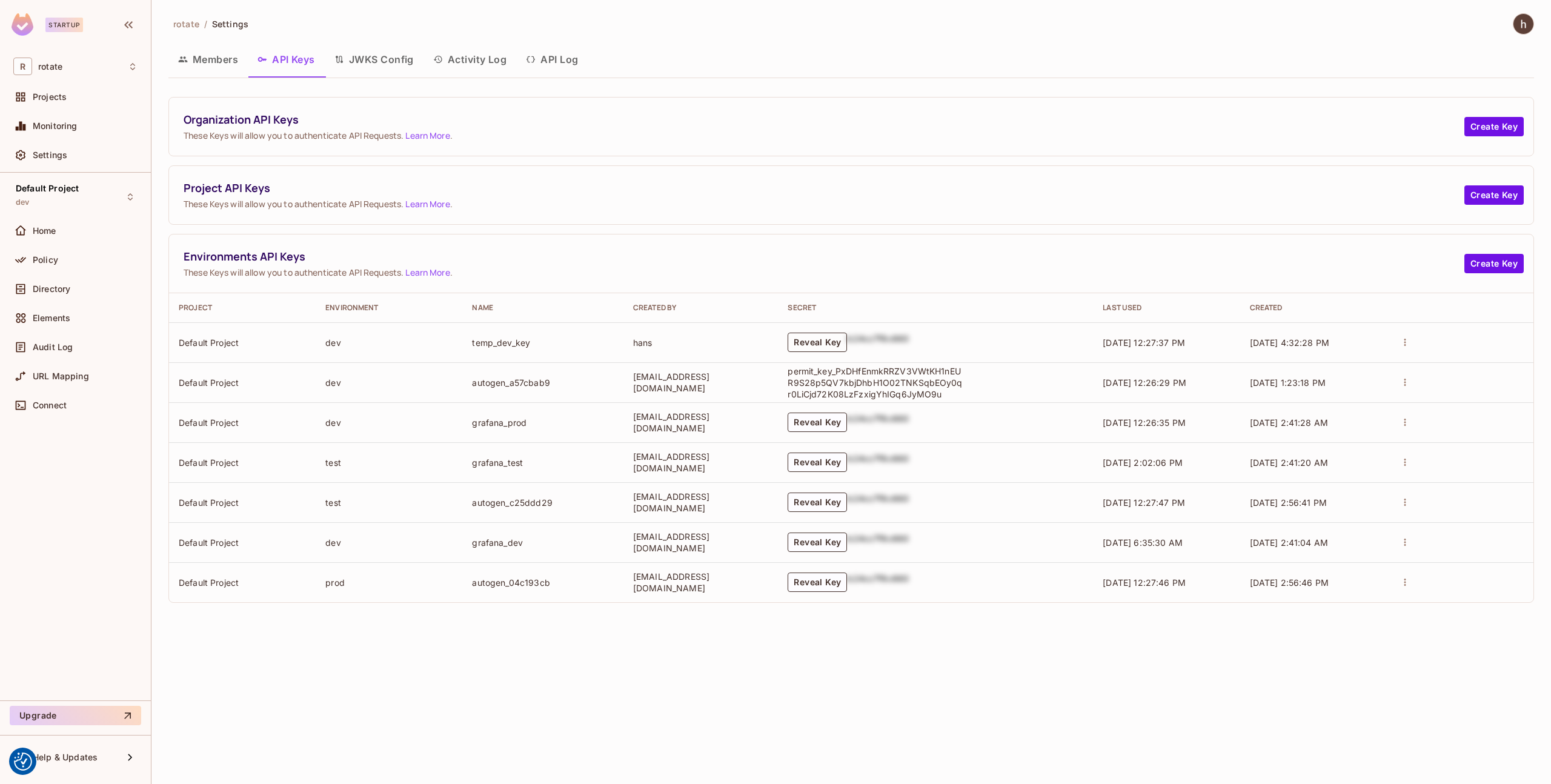
click at [845, 346] on button "Reveal Key" at bounding box center [817, 342] width 60 height 20
click at [847, 346] on button "Reveal Key" at bounding box center [817, 342] width 60 height 20
click at [847, 346] on p "permit_key_qlqoC8mrE5QS4ADdHFMmvhqzk4ps4S0VRQCPwBwP5TA2KQqYP9J0xiSIWLGPjwKKEkeR…" at bounding box center [875, 342] width 176 height 35
click at [1034, 349] on td "permit_key_qlqoC8mrE5QS4ADdHFMmvhqzk4ps4S0VRQCPwBwP5TA2KQqYP9J0xiSIWLGPjwKKEkeR…" at bounding box center [935, 342] width 315 height 40
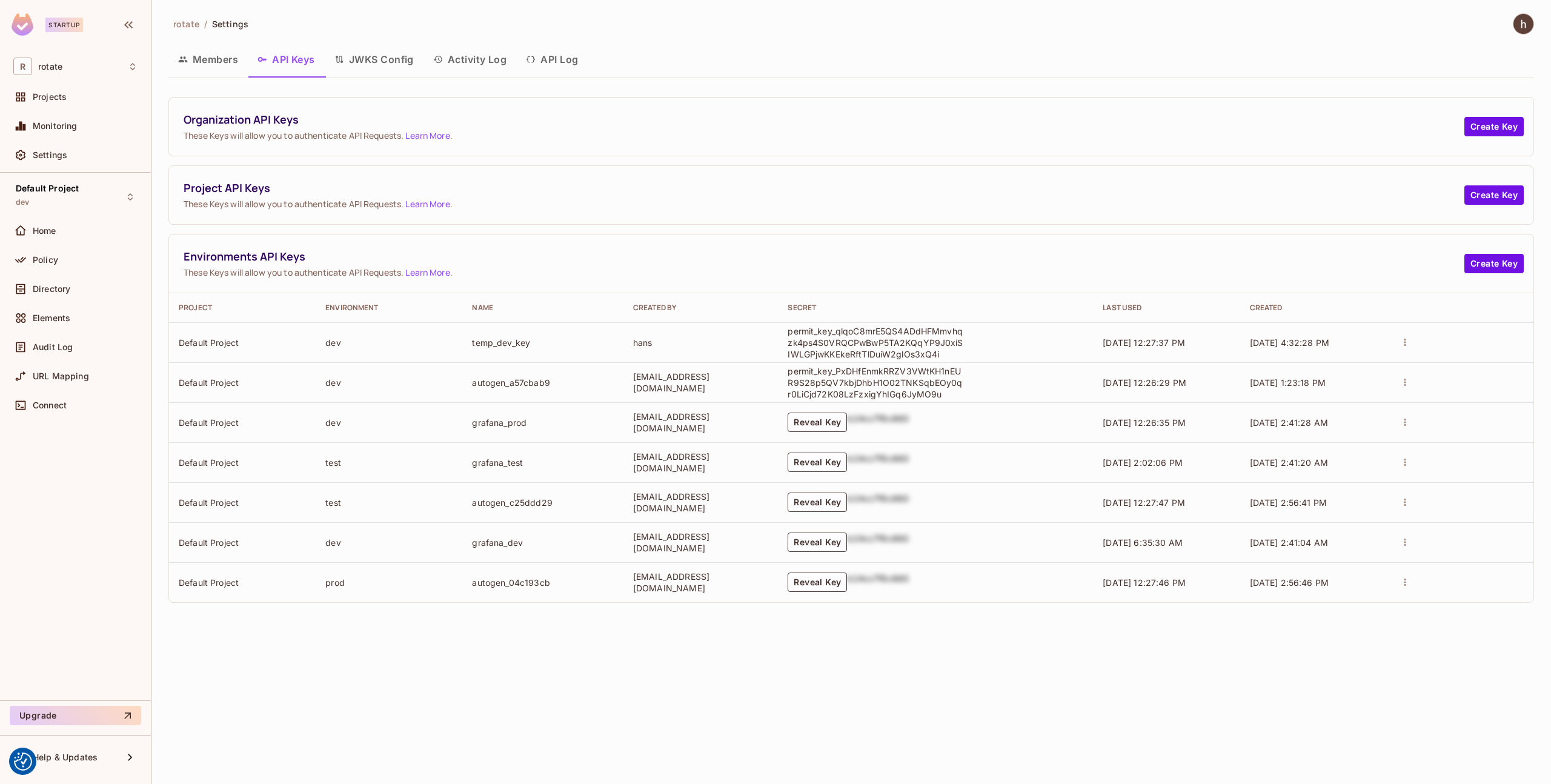
click at [389, 66] on button "JWKS Config" at bounding box center [374, 59] width 99 height 31
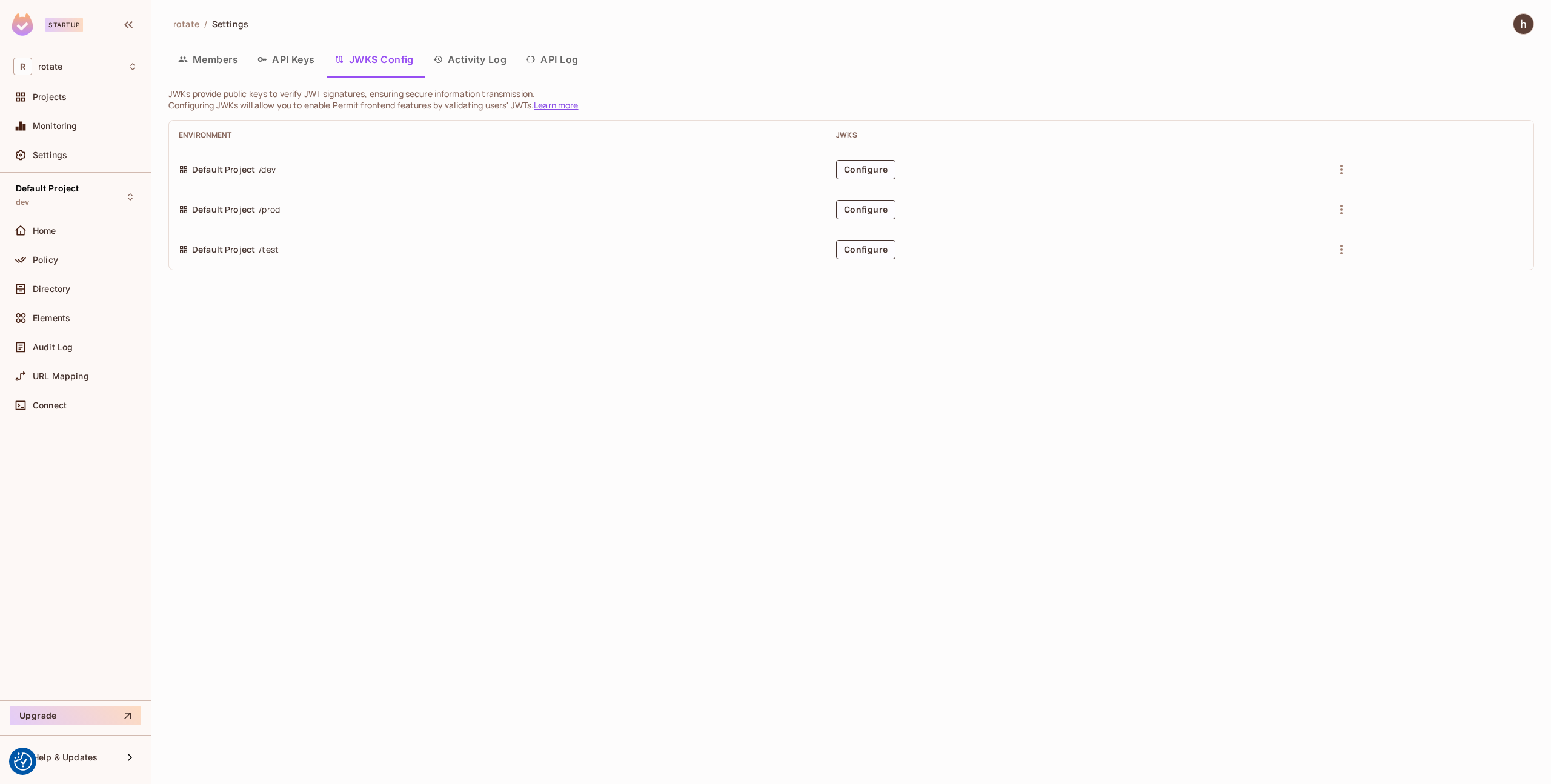
click at [321, 68] on button "API Keys" at bounding box center [287, 59] width 77 height 31
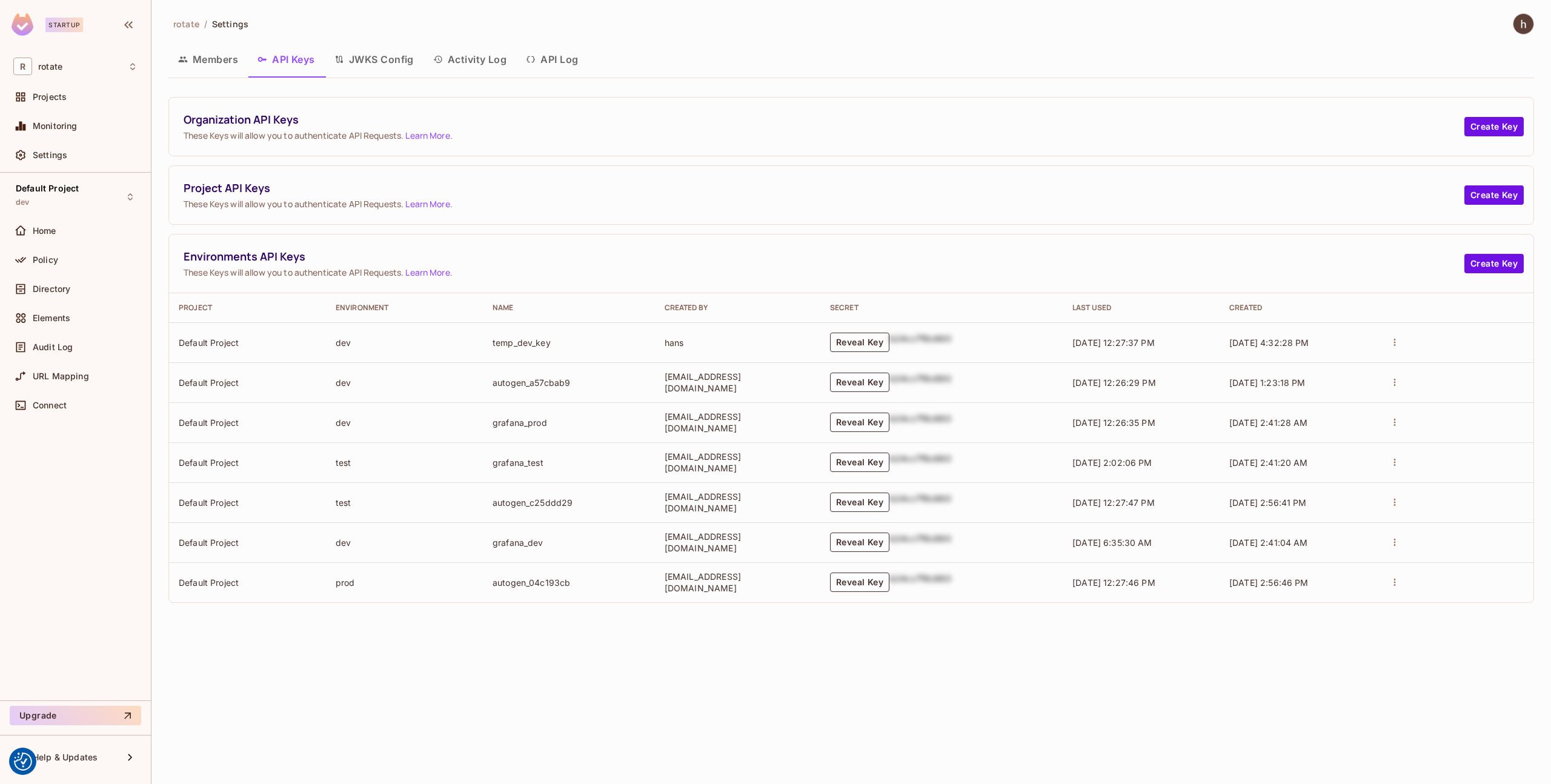
click at [867, 341] on button "Reveal Key" at bounding box center [860, 342] width 60 height 20
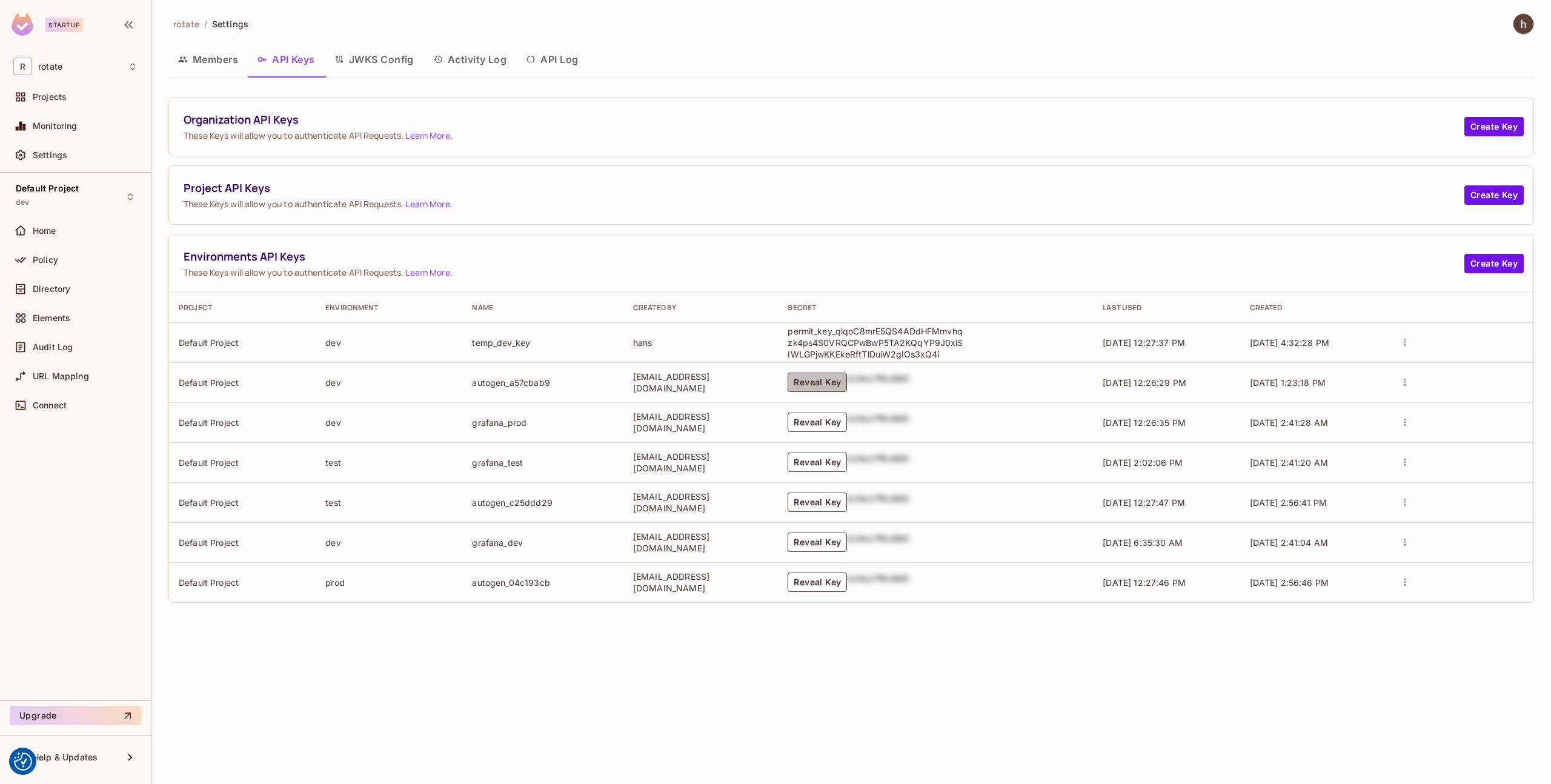
click at [847, 379] on button "Reveal Key" at bounding box center [817, 383] width 60 height 20
click at [923, 346] on p "permit_key_qlqoC8mrE5QS4ADdHFMmvhqzk4ps4S0VRQCPwBwP5TA2KQqYP9J0xiSIWLGPjwKKEkeR…" at bounding box center [875, 342] width 176 height 35
click at [860, 432] on td "Reveal Key b24cc7f8c660" at bounding box center [935, 422] width 315 height 40
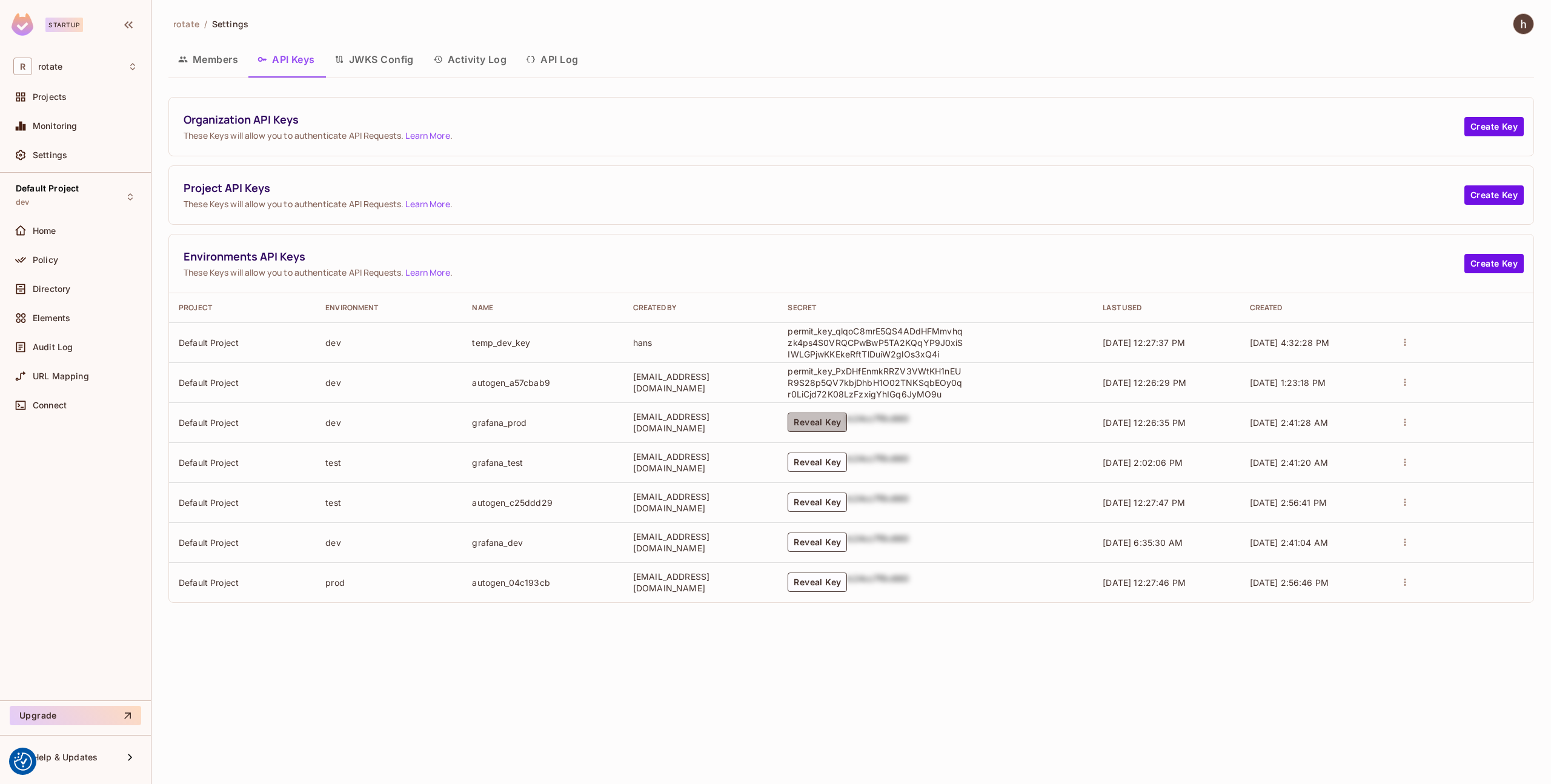
click at [847, 425] on button "Reveal Key" at bounding box center [817, 422] width 60 height 20
click at [862, 424] on p "permit_key_X9Zdn8MMydrp5r1o2KFJ0hzNOZgR4uL3axpJLVOYCRtMuOAPT1aTg8aVzO04zPXpOYwi…" at bounding box center [875, 422] width 176 height 35
drag, startPoint x: 809, startPoint y: 373, endPoint x: 886, endPoint y: 371, distance: 77.0
click at [886, 371] on p "permit_key_PxDHfEnmkRRZV3VWtKH1nEUR9S28p5QV7kbjDhbH1O02TNKSqbEOy0qr0LiCjd72K08L…" at bounding box center [875, 382] width 176 height 35
copy p "permit_key_PxDHf"
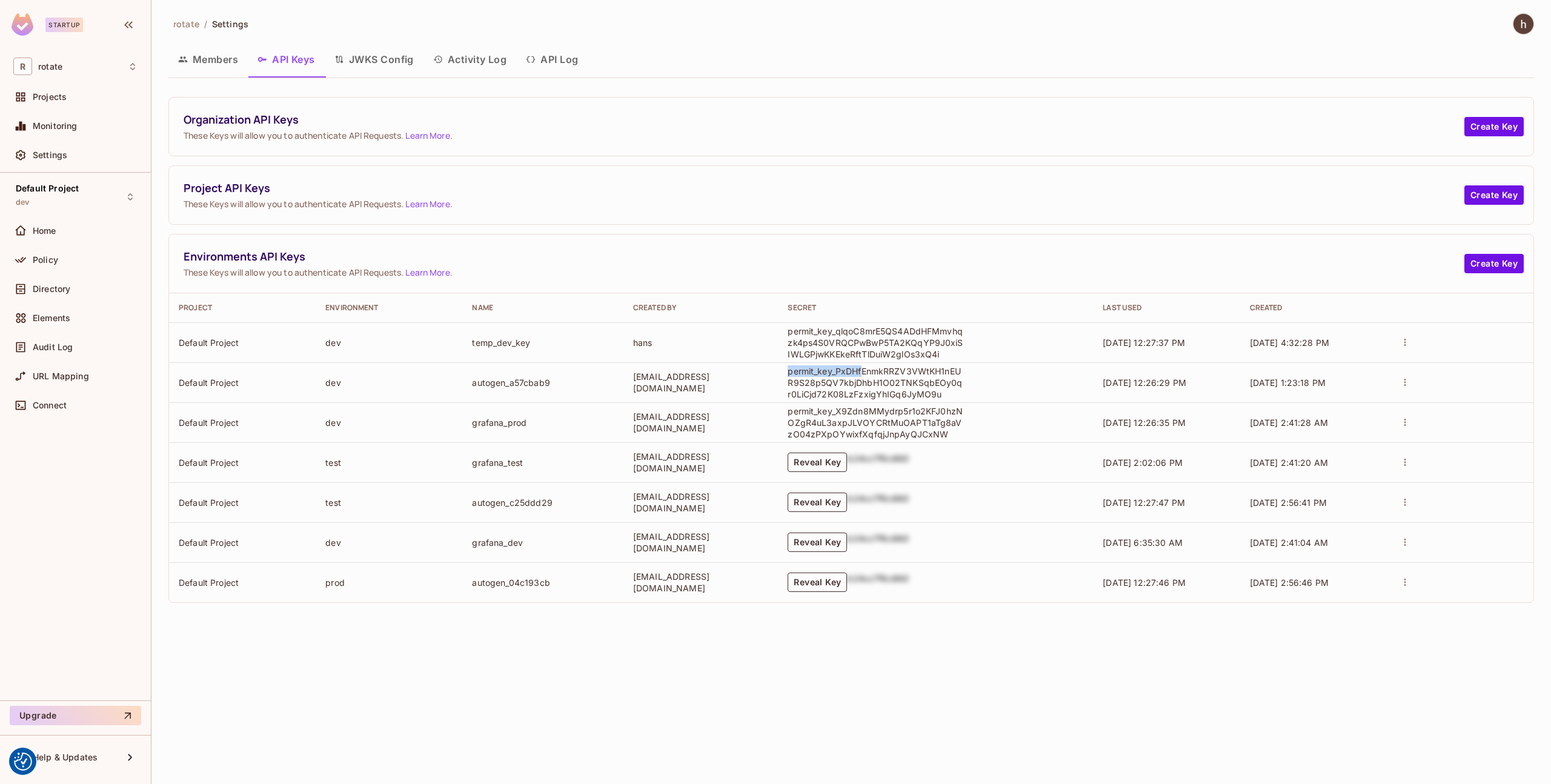
click at [1528, 26] on img at bounding box center [1523, 24] width 20 height 20
click at [1470, 90] on span "Copy Environment Key" at bounding box center [1485, 96] width 89 height 12
click at [1185, 345] on span "09/01/2025 12:27:37 PM" at bounding box center [1143, 342] width 82 height 10
click at [1401, 343] on button "actions" at bounding box center [1404, 342] width 17 height 17
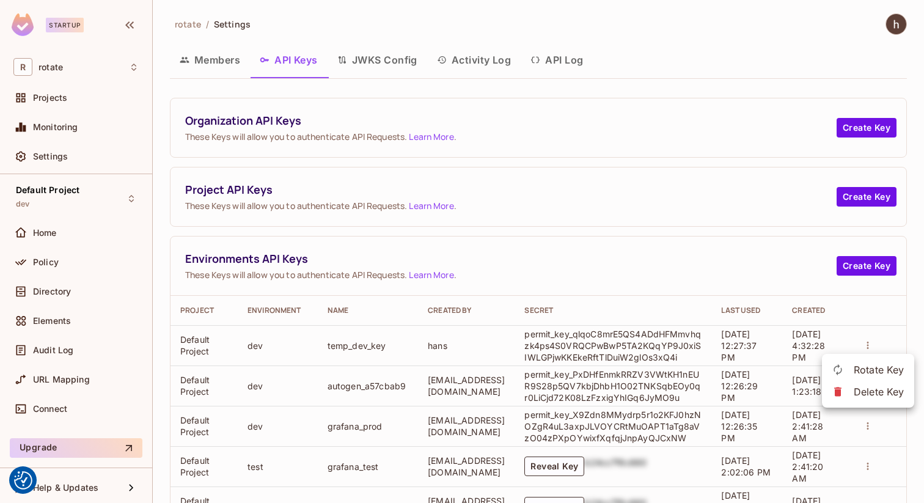
click at [585, 280] on div at bounding box center [462, 251] width 924 height 503
click at [895, 24] on img at bounding box center [896, 24] width 20 height 20
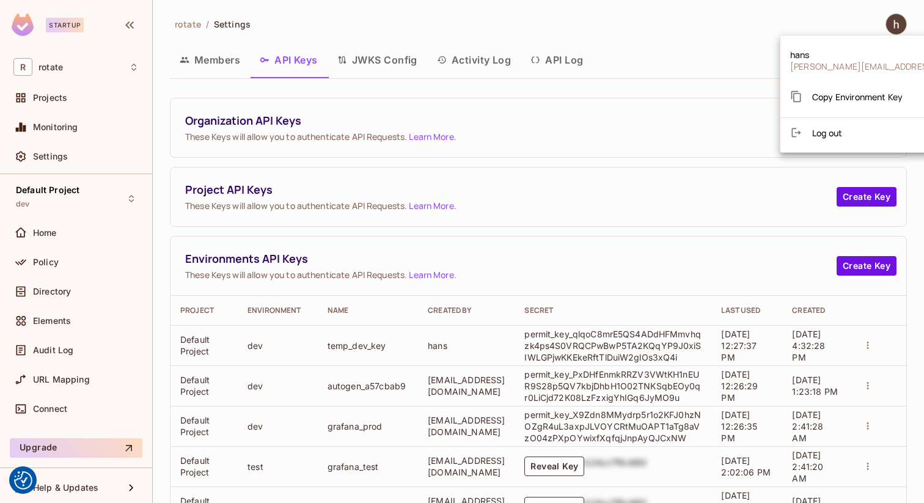
click at [667, 42] on div at bounding box center [462, 251] width 924 height 503
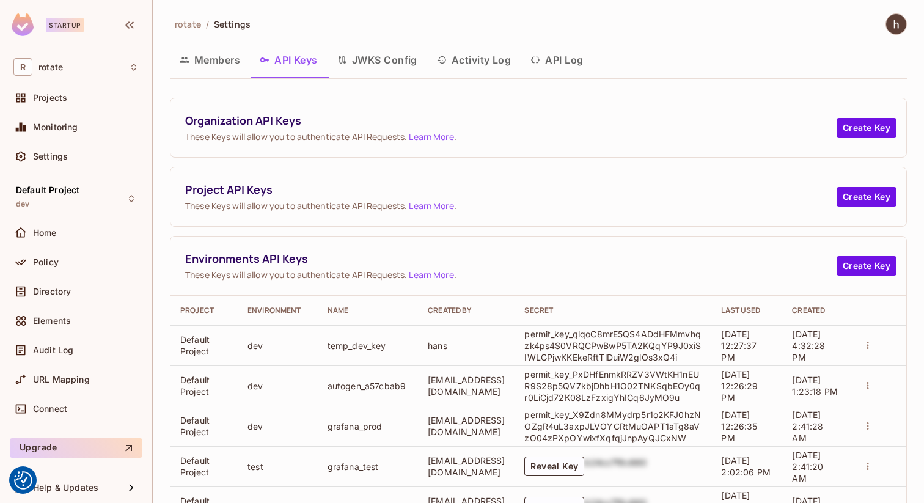
click at [410, 60] on button "JWKS Config" at bounding box center [377, 60] width 100 height 31
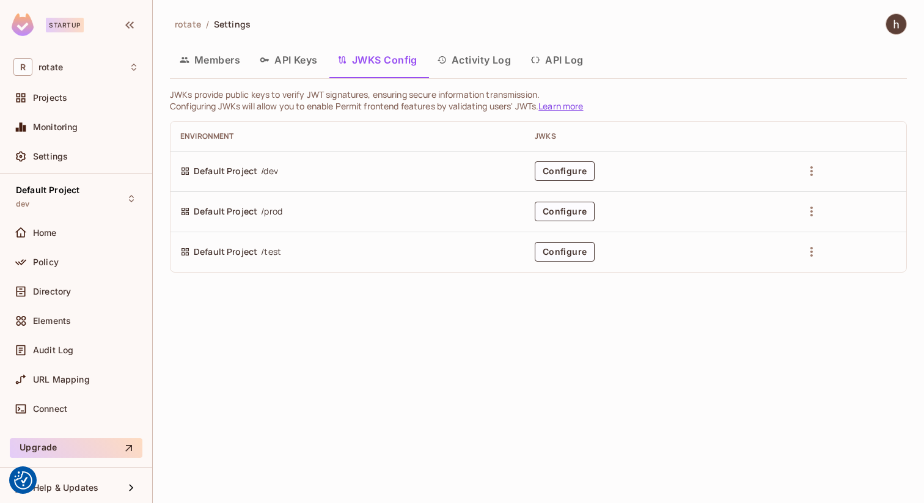
drag, startPoint x: 302, startPoint y: 64, endPoint x: 351, endPoint y: 64, distance: 48.9
click at [351, 64] on div "Members API Keys JWKS Config Activity Log API Log" at bounding box center [538, 60] width 737 height 31
click at [572, 166] on button "Configure" at bounding box center [565, 171] width 60 height 20
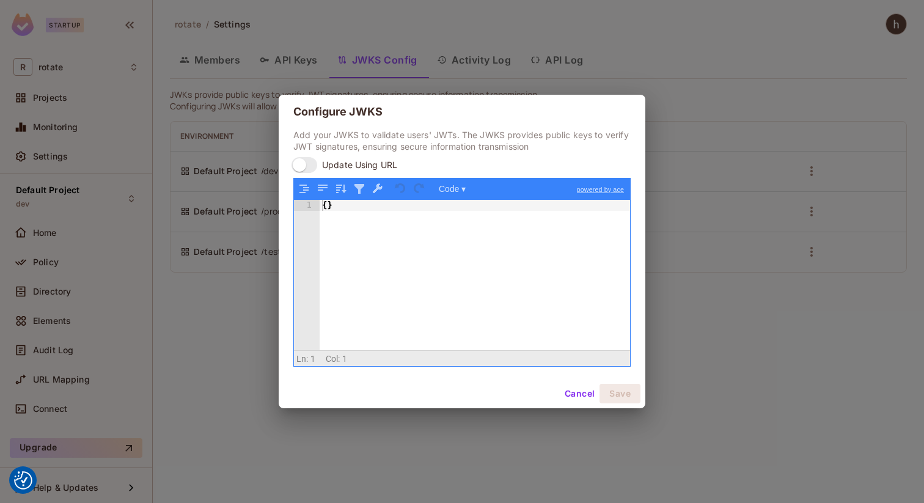
click at [589, 390] on button "Cancel" at bounding box center [580, 394] width 40 height 20
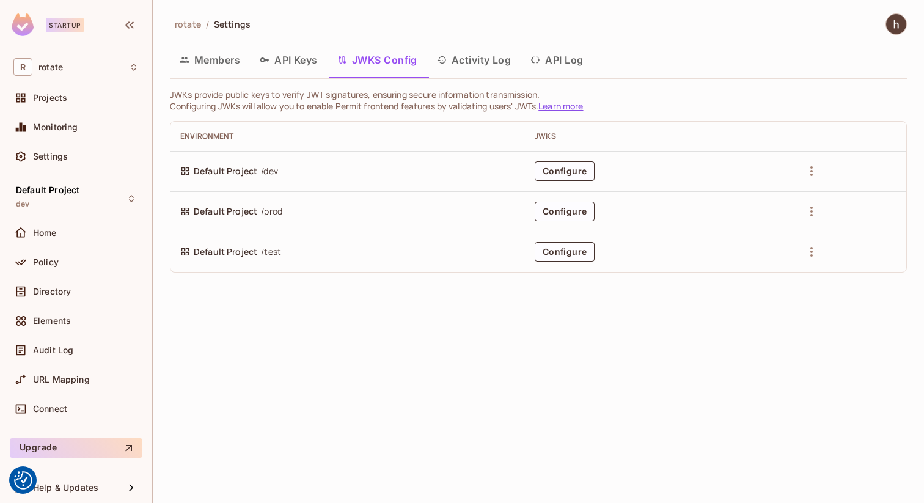
click at [313, 67] on button "API Keys" at bounding box center [289, 60] width 78 height 31
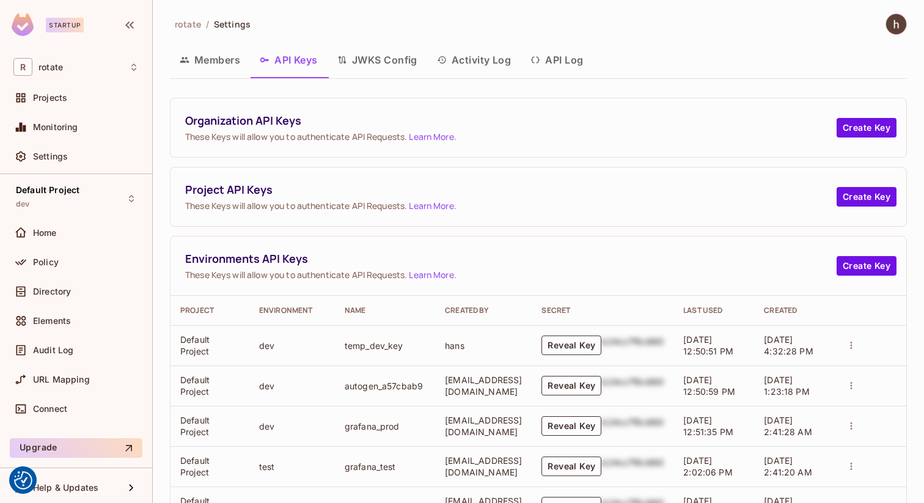
click at [591, 68] on button "API Log" at bounding box center [556, 60] width 72 height 31
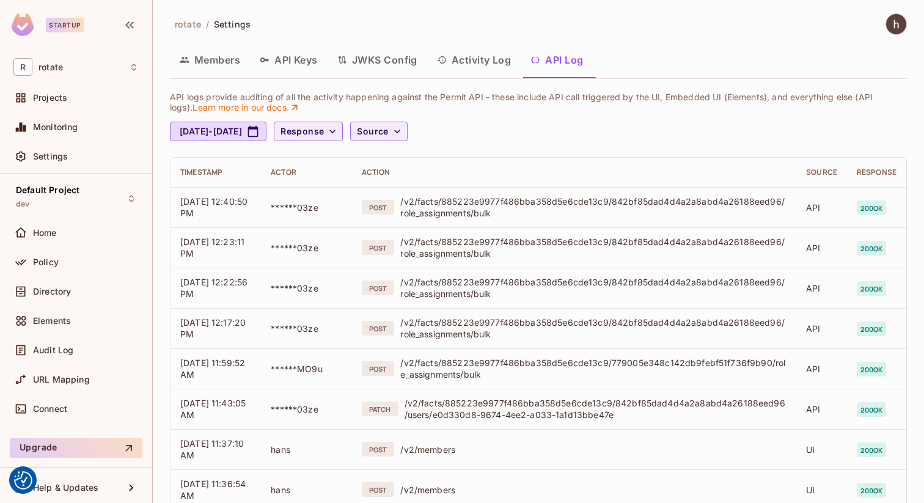
click at [444, 62] on icon "button" at bounding box center [442, 60] width 10 height 10
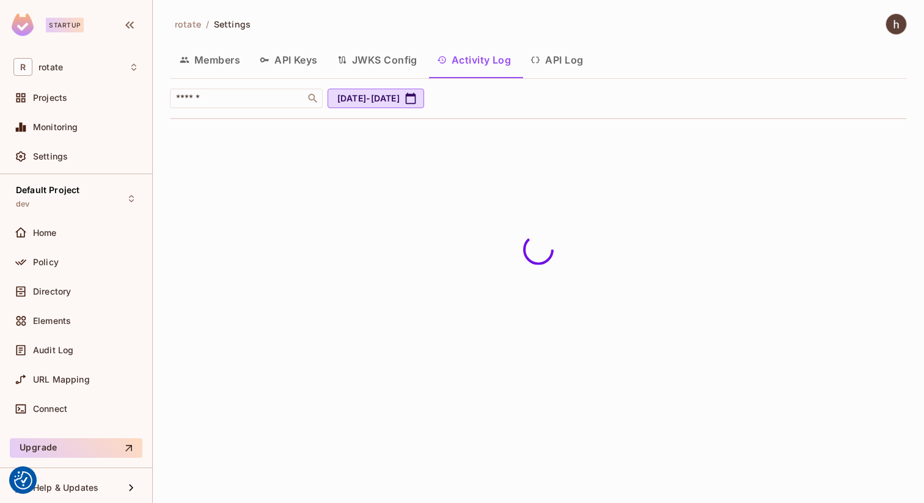
click at [363, 62] on button "JWKS Config" at bounding box center [377, 60] width 100 height 31
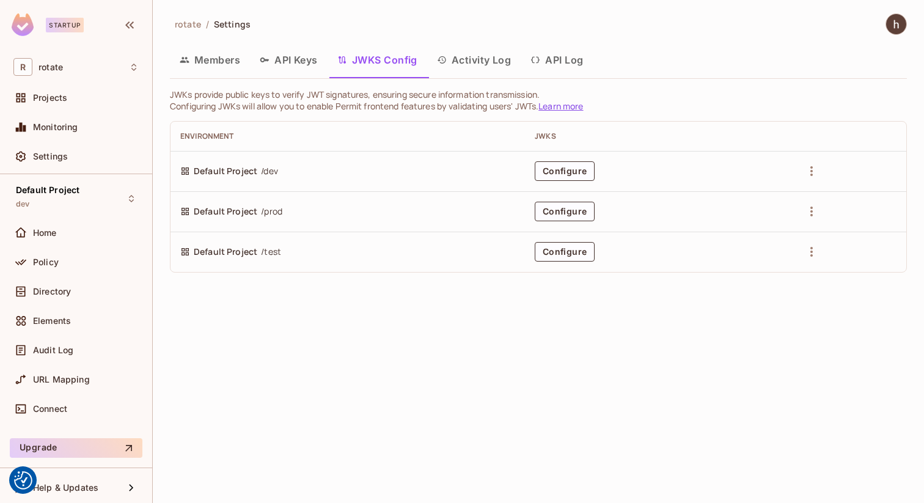
click at [305, 60] on button "API Keys" at bounding box center [289, 60] width 78 height 31
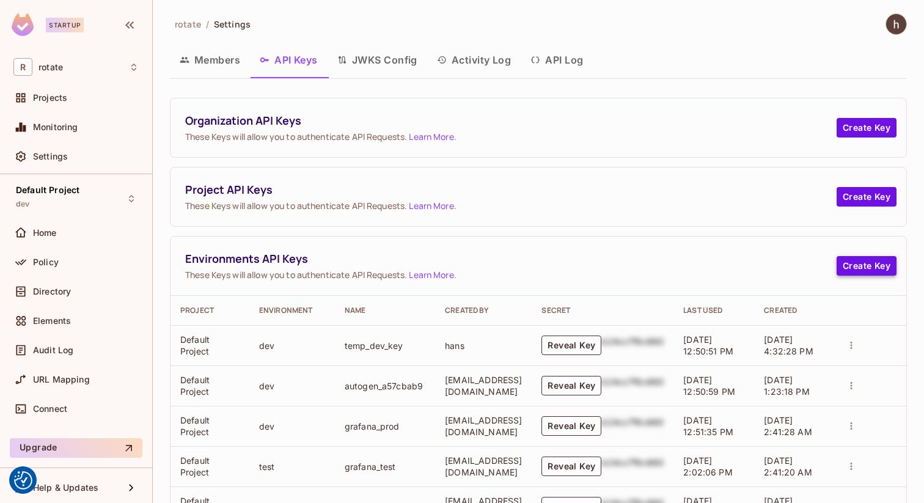
click at [866, 271] on button "Create Key" at bounding box center [866, 266] width 60 height 20
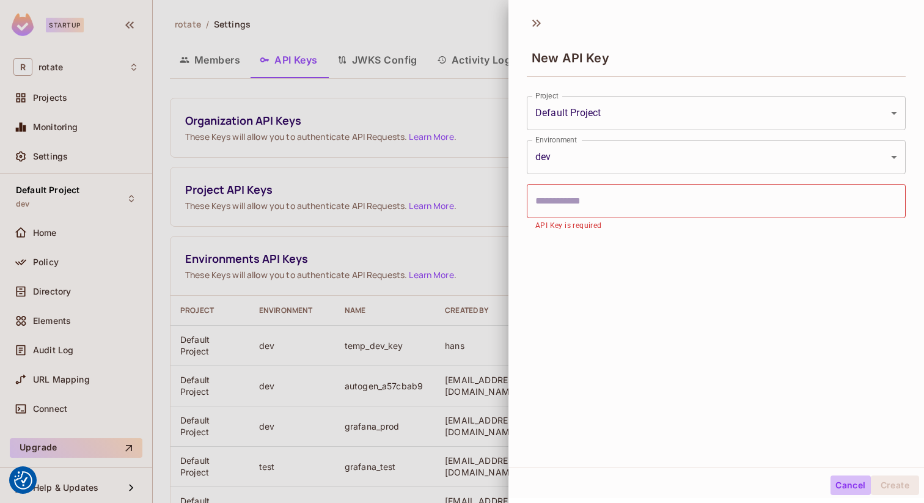
click at [852, 487] on button "Cancel" at bounding box center [850, 485] width 40 height 20
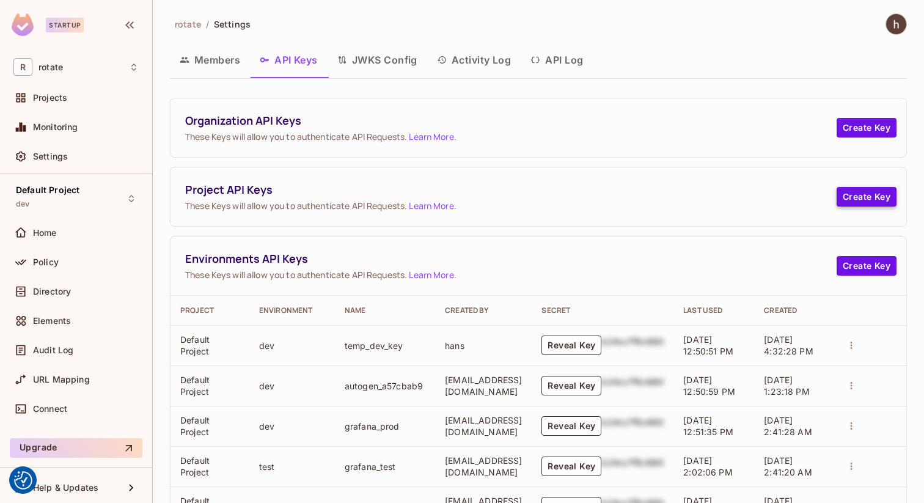
click at [860, 194] on button "Create Key" at bounding box center [866, 197] width 60 height 20
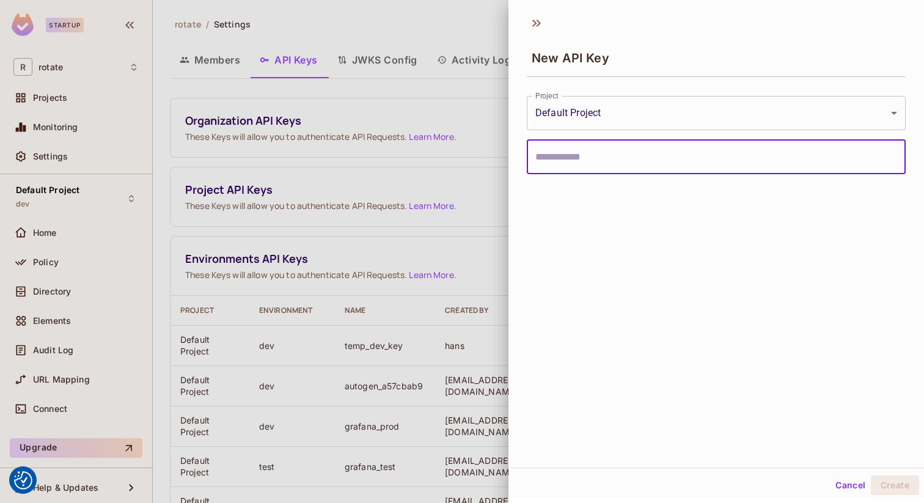
click at [740, 104] on body "We use cookies to enhance your browsing experience, serve personalized ads or c…" at bounding box center [462, 251] width 924 height 503
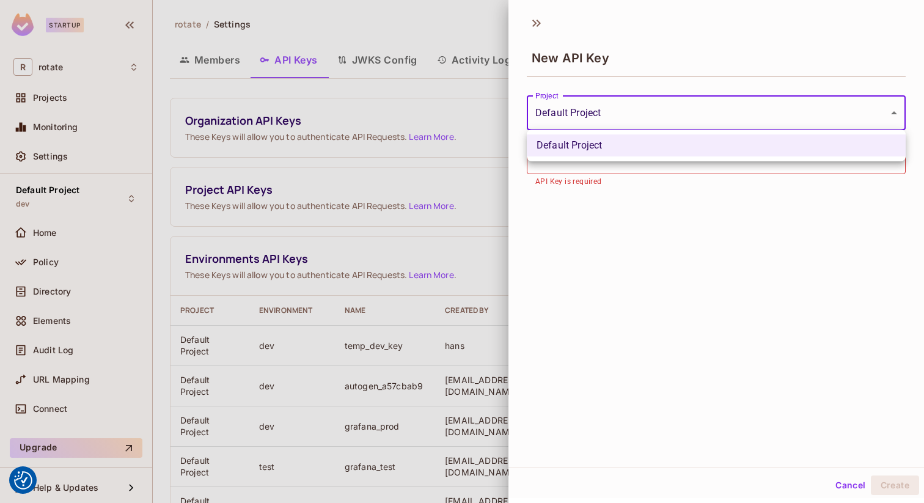
click at [740, 104] on div at bounding box center [462, 251] width 924 height 503
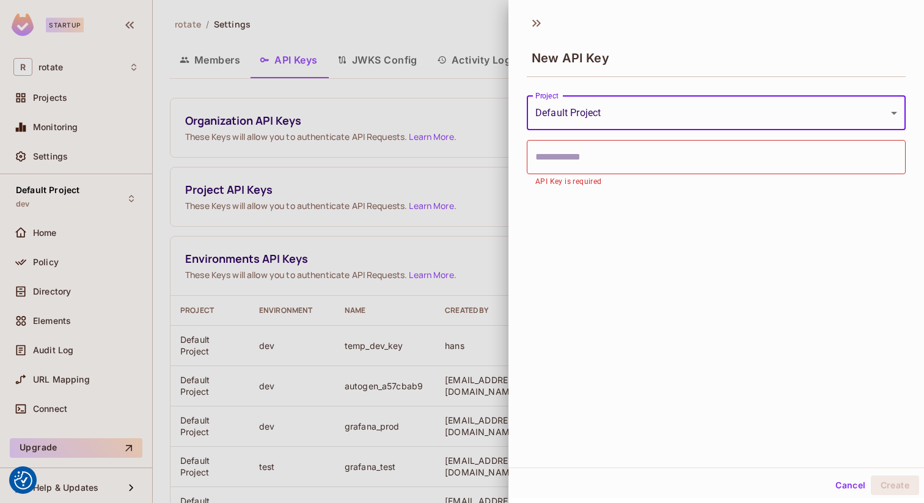
click at [895, 28] on div "New API Key" at bounding box center [715, 47] width 415 height 68
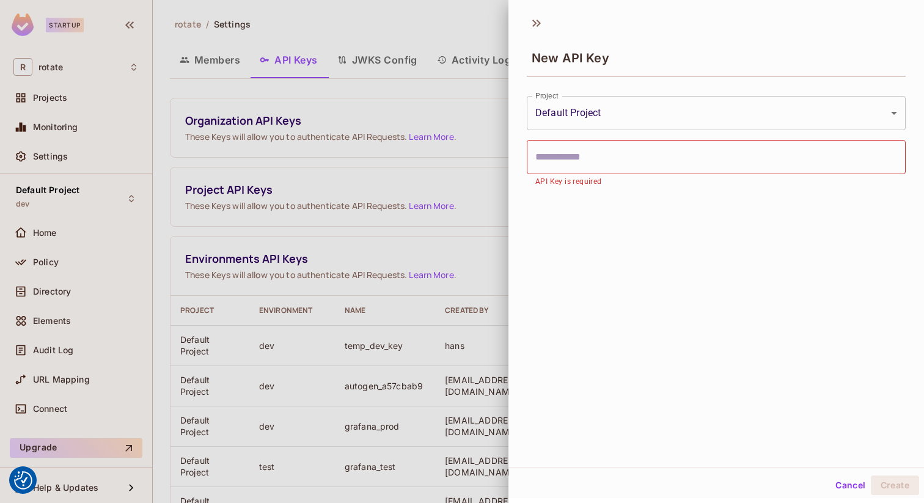
click at [451, 237] on div at bounding box center [462, 251] width 924 height 503
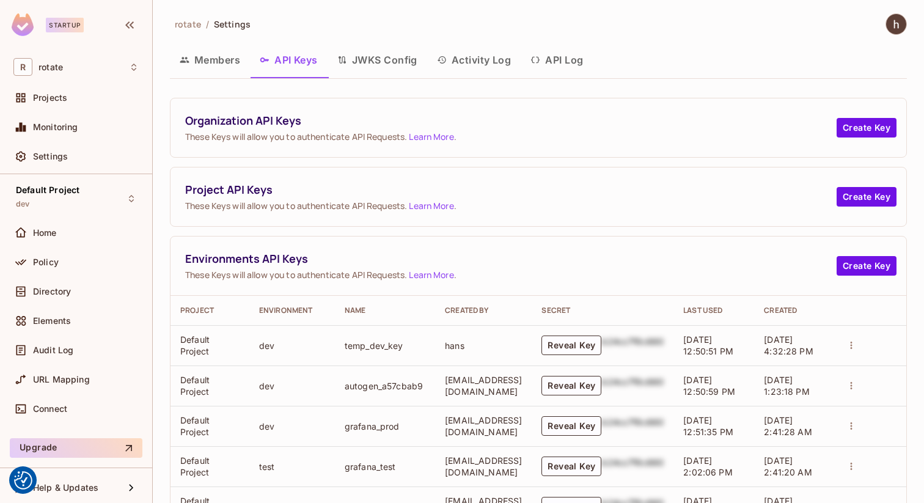
click at [856, 346] on icon "actions" at bounding box center [850, 345] width 11 height 11
click at [729, 285] on div at bounding box center [462, 251] width 924 height 503
click at [69, 488] on span "Help & Updates" at bounding box center [65, 488] width 65 height 10
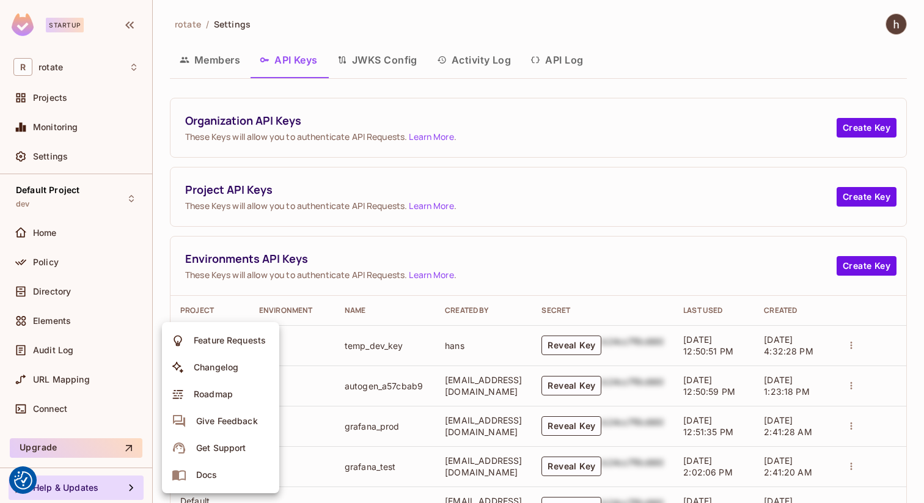
click at [239, 444] on div "Get Support" at bounding box center [220, 448] width 49 height 12
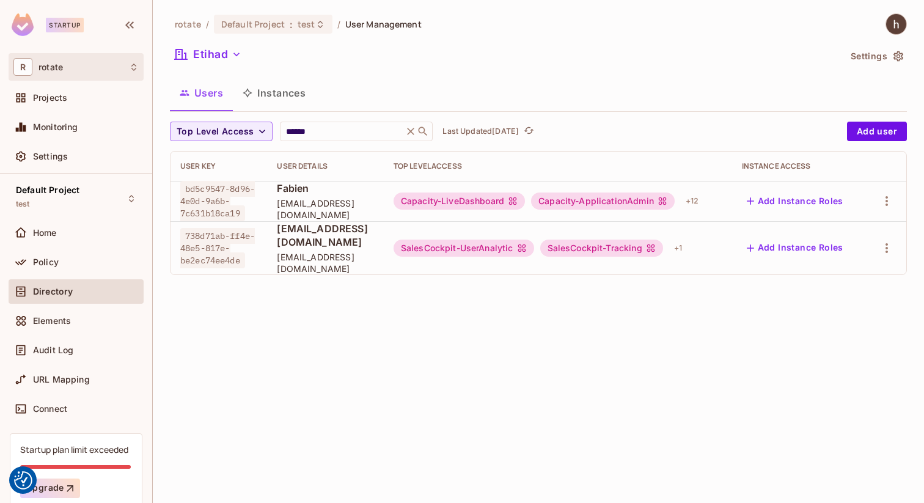
click at [93, 75] on div "R rotate" at bounding box center [75, 67] width 125 height 18
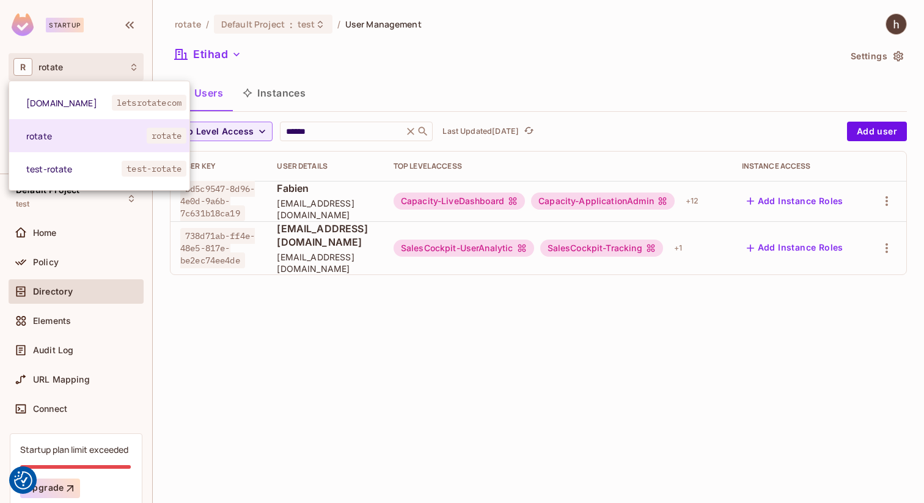
click at [81, 57] on div at bounding box center [462, 251] width 924 height 503
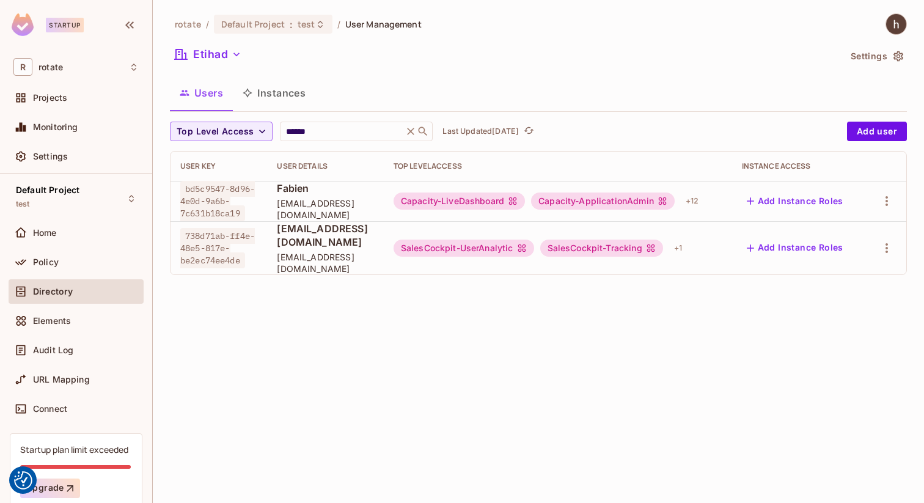
click at [75, 21] on div "Startup" at bounding box center [65, 25] width 38 height 15
click at [23, 32] on img at bounding box center [23, 24] width 22 height 23
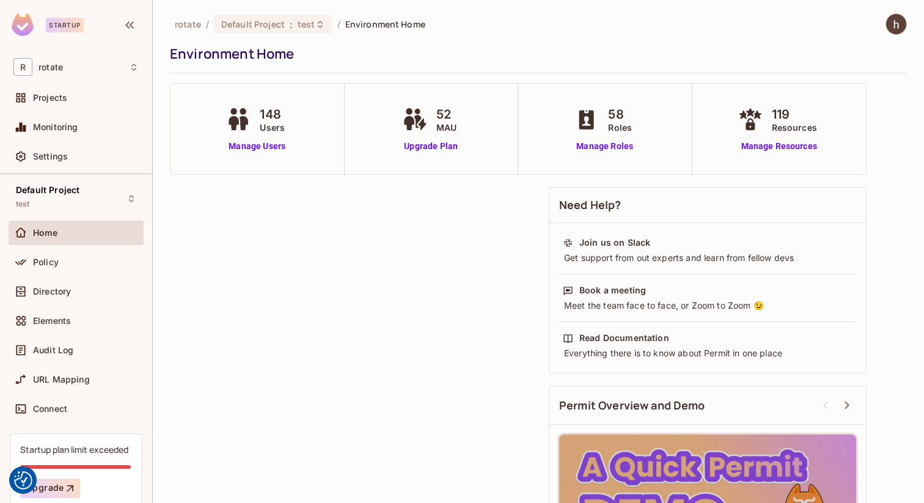
click at [59, 235] on div "Home" at bounding box center [86, 233] width 106 height 10
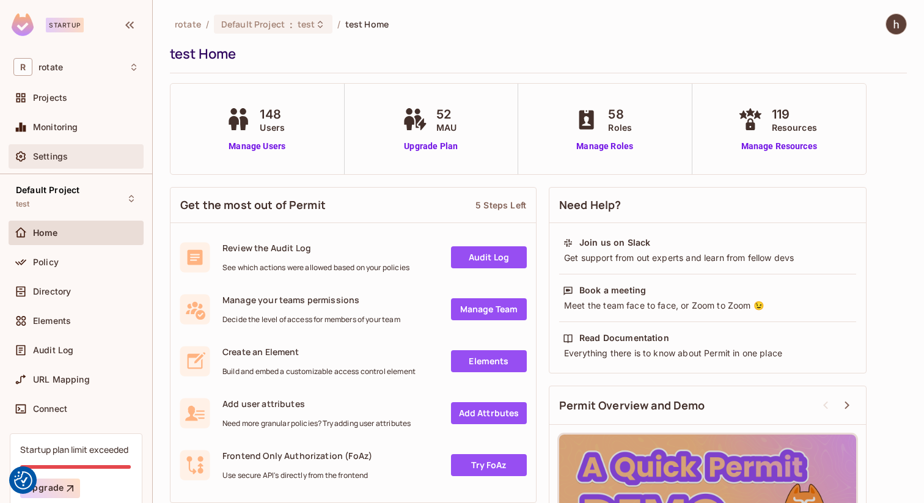
click at [66, 153] on span "Settings" at bounding box center [50, 157] width 35 height 10
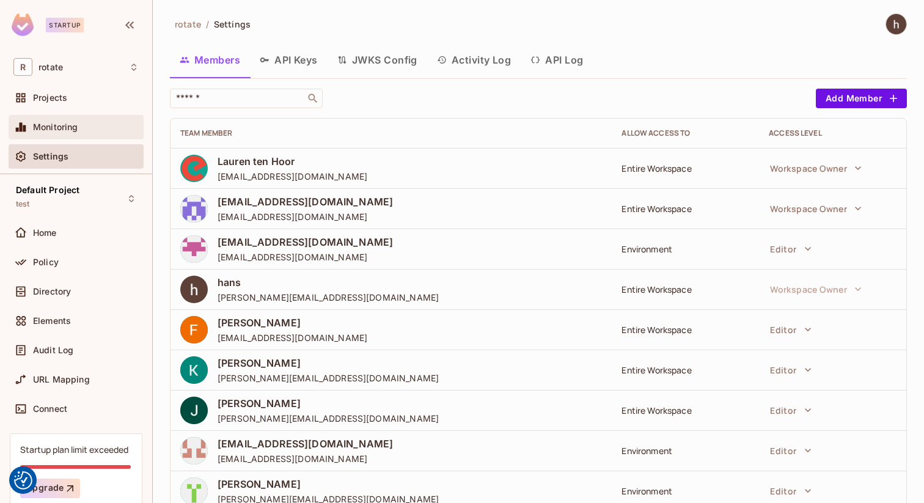
click at [65, 119] on div "Monitoring" at bounding box center [76, 127] width 135 height 24
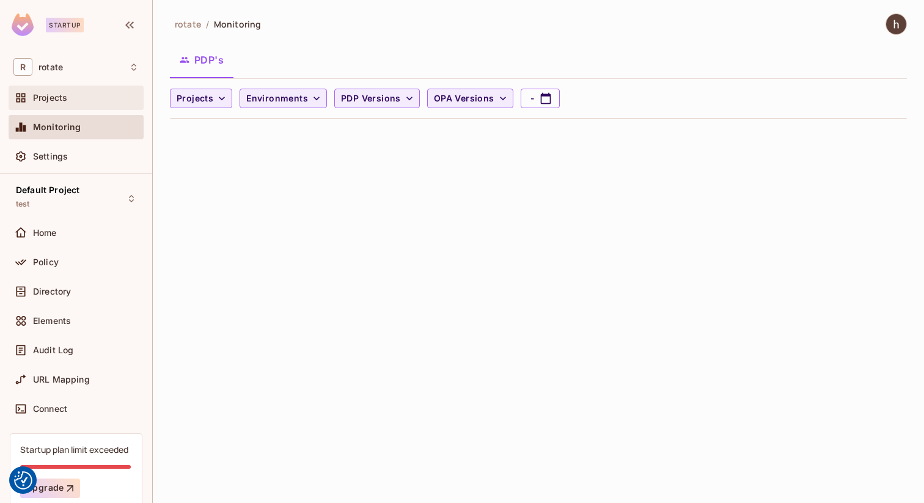
click at [76, 101] on div "Projects" at bounding box center [86, 98] width 106 height 10
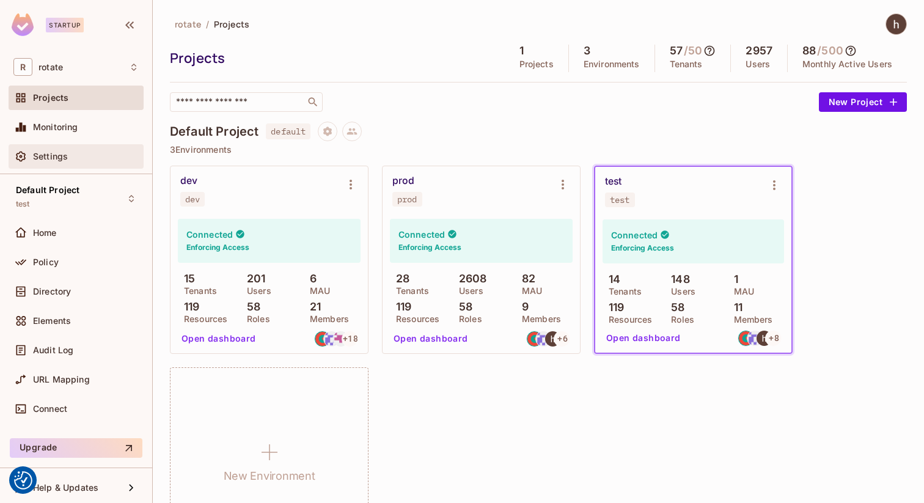
click at [119, 156] on div "Settings" at bounding box center [86, 157] width 106 height 10
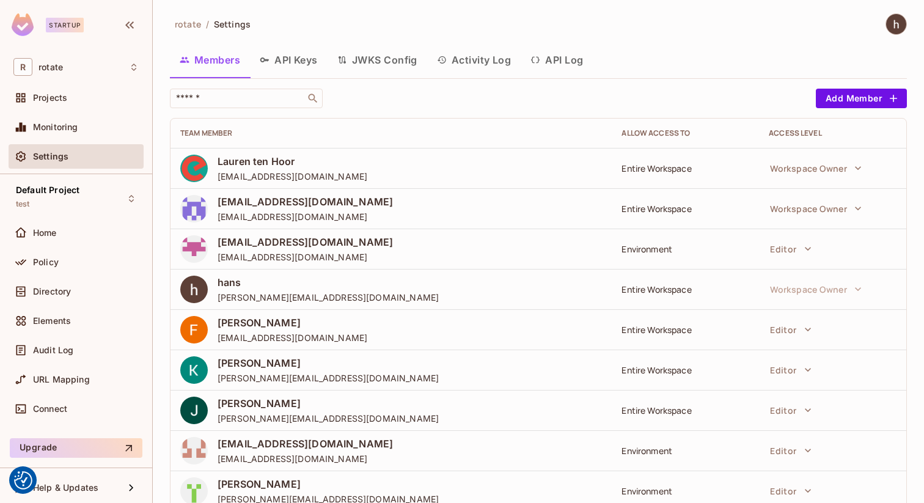
click at [302, 51] on button "API Keys" at bounding box center [289, 60] width 78 height 31
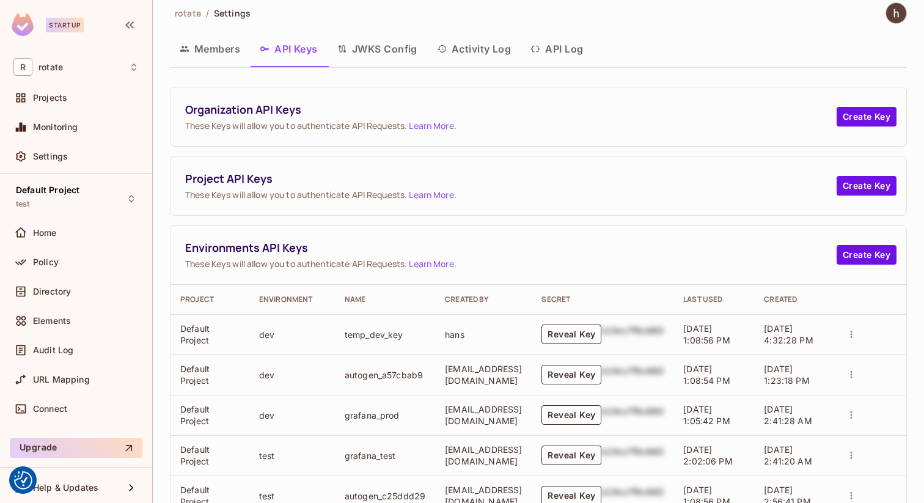
scroll to position [12, 0]
click at [560, 371] on button "Reveal Key" at bounding box center [571, 374] width 60 height 20
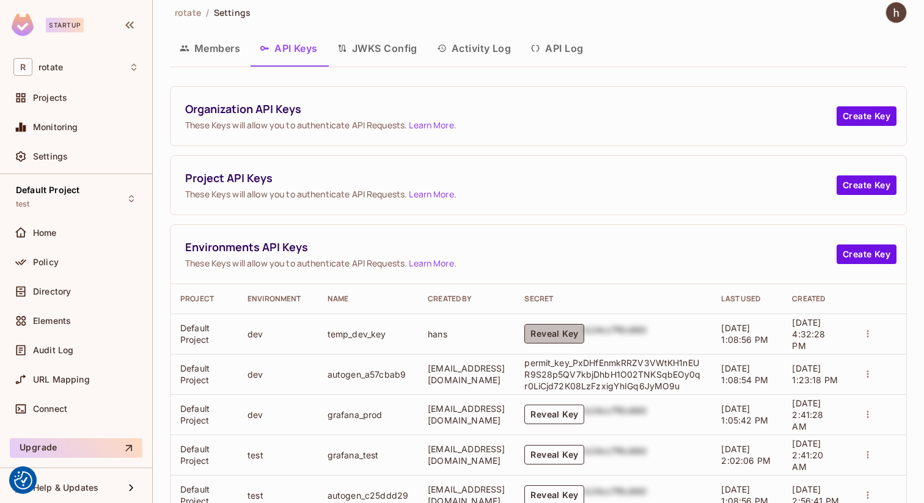
click at [575, 343] on button "Reveal Key" at bounding box center [554, 334] width 60 height 20
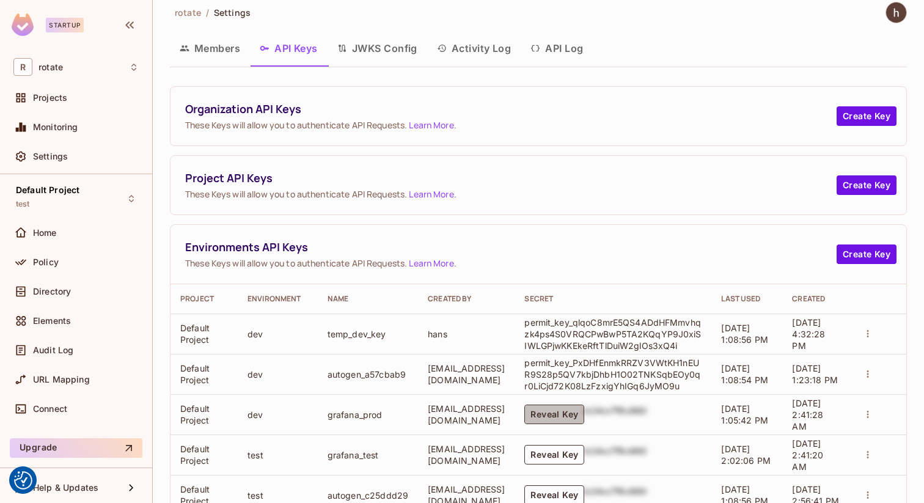
click at [572, 418] on button "Reveal Key" at bounding box center [554, 414] width 60 height 20
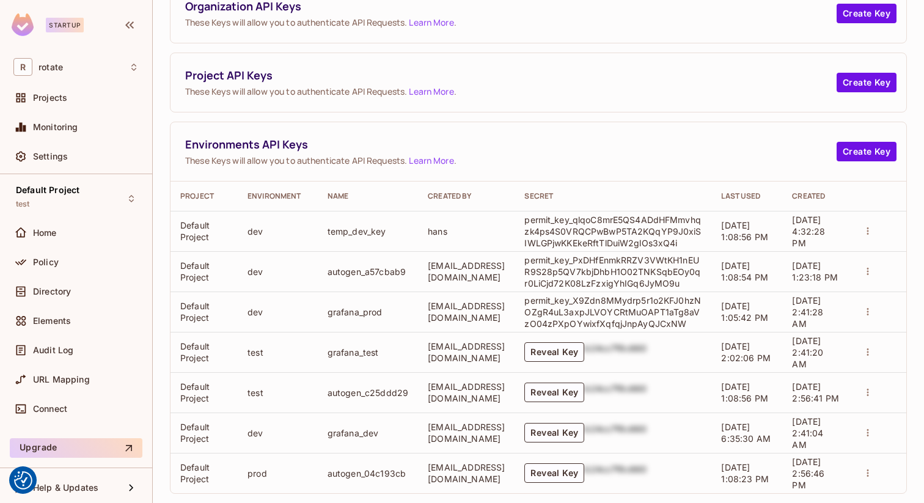
scroll to position [132, 0]
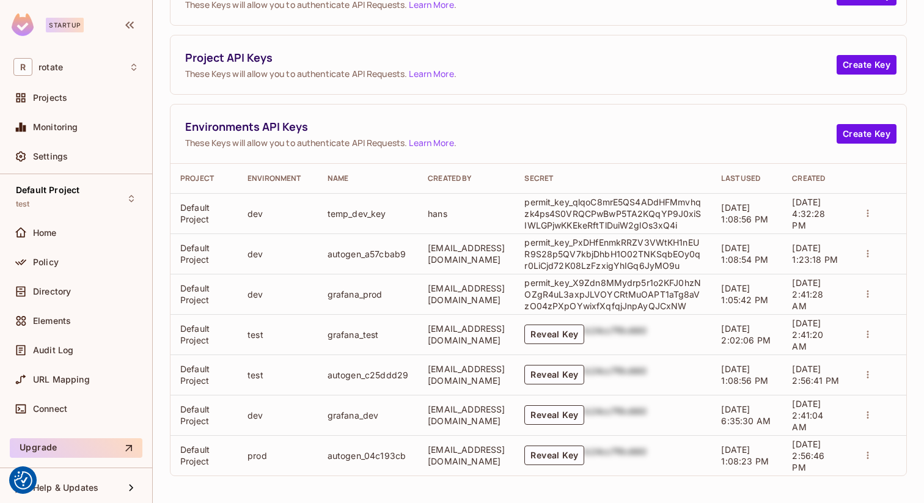
click at [633, 309] on p "permit_key_X9Zdn8MMydrp5r1o2KFJ0hzNOZgR4uL3axpJLVOYCRtMuOAPT1aTg8aVzO04zPXpOYwi…" at bounding box center [612, 294] width 177 height 35
drag, startPoint x: 584, startPoint y: 282, endPoint x: 640, endPoint y: 280, distance: 55.6
click at [640, 280] on p "permit_key_X9Zdn8MMydrp5r1o2KFJ0hzNOZgR4uL3axpJLVOYCRtMuOAPT1aTg8aVzO04zPXpOYwi…" at bounding box center [612, 294] width 177 height 35
copy p "X9Zdn8MMyd"
click at [873, 294] on icon "actions" at bounding box center [867, 293] width 11 height 11
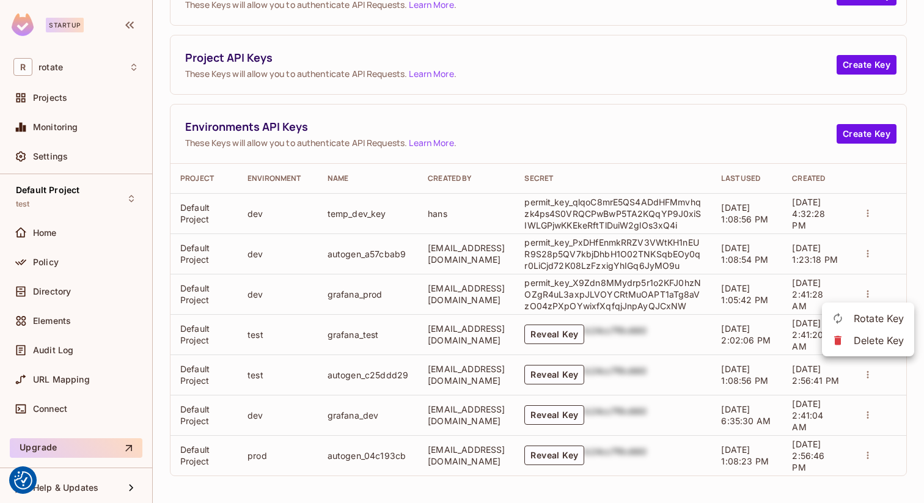
click at [717, 287] on div at bounding box center [462, 251] width 924 height 503
click at [443, 145] on link "Learn More" at bounding box center [431, 143] width 45 height 12
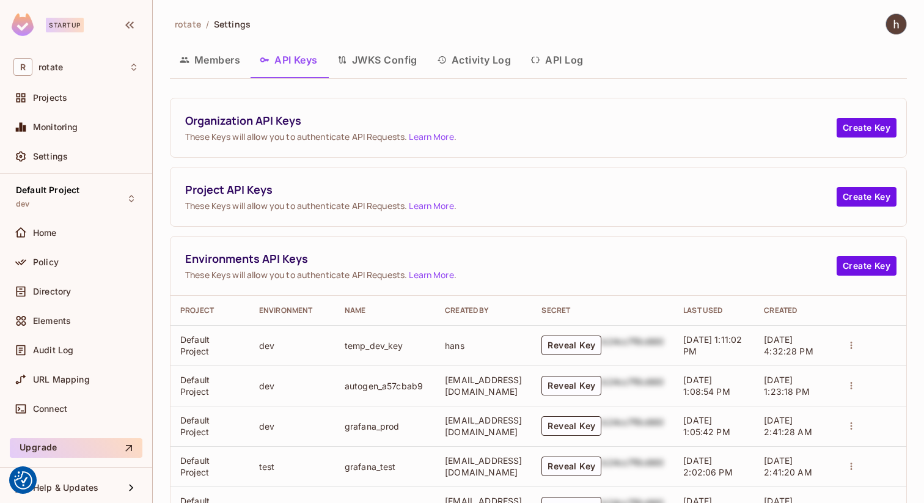
click at [490, 64] on button "Activity Log" at bounding box center [474, 60] width 94 height 31
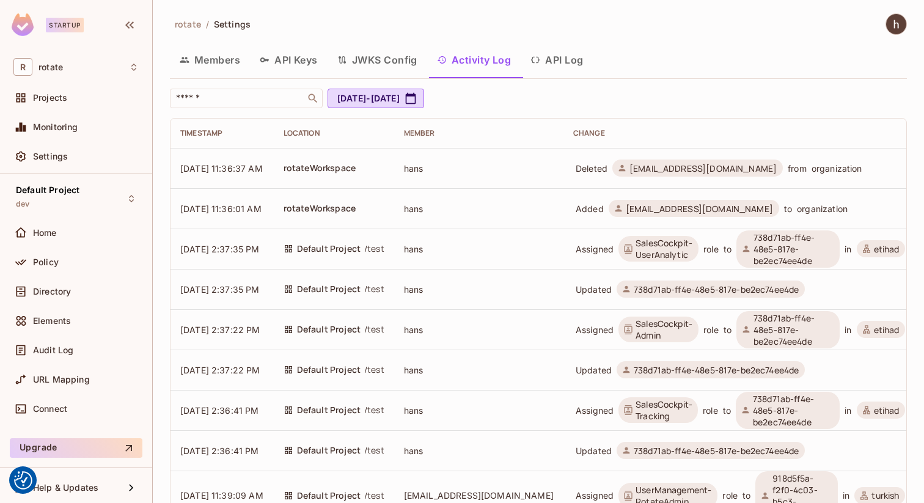
click at [569, 63] on button "API Log" at bounding box center [556, 60] width 72 height 31
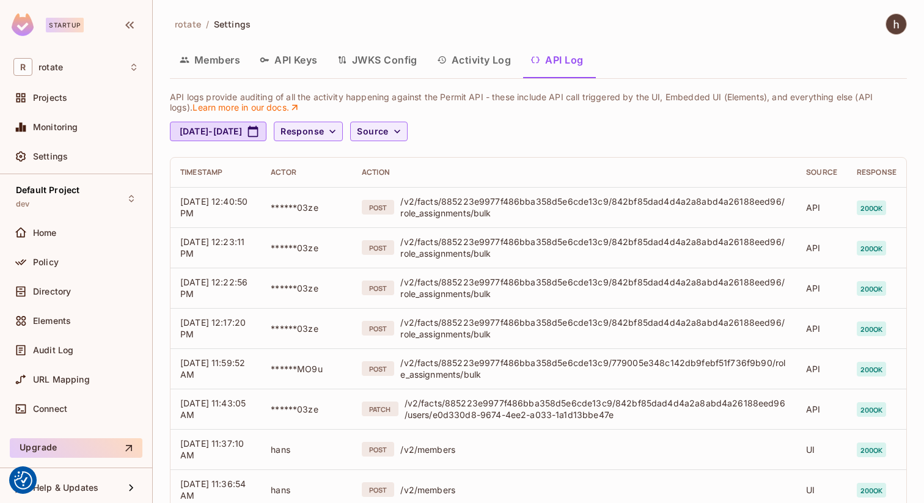
click at [494, 73] on button "Activity Log" at bounding box center [474, 60] width 94 height 31
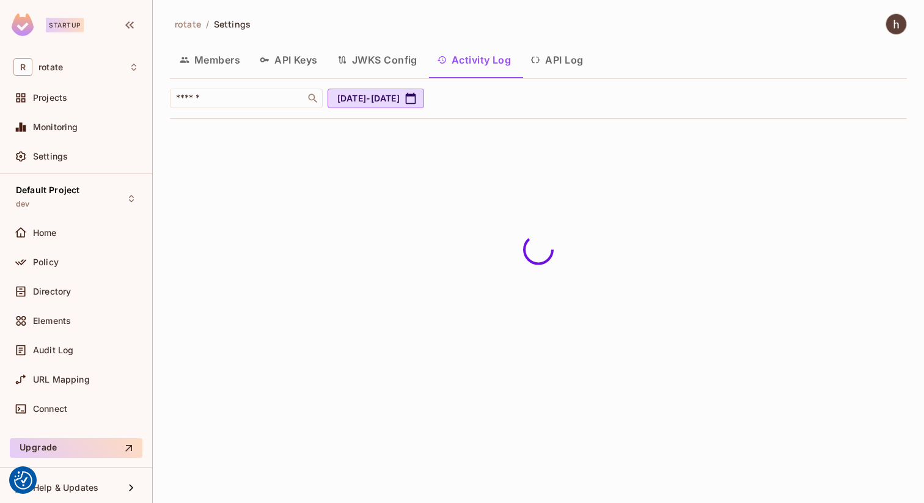
click at [418, 69] on button "JWKS Config" at bounding box center [377, 60] width 100 height 31
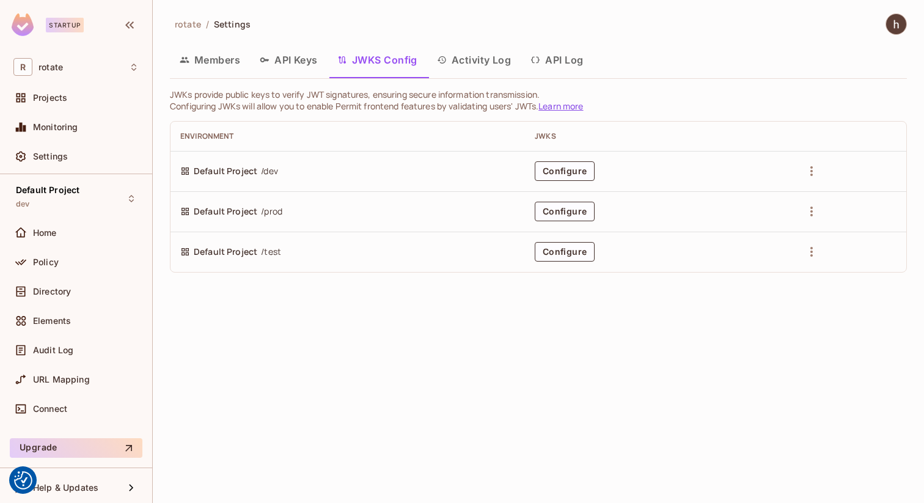
click at [888, 19] on img at bounding box center [896, 24] width 20 height 20
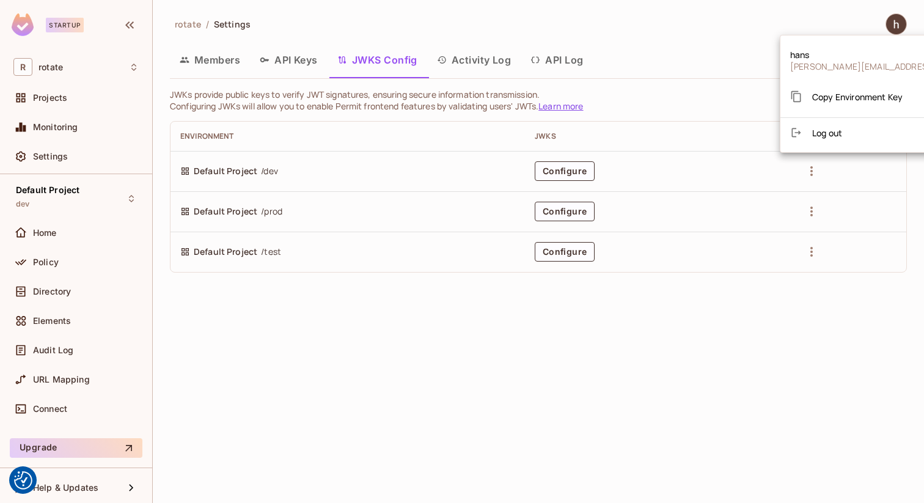
click at [62, 141] on div at bounding box center [462, 251] width 924 height 503
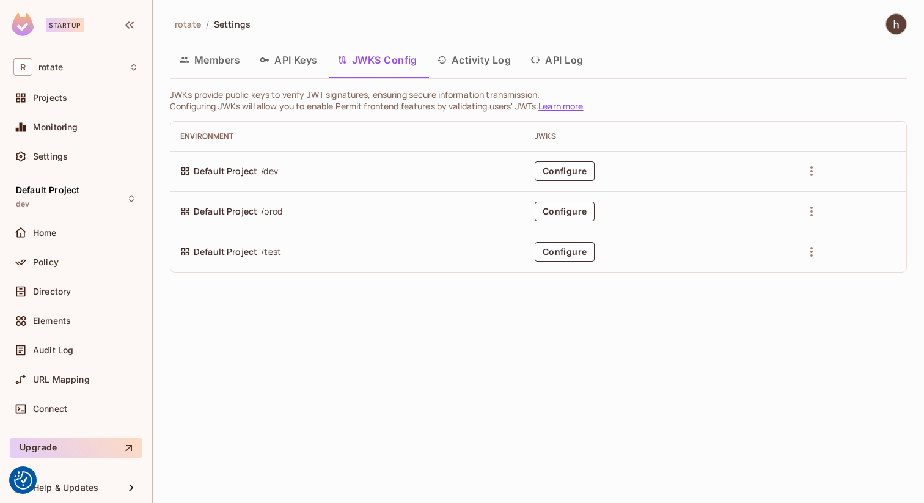
click at [62, 155] on div "hans [EMAIL_ADDRESS][DOMAIN_NAME] Copy Environment Key Log out" at bounding box center [462, 251] width 924 height 503
click at [66, 152] on span "Settings" at bounding box center [50, 157] width 35 height 10
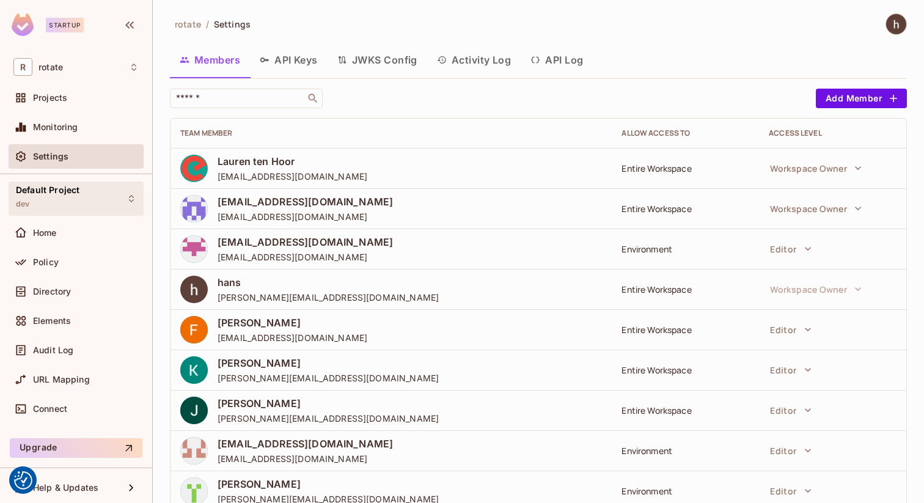
click at [72, 206] on div "Default Project dev" at bounding box center [48, 198] width 64 height 26
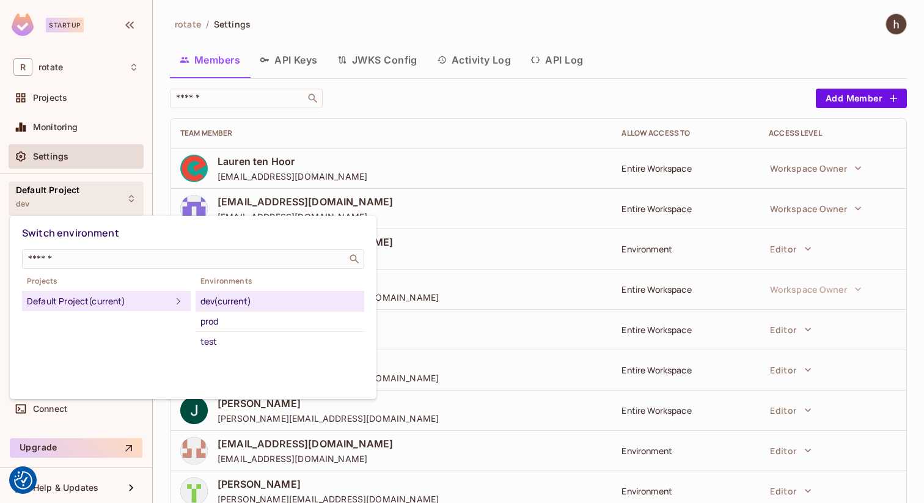
click at [72, 206] on div at bounding box center [462, 251] width 924 height 503
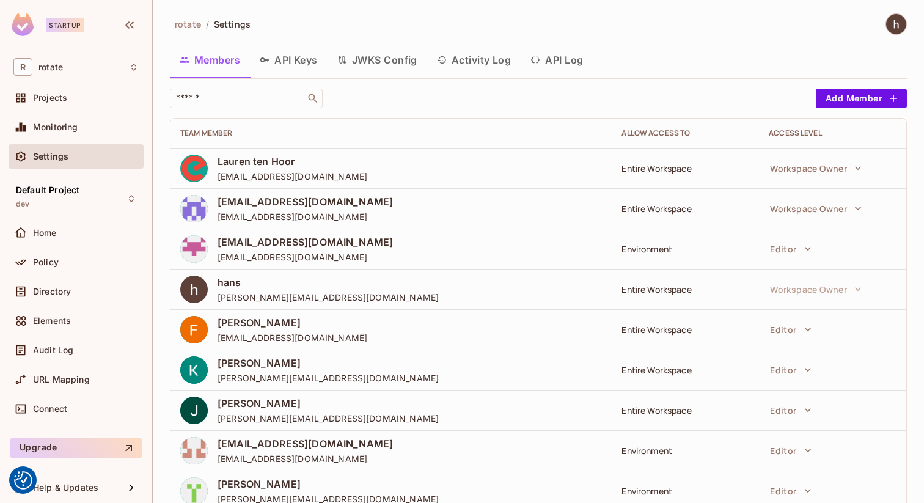
click at [72, 236] on div "Home" at bounding box center [86, 233] width 106 height 10
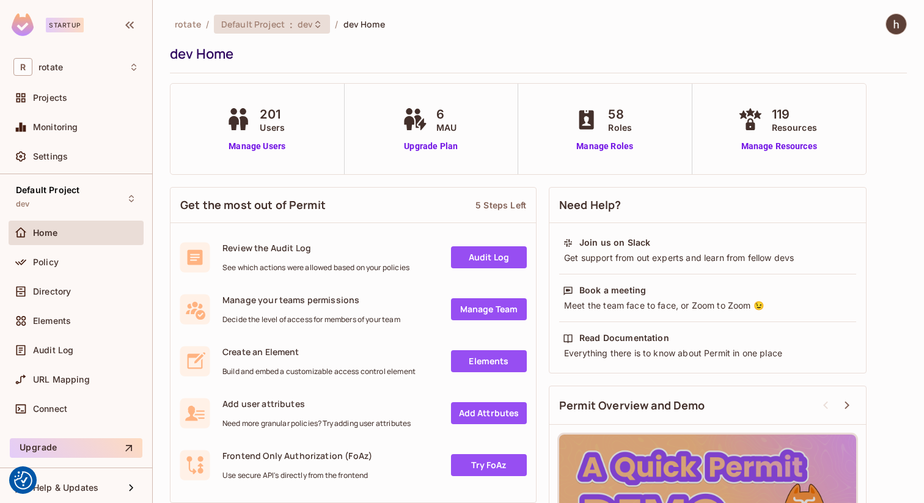
click at [301, 25] on span "dev" at bounding box center [305, 24] width 15 height 12
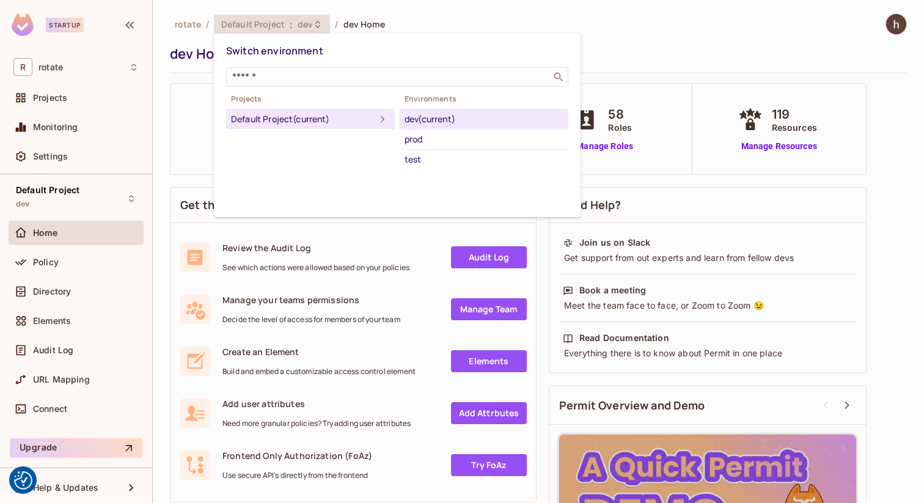
click at [301, 25] on div at bounding box center [462, 251] width 924 height 503
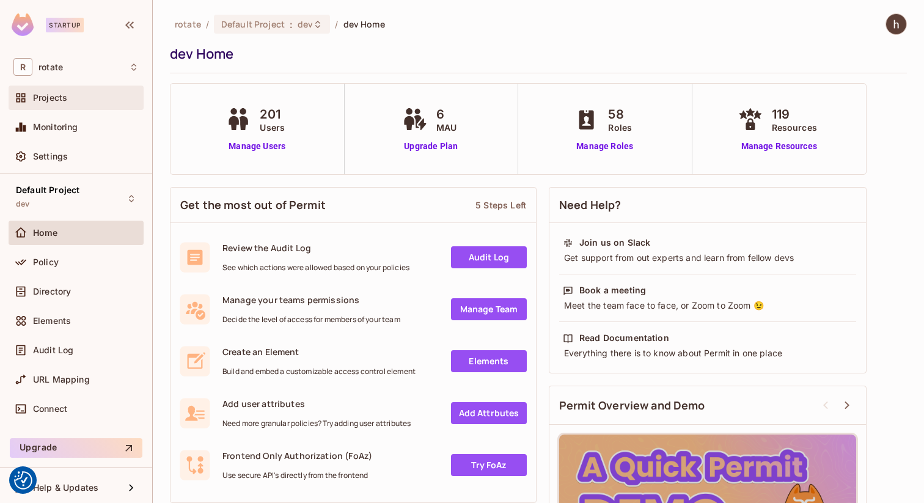
click at [105, 100] on div "Projects" at bounding box center [86, 98] width 106 height 10
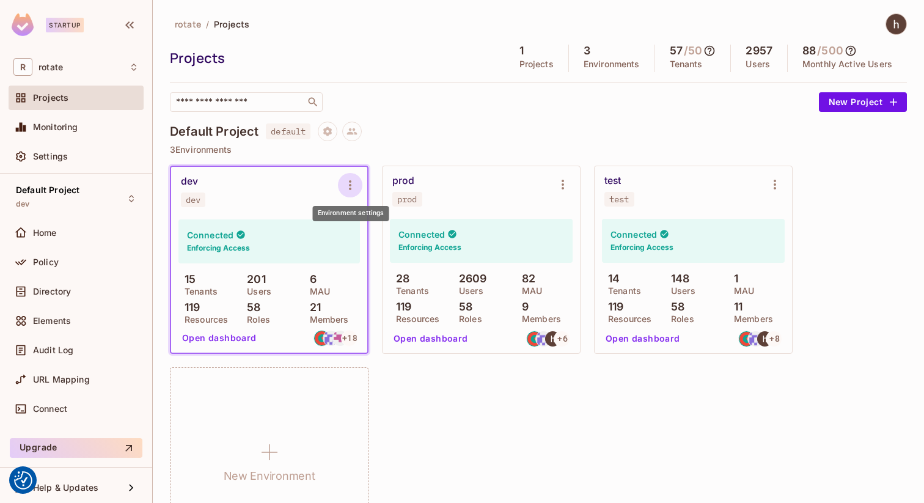
click at [346, 184] on icon "Environment settings" at bounding box center [350, 185] width 15 height 15
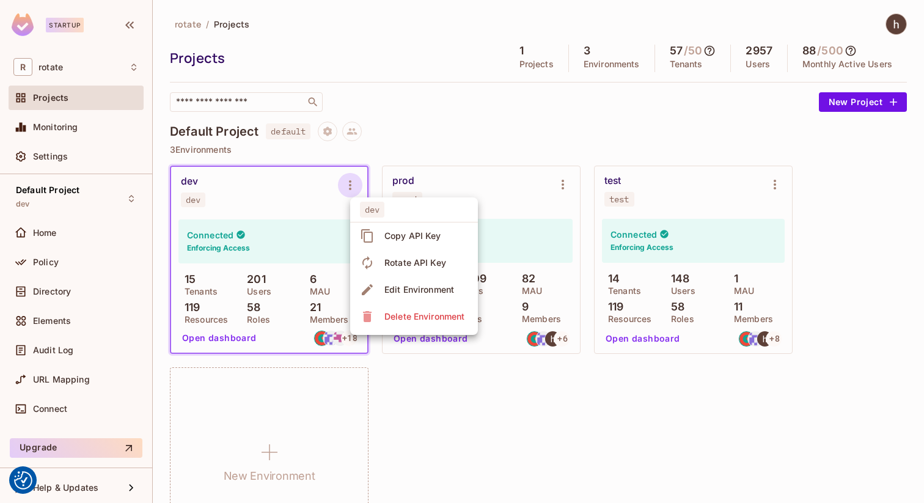
click at [437, 269] on span "Rotate API Key" at bounding box center [415, 263] width 69 height 20
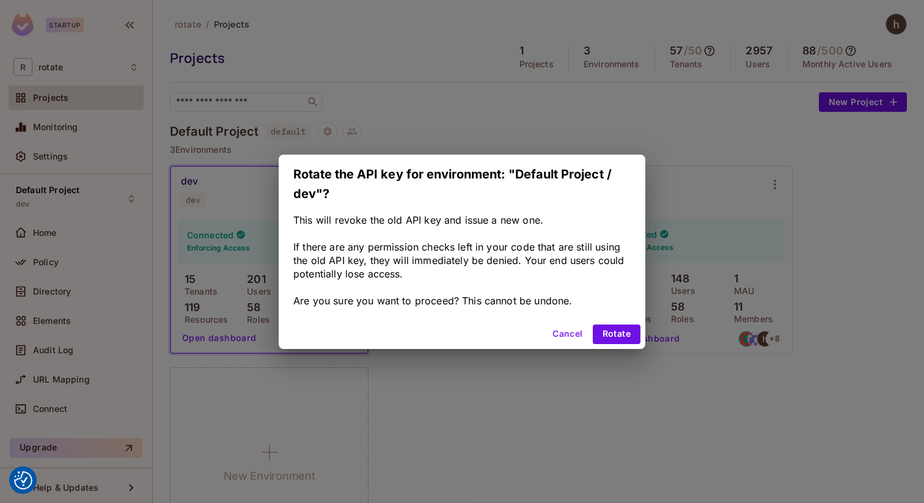
click at [567, 333] on button "Cancel" at bounding box center [567, 334] width 40 height 20
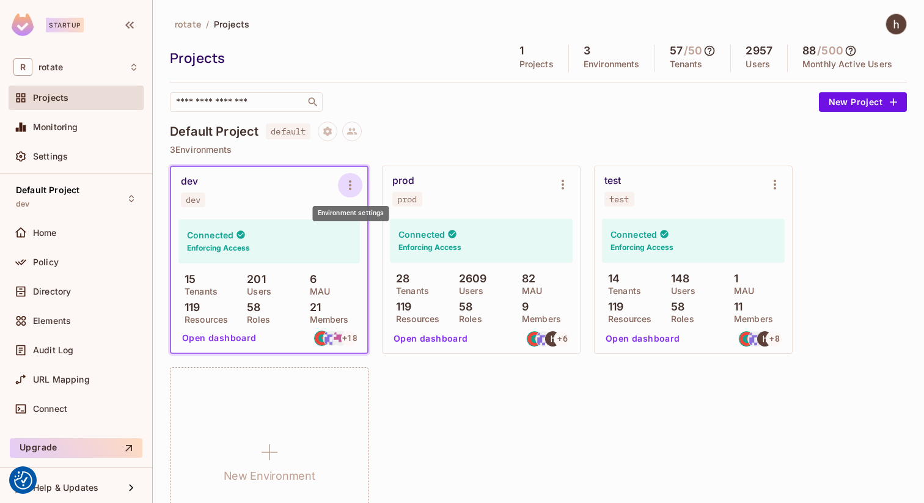
click at [349, 178] on icon "Environment settings" at bounding box center [350, 185] width 15 height 15
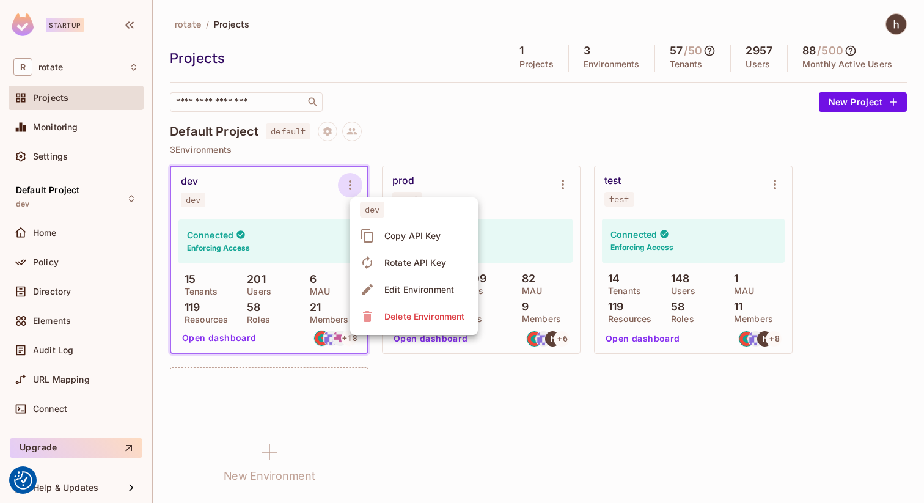
click at [405, 227] on span "Copy API Key" at bounding box center [413, 236] width 64 height 20
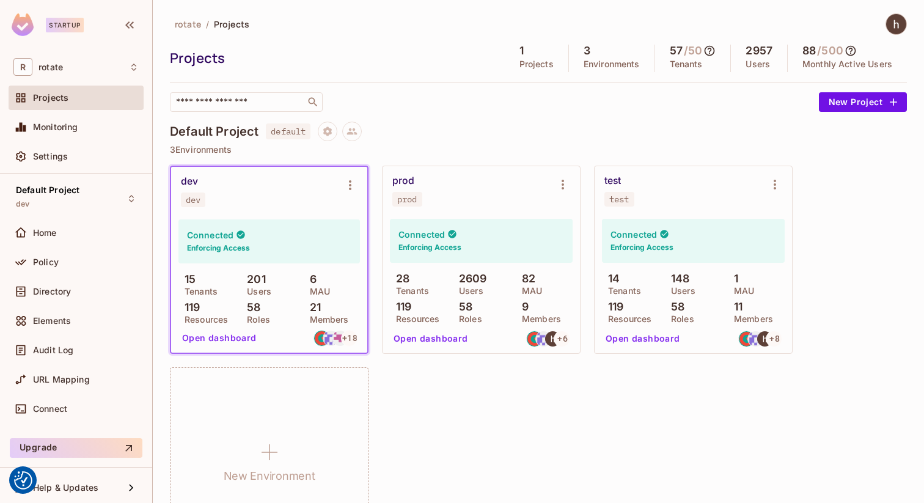
click at [699, 120] on div "rotate / Projects Projects 1 Projects 3 Environments 57 / 50 Tenants 2957 Users…" at bounding box center [538, 290] width 737 height 555
click at [96, 112] on div "Projects" at bounding box center [76, 100] width 135 height 29
click at [103, 97] on div "Projects" at bounding box center [86, 98] width 106 height 10
click at [888, 24] on img at bounding box center [896, 24] width 20 height 20
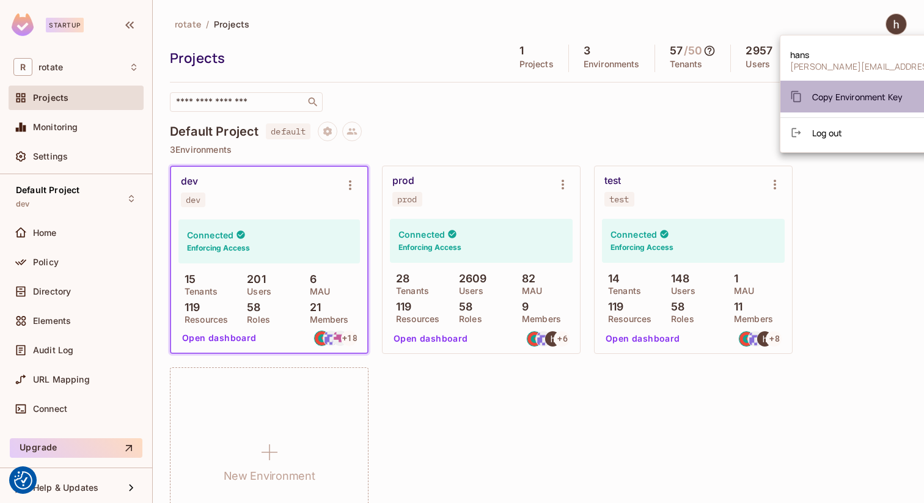
click at [885, 91] on span "Copy Environment Key" at bounding box center [857, 97] width 90 height 12
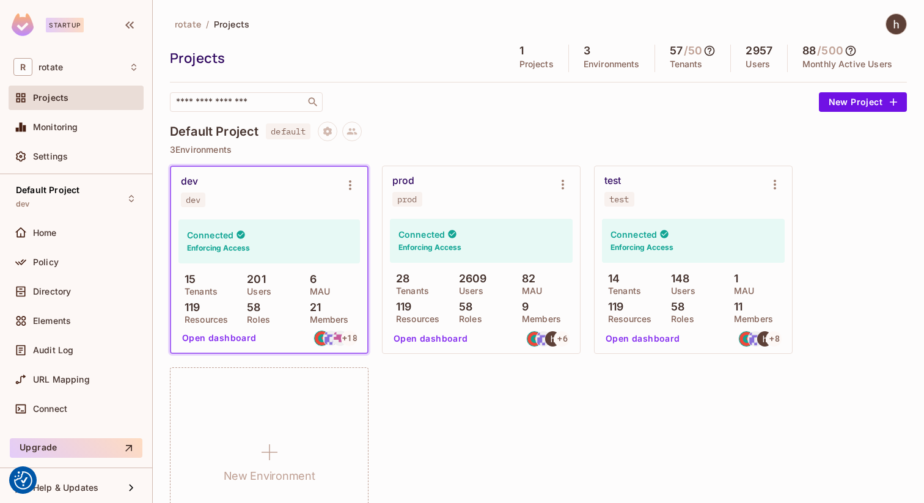
click at [856, 53] on icon at bounding box center [850, 51] width 10 height 10
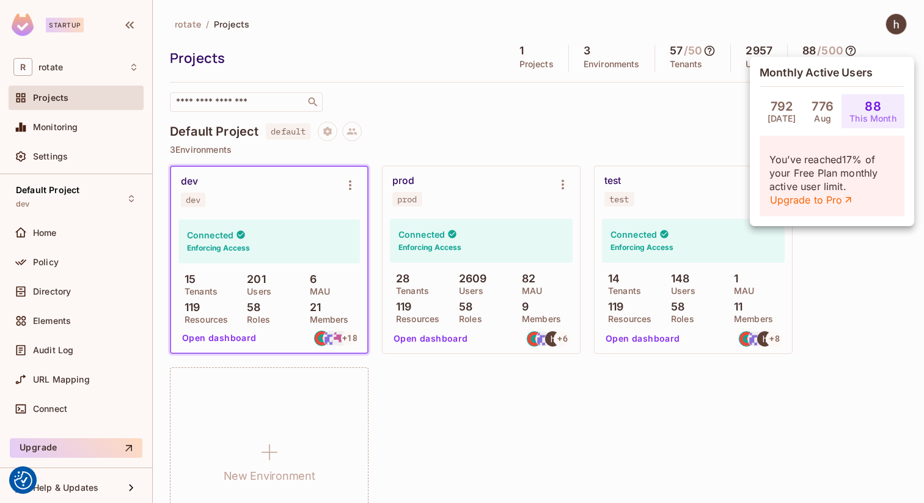
click at [856, 53] on div at bounding box center [462, 251] width 924 height 503
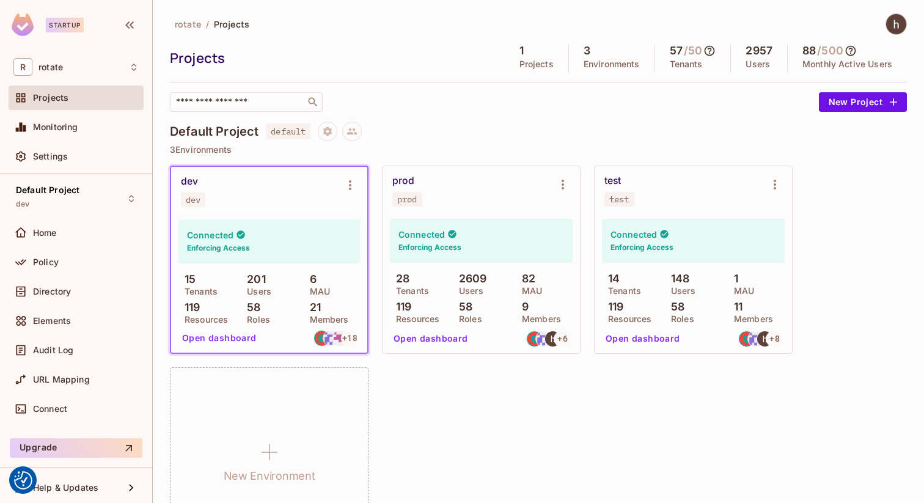
click at [715, 53] on icon at bounding box center [709, 51] width 12 height 12
click at [715, 53] on div at bounding box center [462, 251] width 924 height 503
click at [705, 53] on icon at bounding box center [709, 51] width 10 height 10
click at [705, 53] on div at bounding box center [462, 251] width 924 height 503
click at [710, 49] on icon at bounding box center [709, 51] width 12 height 12
